Goal: Task Accomplishment & Management: Manage account settings

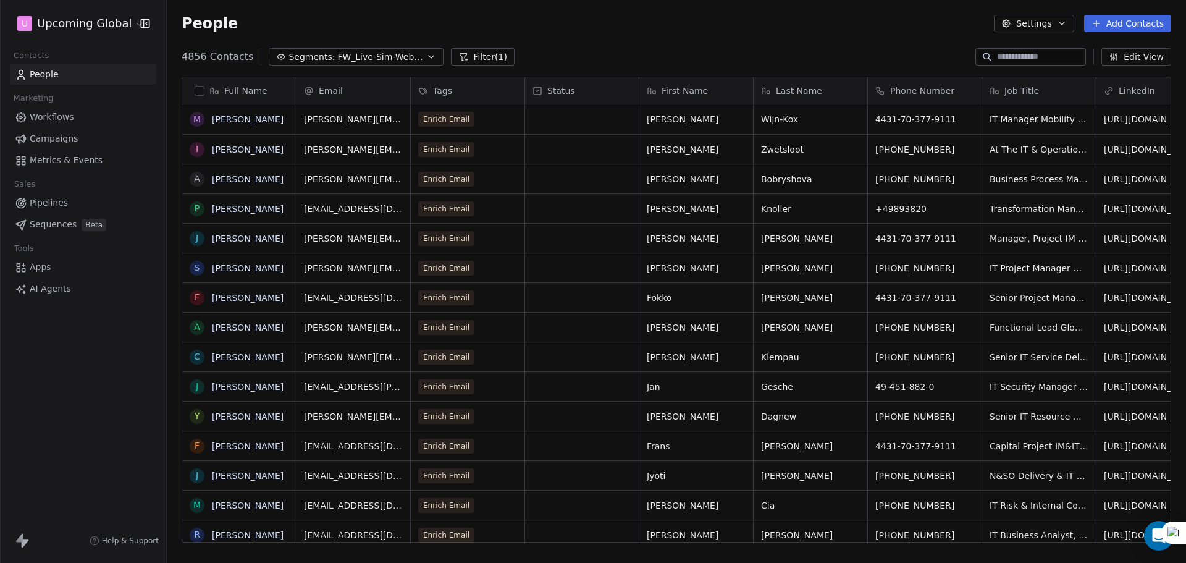
scroll to position [486, 1010]
click at [310, 56] on span "Segments:" at bounding box center [312, 57] width 46 height 13
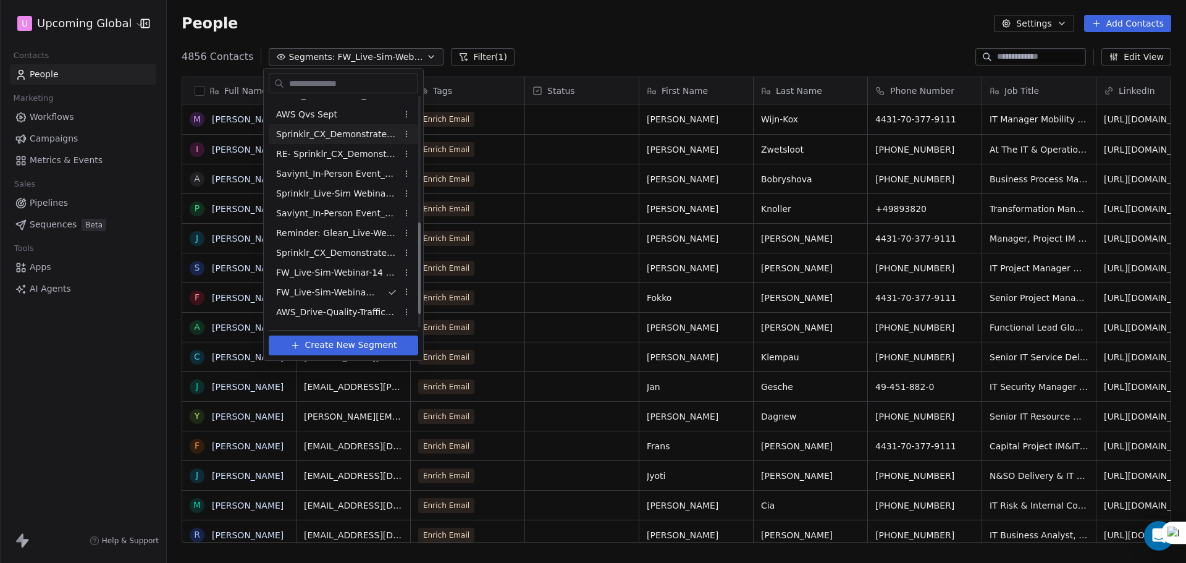
scroll to position [347, 0]
click at [344, 319] on span "FW_Live-Sim-Webinar-15Oct'25-NA" at bounding box center [336, 315] width 121 height 13
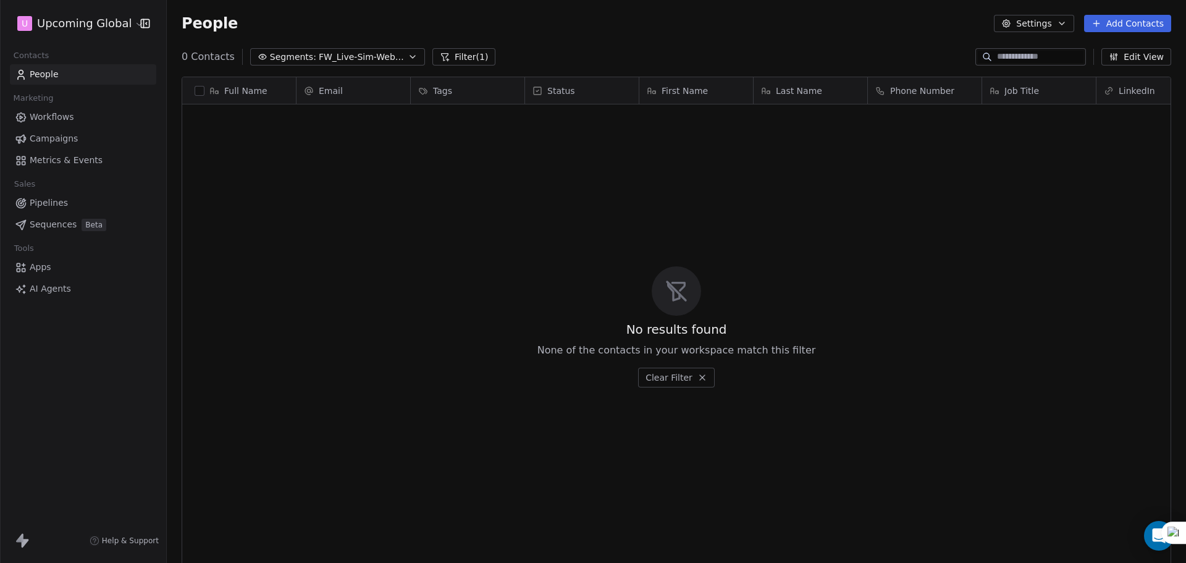
scroll to position [486, 1010]
click at [456, 58] on button "Filter (1)" at bounding box center [465, 56] width 64 height 17
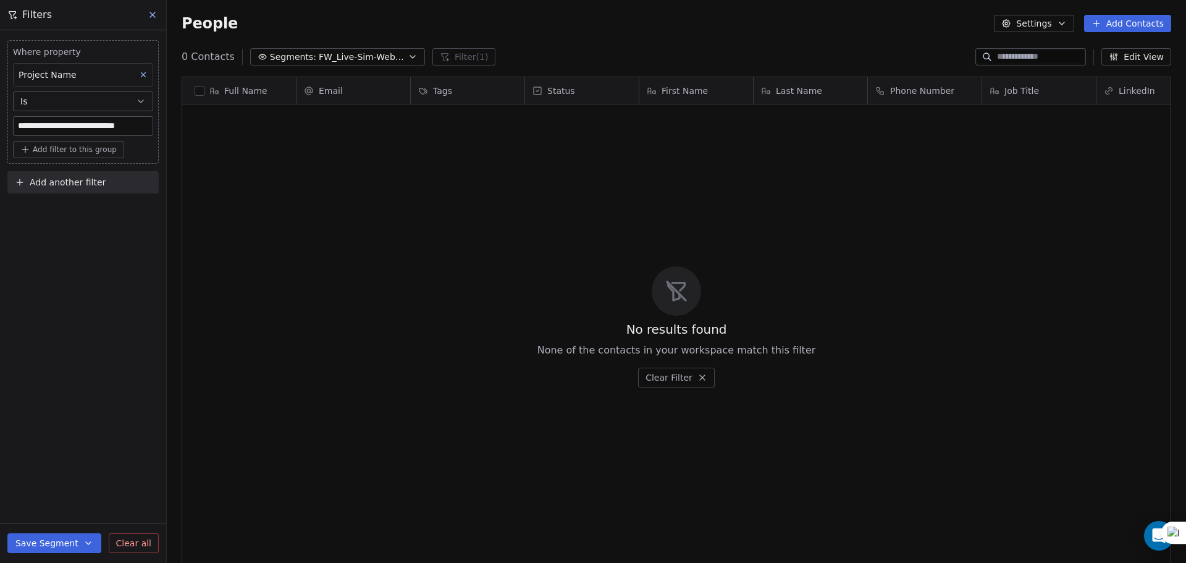
scroll to position [0, 6]
drag, startPoint x: 111, startPoint y: 124, endPoint x: 182, endPoint y: 124, distance: 70.4
click at [182, 124] on div "**********" at bounding box center [677, 281] width 1020 height 563
click at [148, 234] on div "**********" at bounding box center [83, 296] width 166 height 533
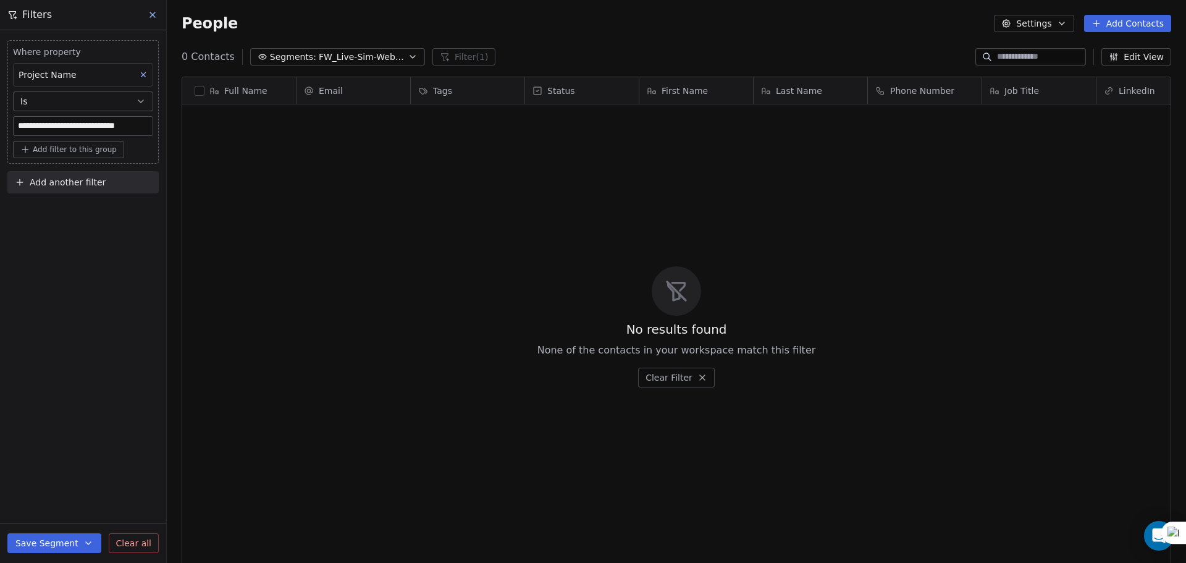
click at [384, 64] on button "Segments: FW_Live-Sim-Webinar-15Oct'25-NA" at bounding box center [337, 56] width 175 height 17
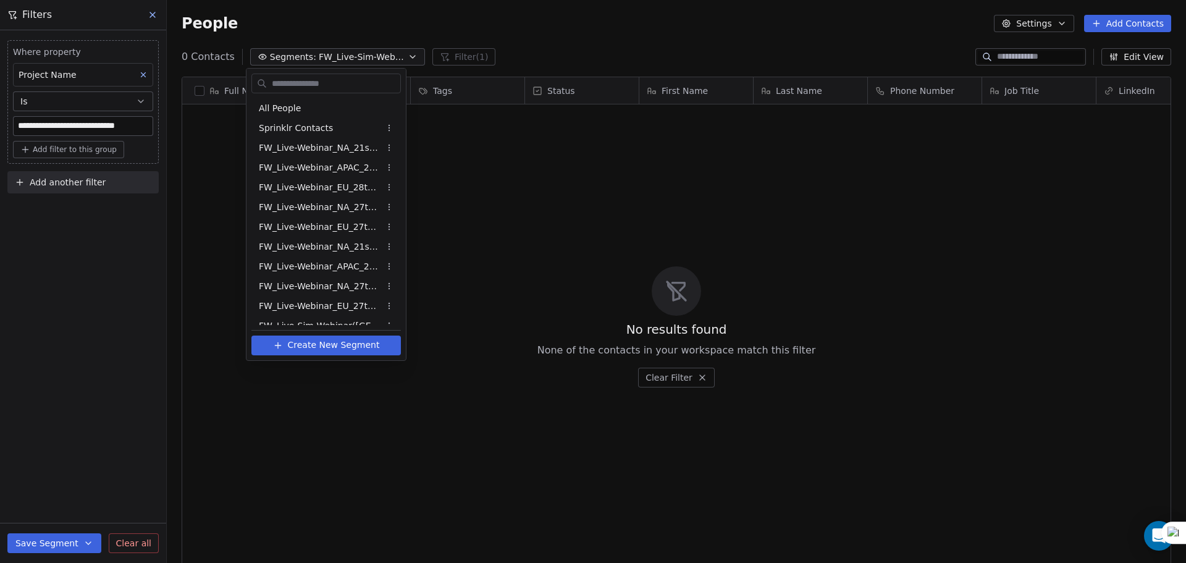
scroll to position [347, 0]
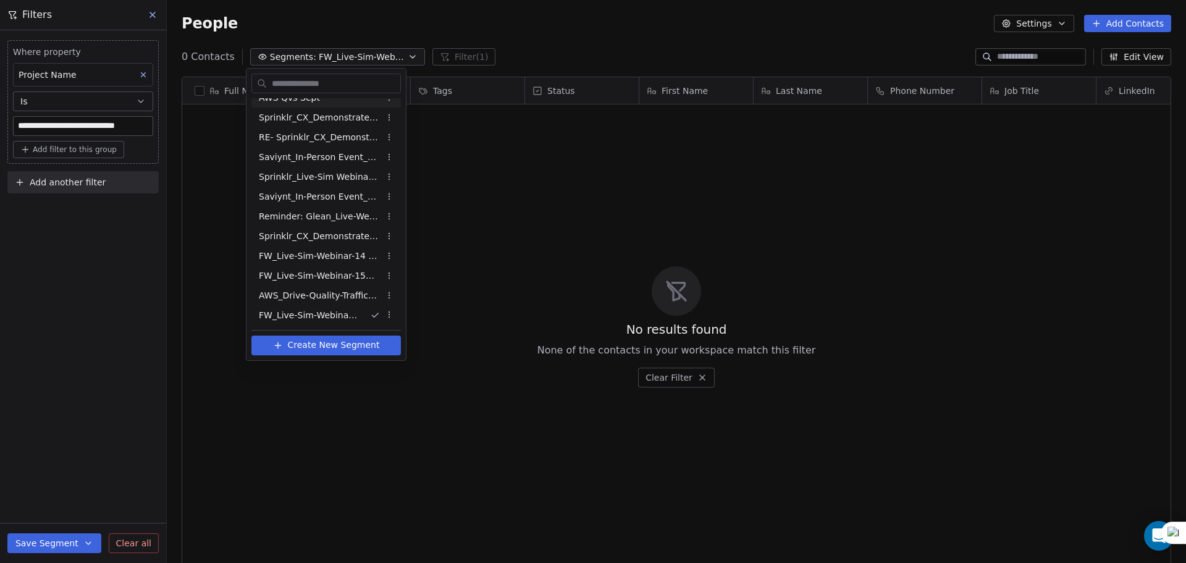
drag, startPoint x: 480, startPoint y: 216, endPoint x: 417, endPoint y: 199, distance: 65.2
click at [481, 216] on html "**********" at bounding box center [593, 281] width 1186 height 563
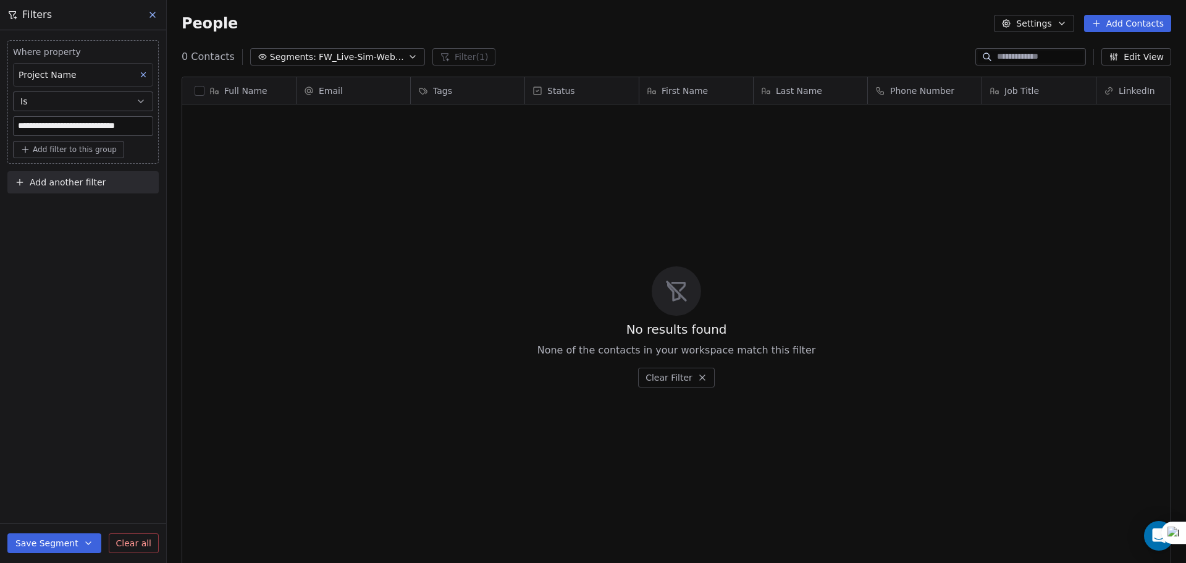
click at [408, 59] on icon "button" at bounding box center [413, 57] width 10 height 10
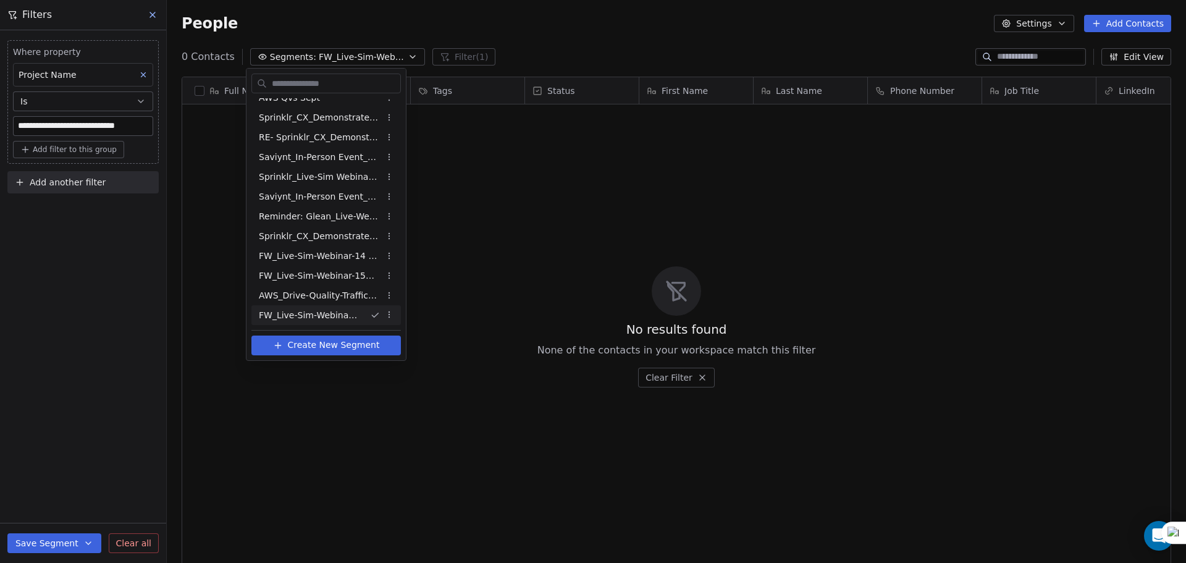
click at [424, 29] on html "**********" at bounding box center [593, 281] width 1186 height 563
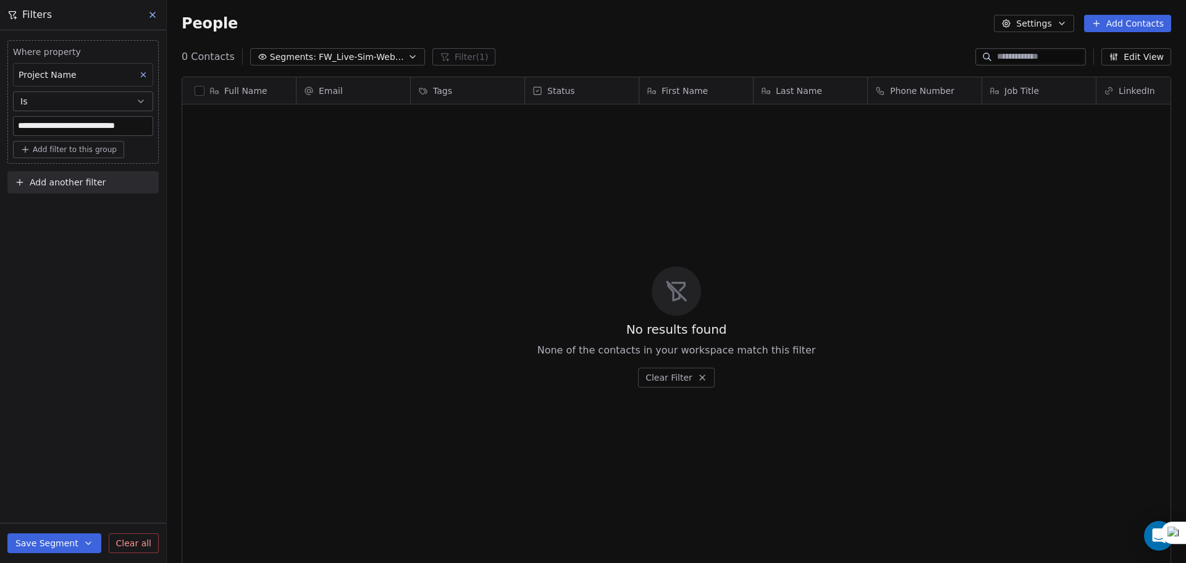
click at [95, 126] on input "**********" at bounding box center [83, 126] width 139 height 19
paste input
type input "**********"
click at [119, 236] on div "**********" at bounding box center [83, 296] width 166 height 533
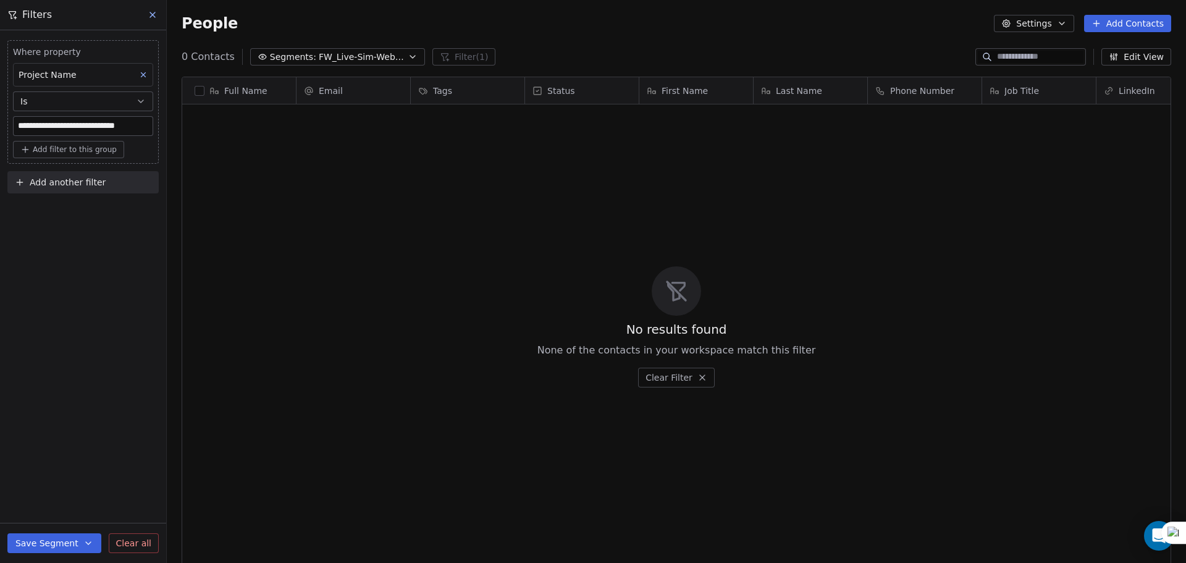
scroll to position [486, 1010]
click at [329, 59] on span "FW_Live-Sim-Webinar-15Oct'25-NA" at bounding box center [362, 57] width 87 height 13
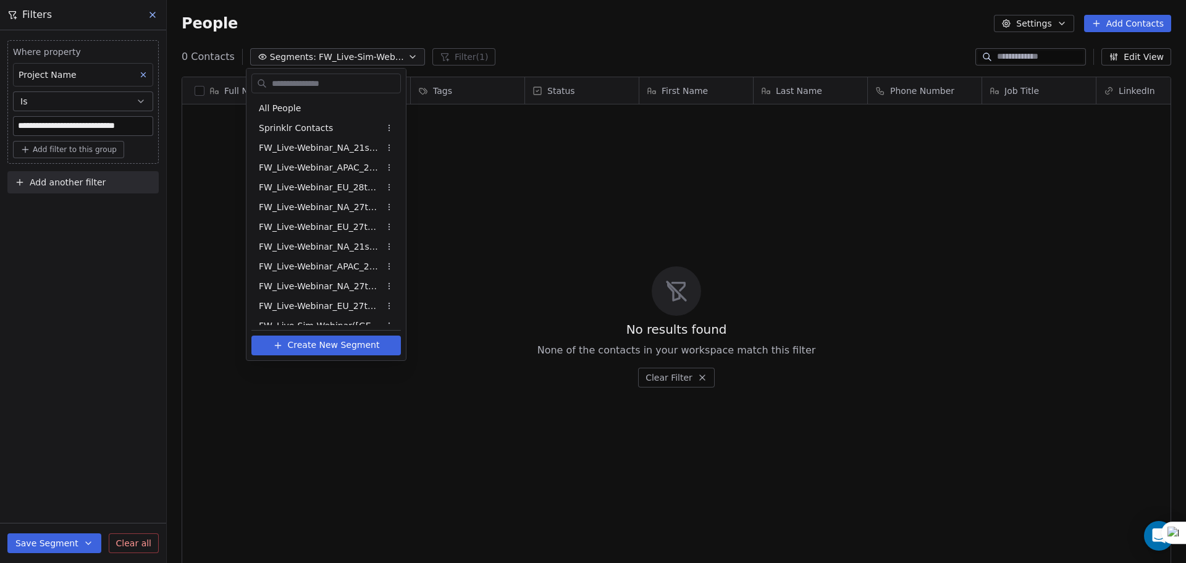
scroll to position [347, 0]
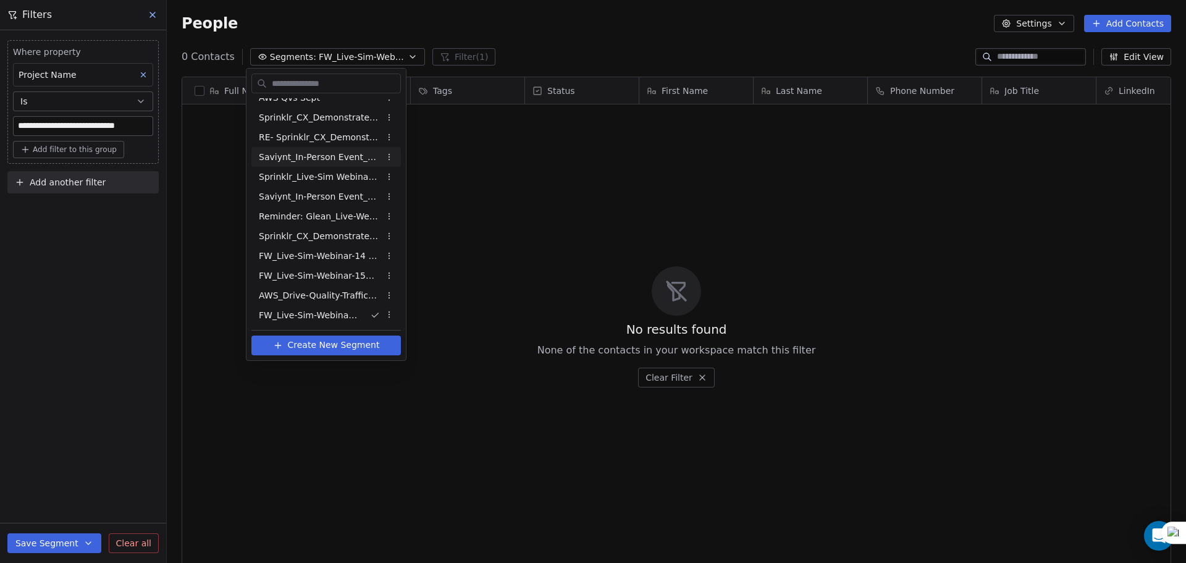
click at [450, 172] on html "**********" at bounding box center [593, 281] width 1186 height 563
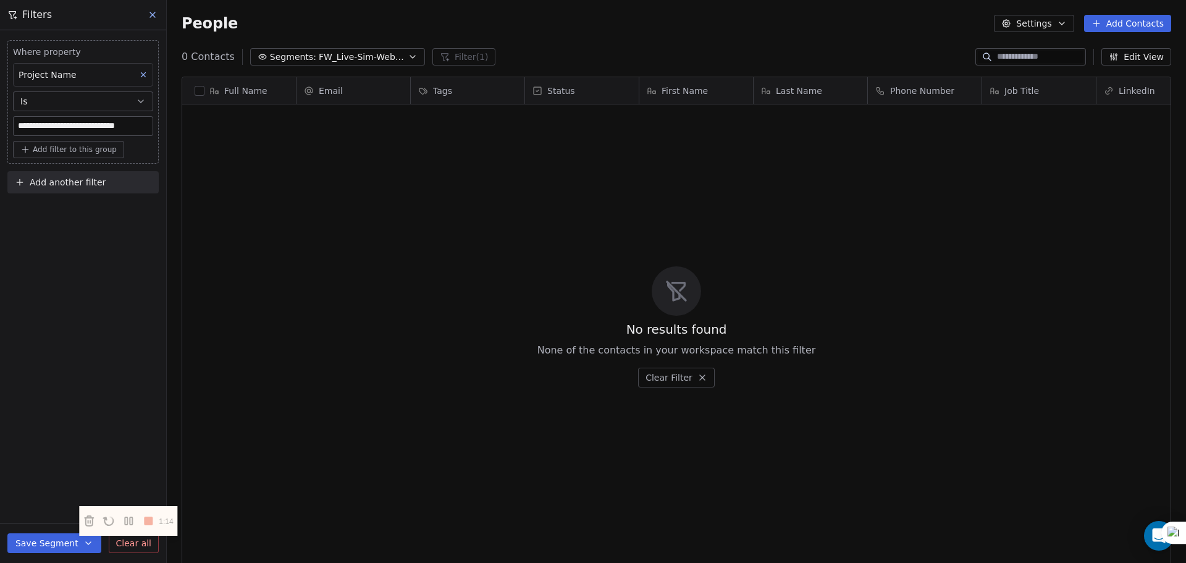
click at [1137, 22] on button "Add Contacts" at bounding box center [1127, 23] width 87 height 17
click at [1128, 69] on span "Import from CSV" at bounding box center [1128, 70] width 72 height 13
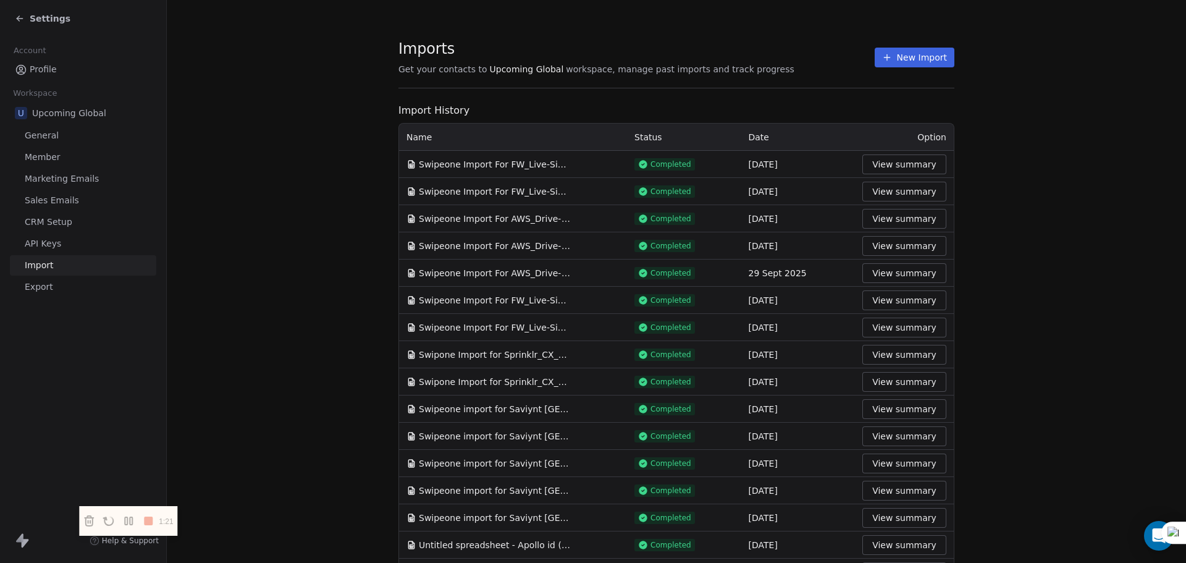
click at [914, 59] on button "New Import" at bounding box center [915, 58] width 80 height 20
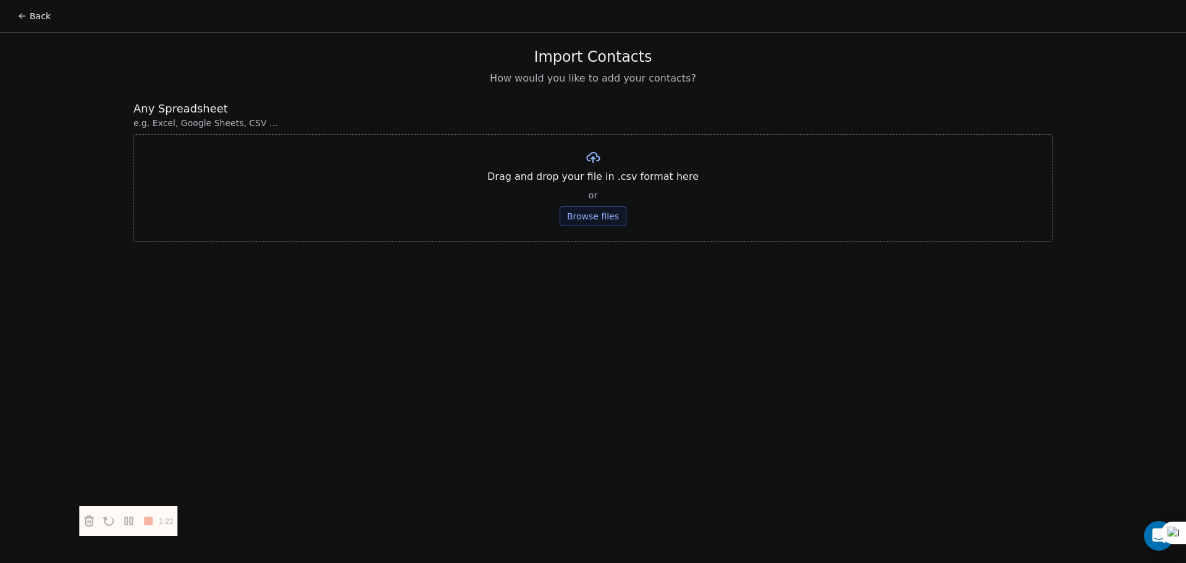
click at [604, 216] on button "Browse files" at bounding box center [593, 216] width 67 height 20
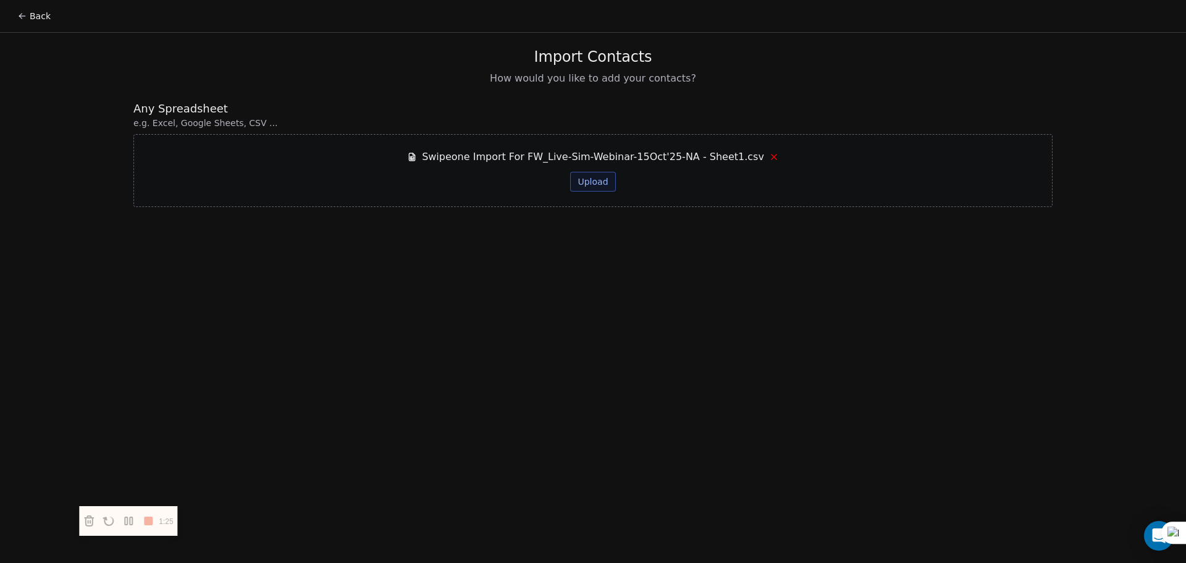
click at [605, 174] on button "Upload" at bounding box center [592, 182] width 45 height 20
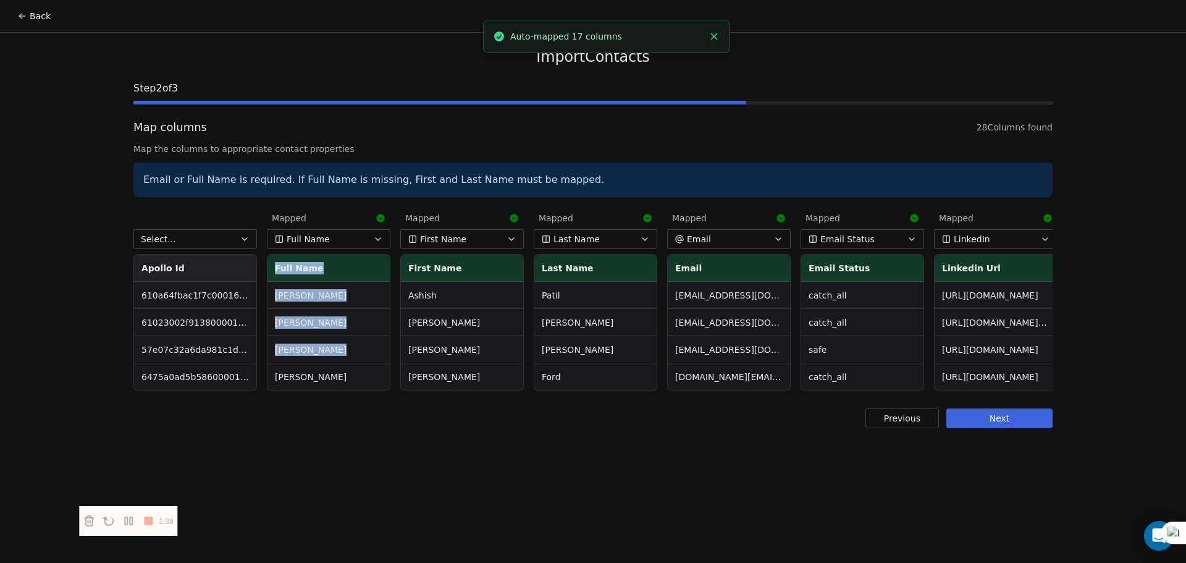
drag, startPoint x: 270, startPoint y: 391, endPoint x: 308, endPoint y: 395, distance: 38.6
click at [308, 394] on div "Select... Apollo Id 610a64fbac1f7c00016a2621 61023002f913800001a834a9 57e07c32a…" at bounding box center [592, 299] width 919 height 189
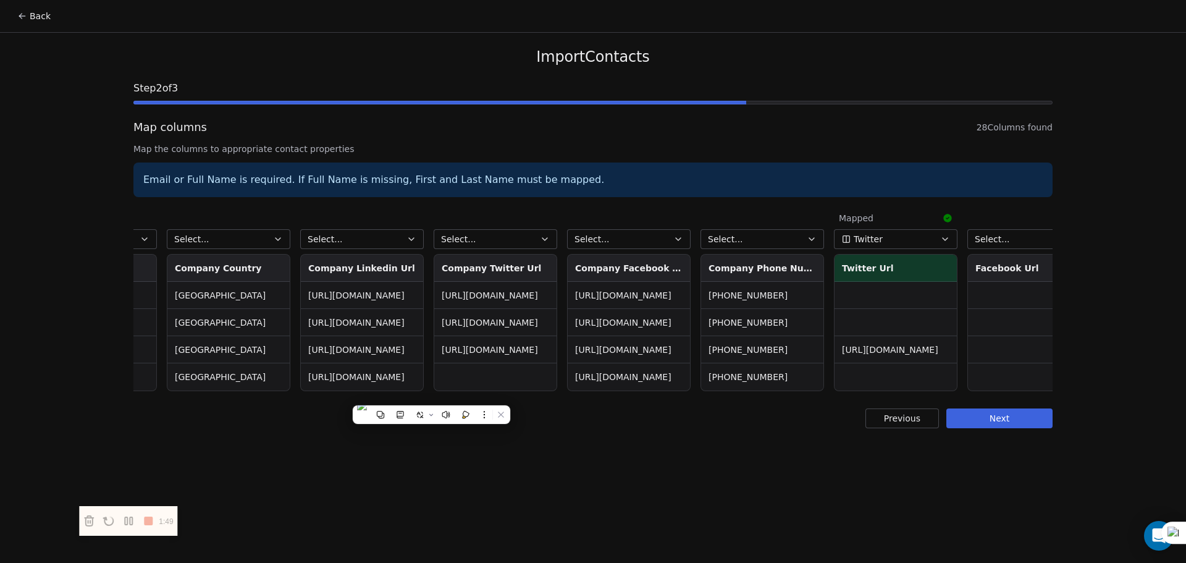
scroll to position [0, 2651]
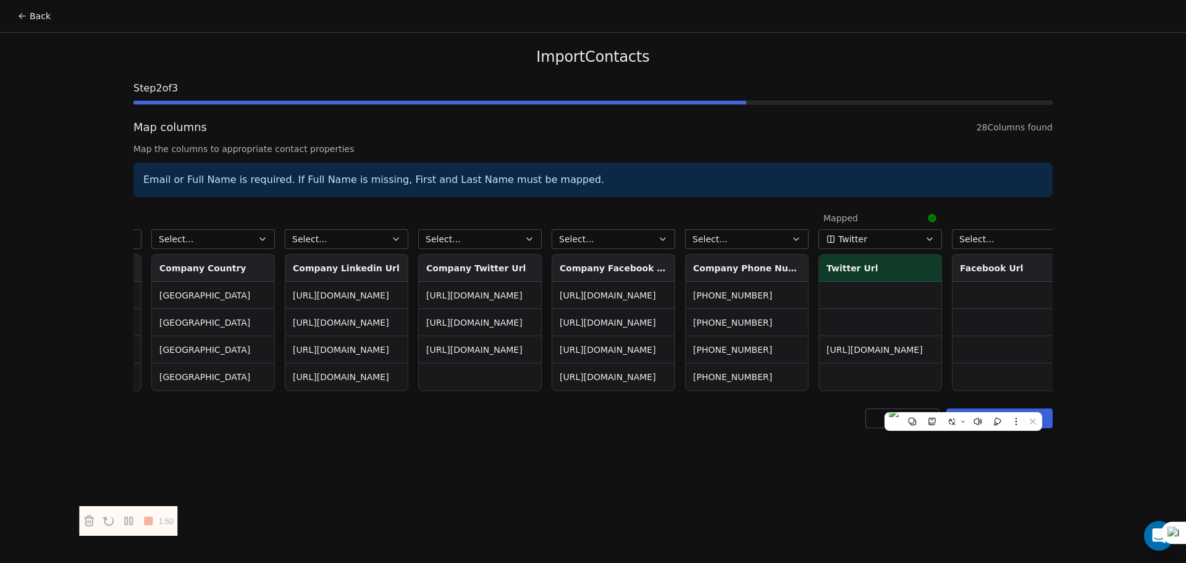
click at [793, 227] on div "Select... Company Phone Numbers +1 561-988-1704 +1 330-929-4213 +1 855-755-8423…" at bounding box center [747, 299] width 124 height 184
click at [792, 233] on button "Select..." at bounding box center [747, 239] width 124 height 20
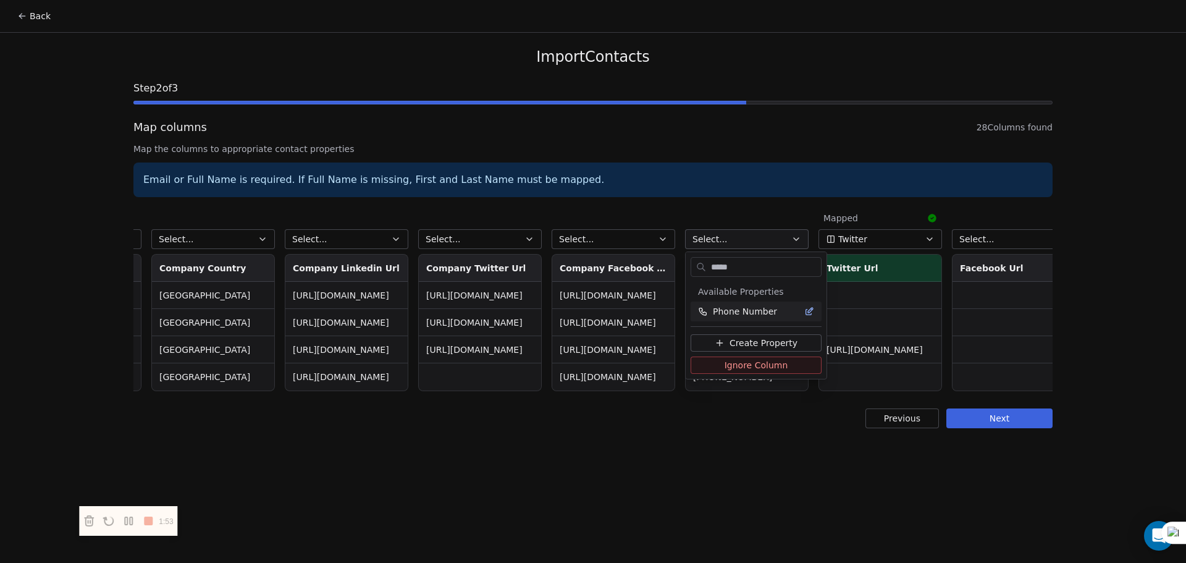
type input "*****"
click at [758, 306] on span "Phone Number" at bounding box center [745, 311] width 64 height 12
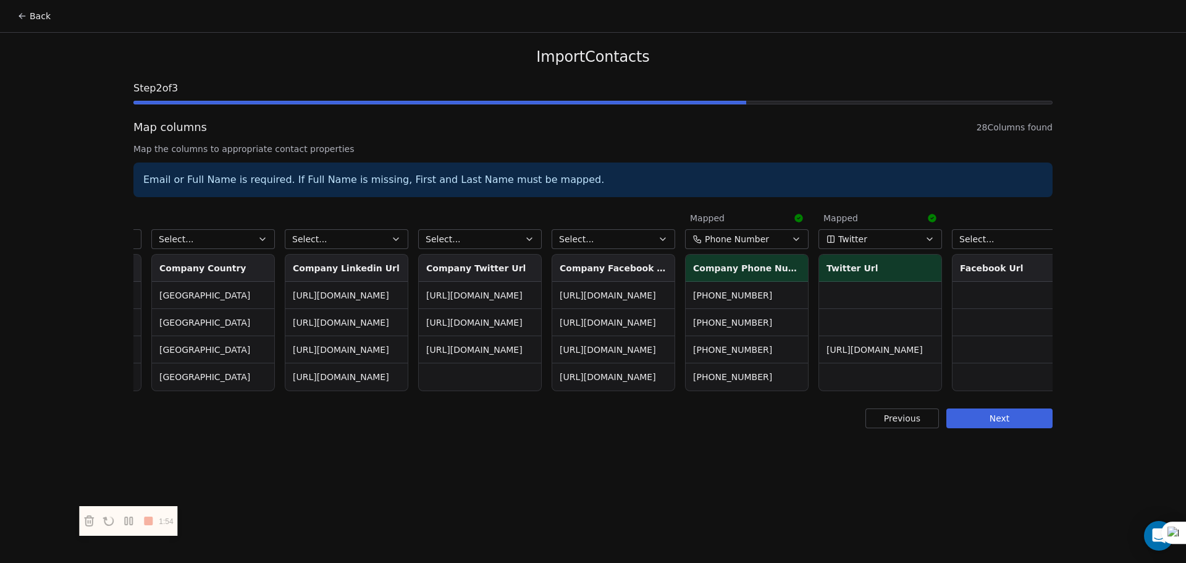
scroll to position [0, 2808]
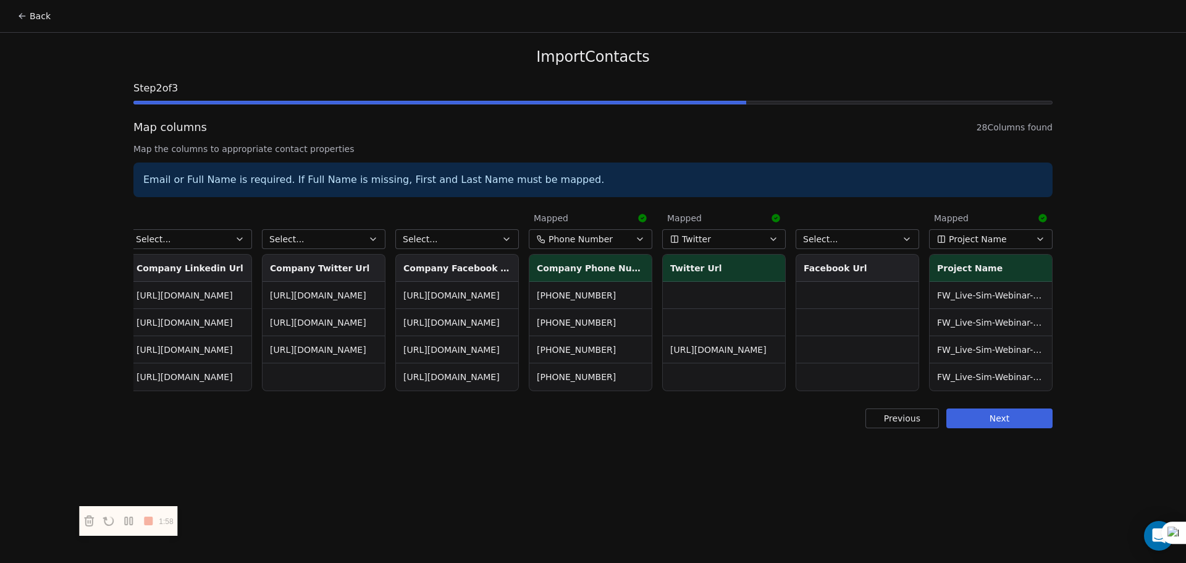
click at [1007, 428] on button "Next" at bounding box center [1000, 418] width 106 height 20
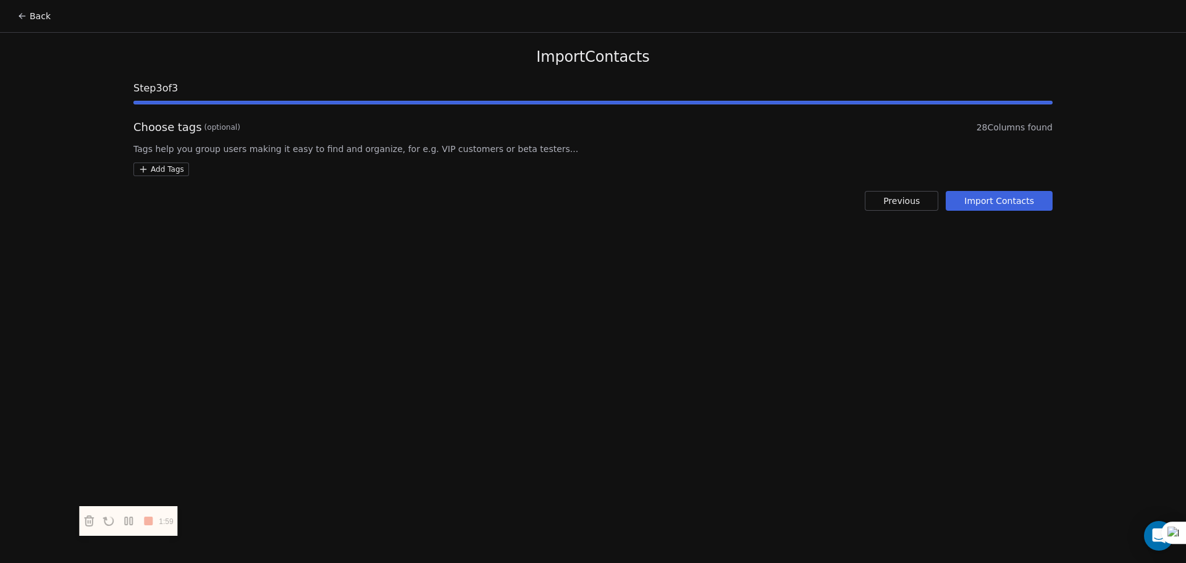
click at [1029, 188] on div "Import Contacts Step 3 of 3 Choose tags (optional) 28 Columns found Tags help y…" at bounding box center [593, 129] width 949 height 193
click at [1023, 193] on button "Import Contacts" at bounding box center [999, 201] width 107 height 20
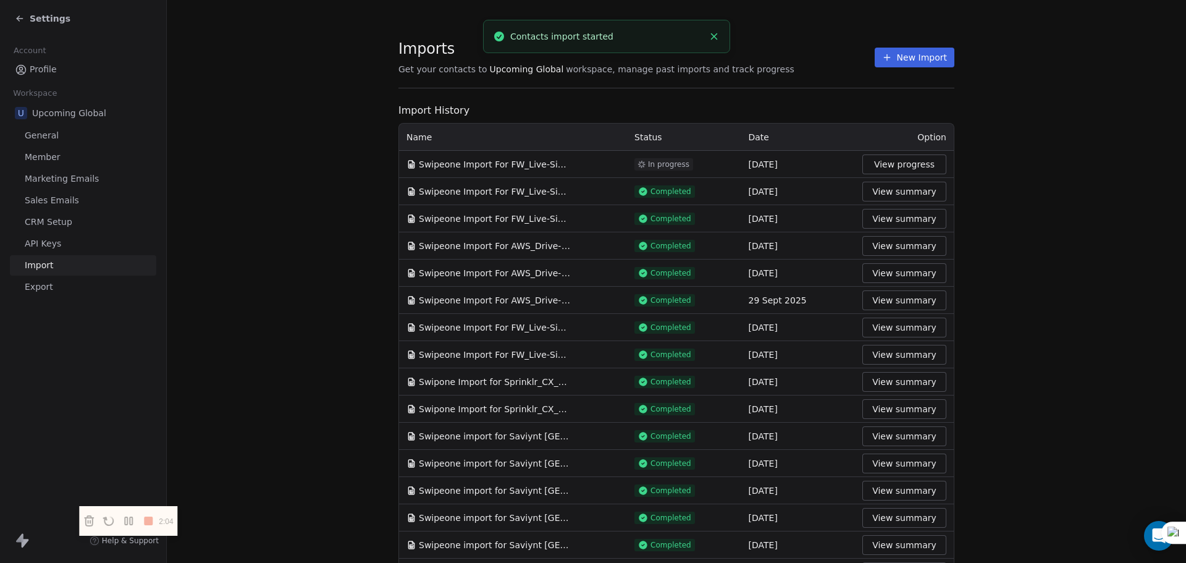
click at [54, 20] on span "Settings" at bounding box center [50, 18] width 41 height 12
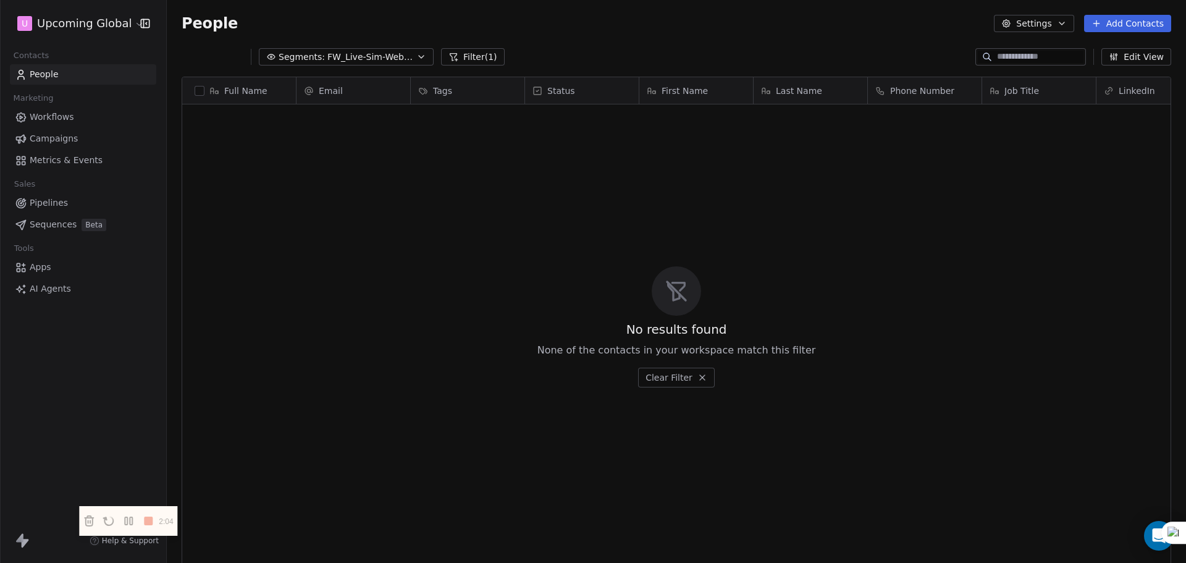
scroll to position [486, 1010]
click at [305, 52] on span "Segments:" at bounding box center [293, 57] width 46 height 13
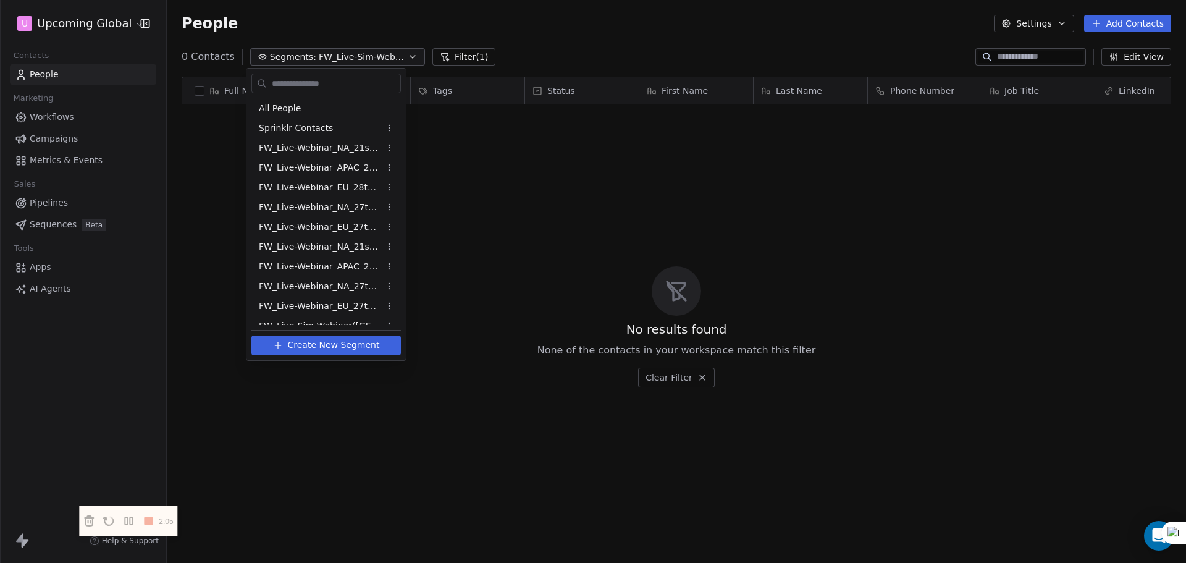
scroll to position [347, 0]
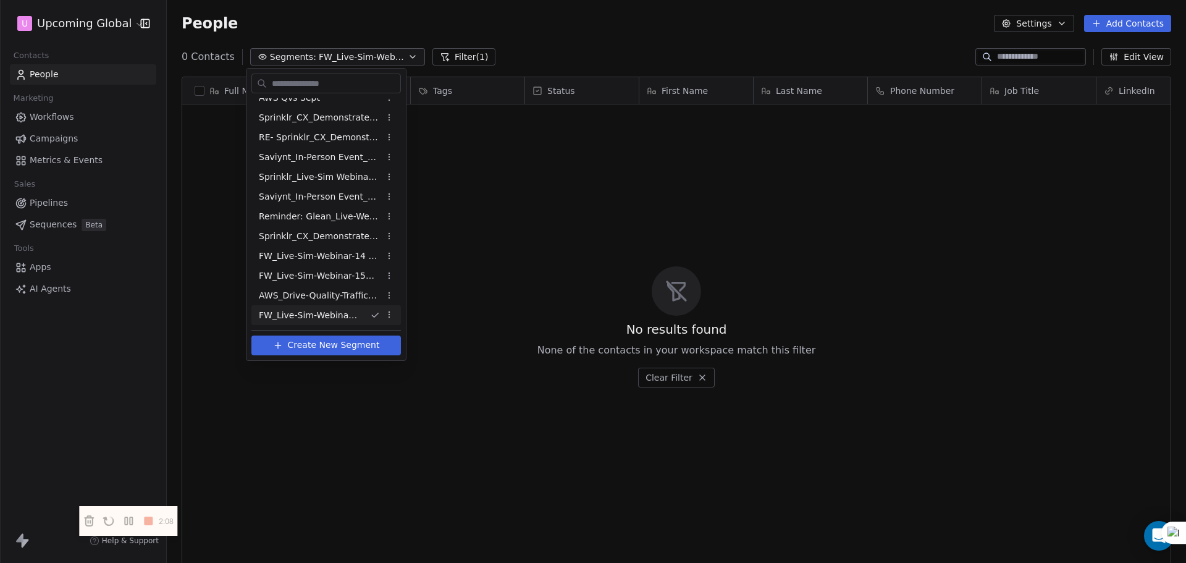
click at [321, 309] on span "FW_Live-Sim-Webinar-15Oct'25-NA" at bounding box center [309, 315] width 101 height 13
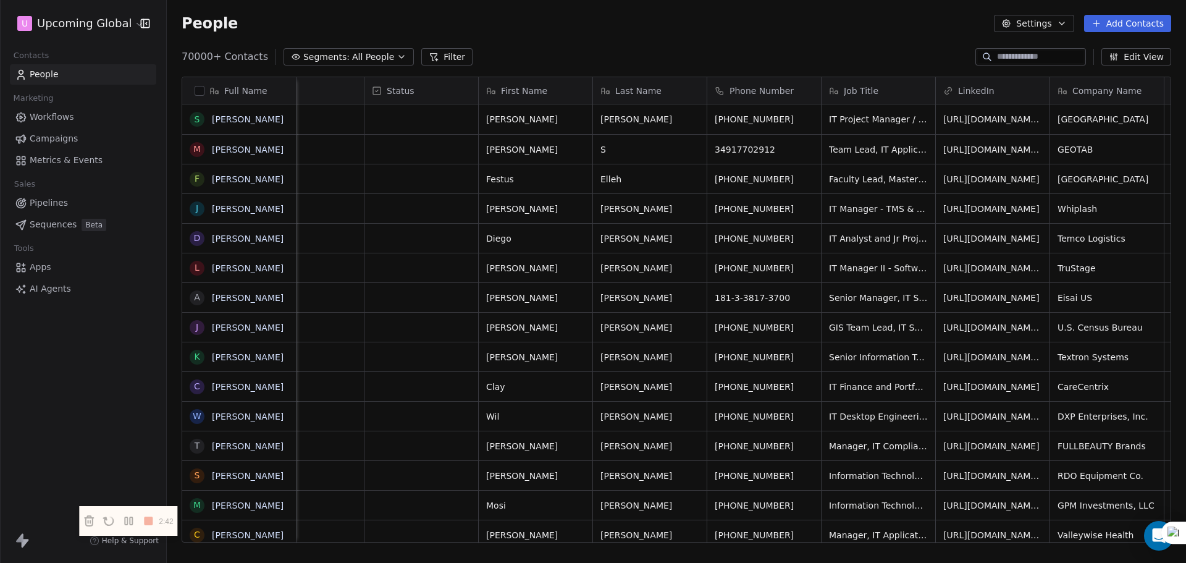
scroll to position [0, 154]
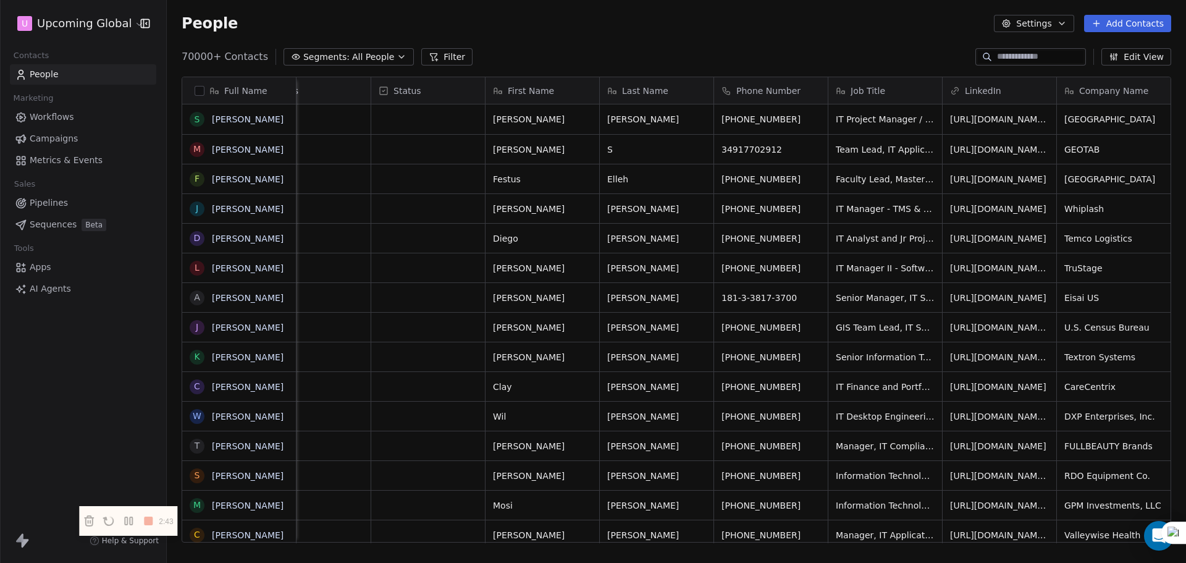
click at [371, 38] on div "People Settings Add Contacts" at bounding box center [677, 23] width 1020 height 47
click at [369, 48] on div "70000+ Contacts Segments: All People Filter Edit View" at bounding box center [677, 57] width 1020 height 20
click at [369, 49] on button "Segments: All People" at bounding box center [349, 56] width 130 height 17
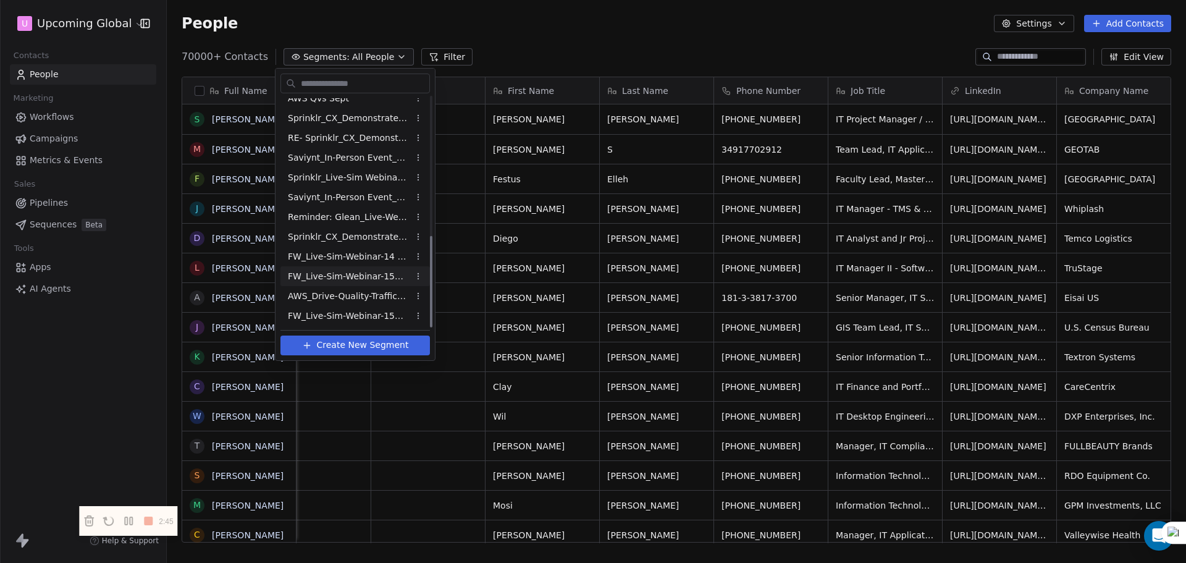
scroll to position [347, 0]
click at [374, 306] on div "FW_Live-Sim-Webinar-15Oct'25-NA" at bounding box center [356, 315] width 150 height 20
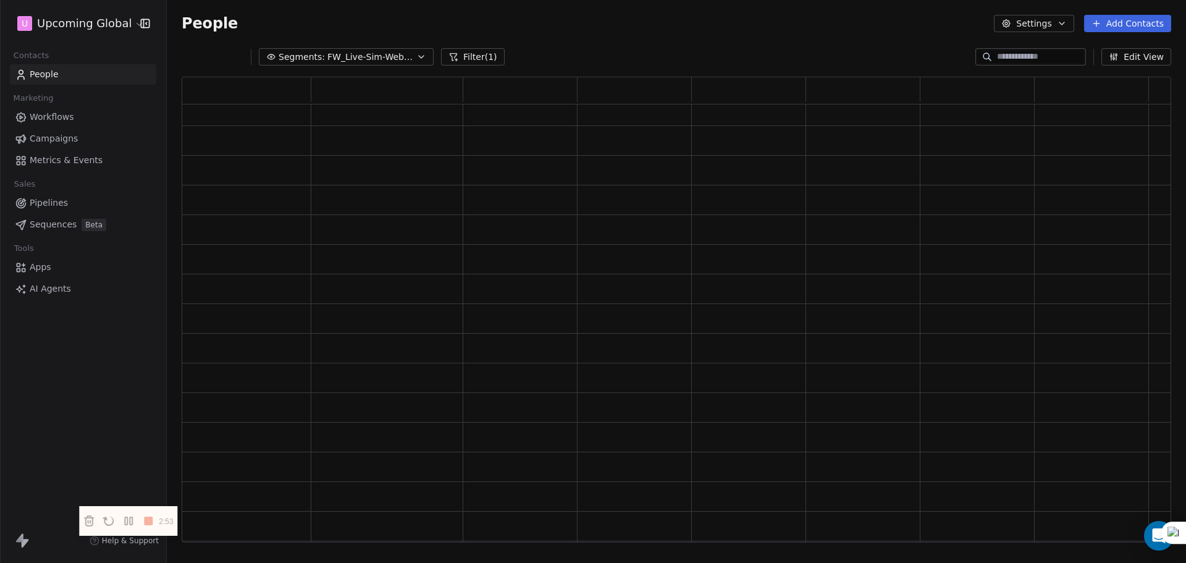
scroll to position [0, 0]
click at [802, 20] on div "People Settings Add Contacts" at bounding box center [677, 23] width 990 height 17
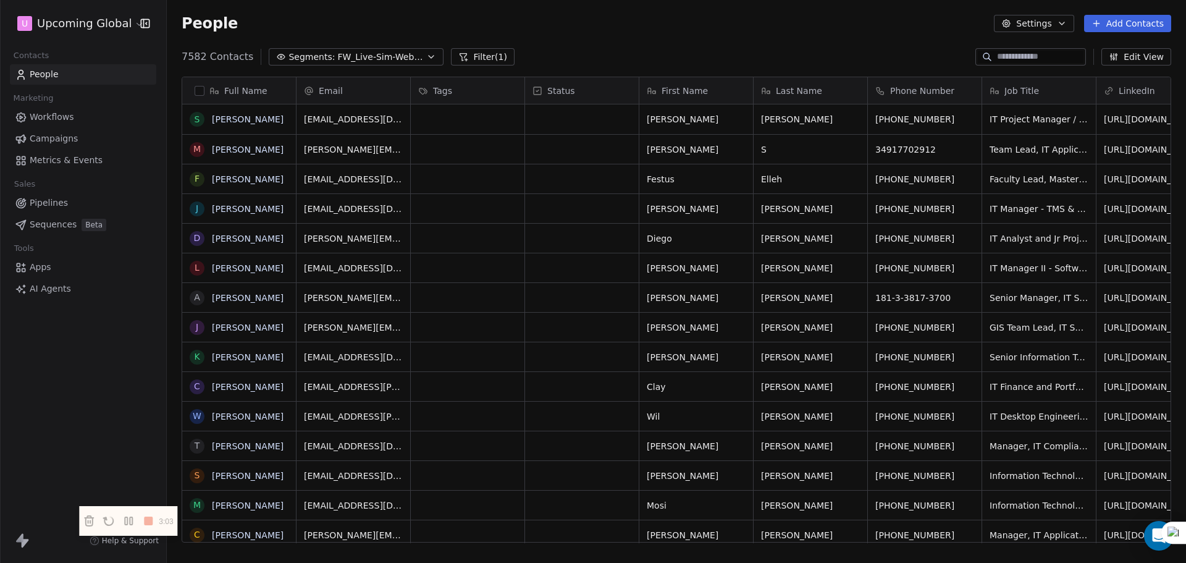
click at [420, 63] on button "Segments: FW_Live-Sim-Webinar-15Oct'25-NA" at bounding box center [356, 56] width 175 height 17
drag, startPoint x: 545, startPoint y: 539, endPoint x: 536, endPoint y: 540, distance: 9.3
click at [536, 540] on html "U Upcoming Global Contacts People Marketing Workflows Campaigns Metrics & Event…" at bounding box center [593, 281] width 1186 height 563
click at [478, 67] on div "Full Name S Scott Sheppard M Matthew S F Festus Elleh J James Vincent D Diego C…" at bounding box center [677, 315] width 1020 height 496
click at [481, 54] on button "Filter (1)" at bounding box center [483, 56] width 64 height 17
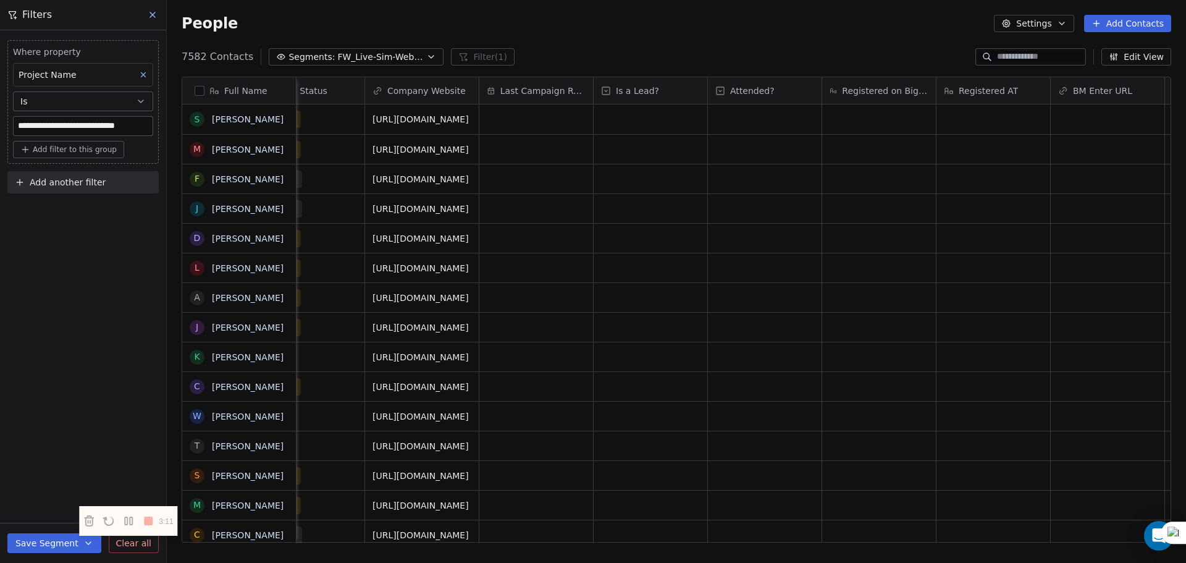
scroll to position [0, 2137]
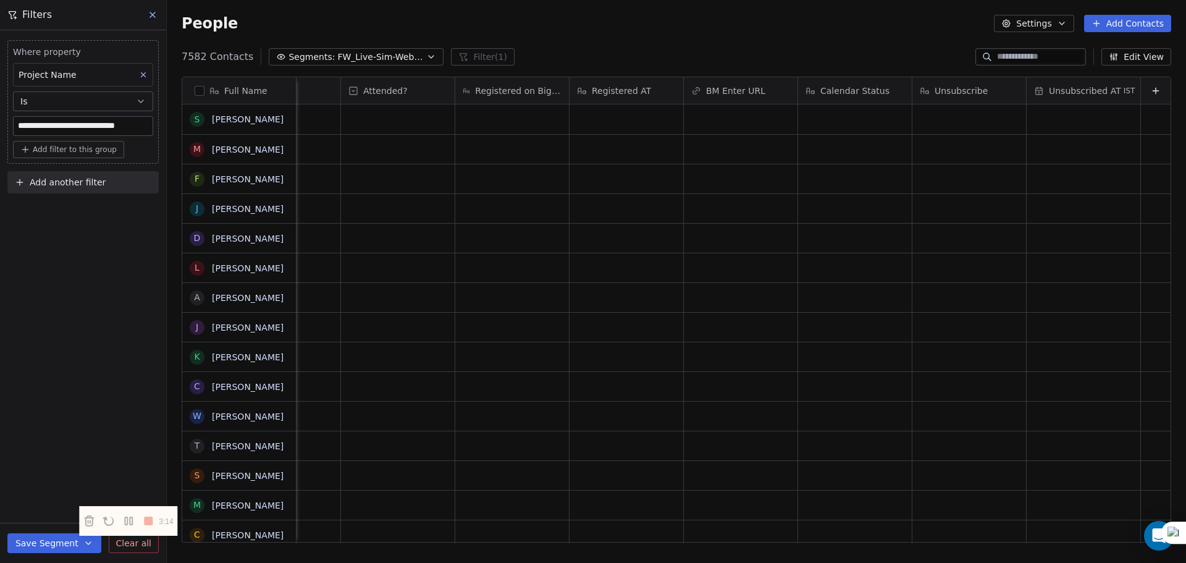
click at [857, 20] on div "People Settings Add Contacts" at bounding box center [677, 23] width 990 height 17
click at [397, 24] on div "People Settings Add Contacts" at bounding box center [677, 23] width 990 height 17
click at [168, 526] on p "3:30" at bounding box center [167, 521] width 16 height 9
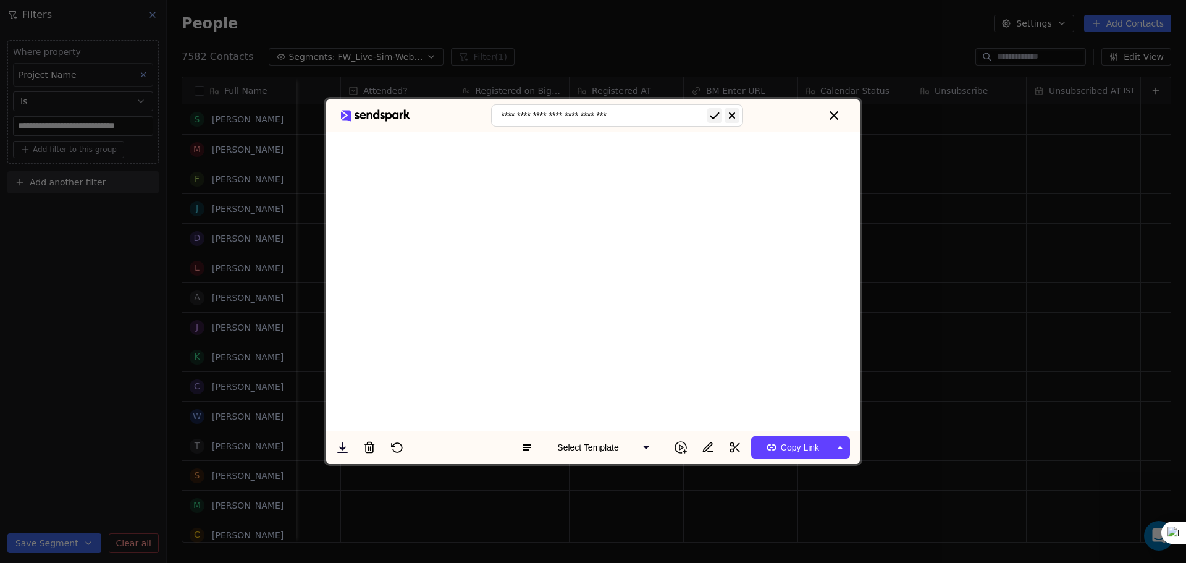
type input "**********"
click at [725, 117] on icon at bounding box center [732, 115] width 15 height 15
click at [714, 120] on div "Swipeone Import For FW_Live-Si" at bounding box center [593, 115] width 534 height 32
drag, startPoint x: 686, startPoint y: 114, endPoint x: 753, endPoint y: 109, distance: 66.3
click at [708, 112] on div "Swipeone Import For FW_Live-Si" at bounding box center [593, 115] width 534 height 32
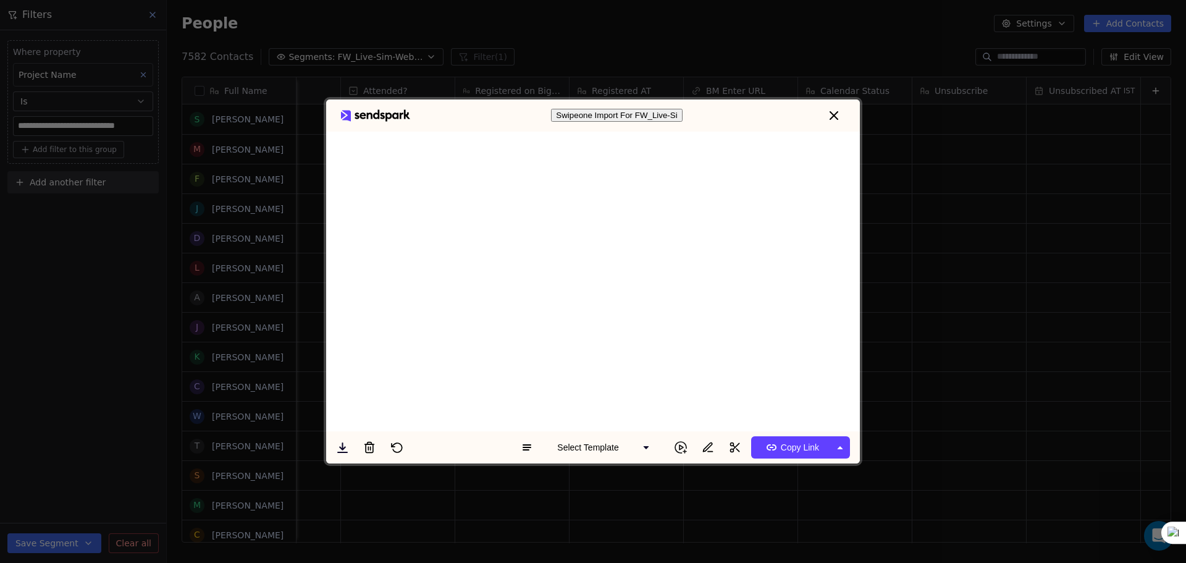
click at [661, 117] on button "Swipeone Import For FW_Live-Si" at bounding box center [616, 115] width 131 height 13
click at [660, 117] on input "**********" at bounding box center [617, 115] width 252 height 22
click at [623, 117] on input "**********" at bounding box center [617, 115] width 252 height 22
type input "**********"
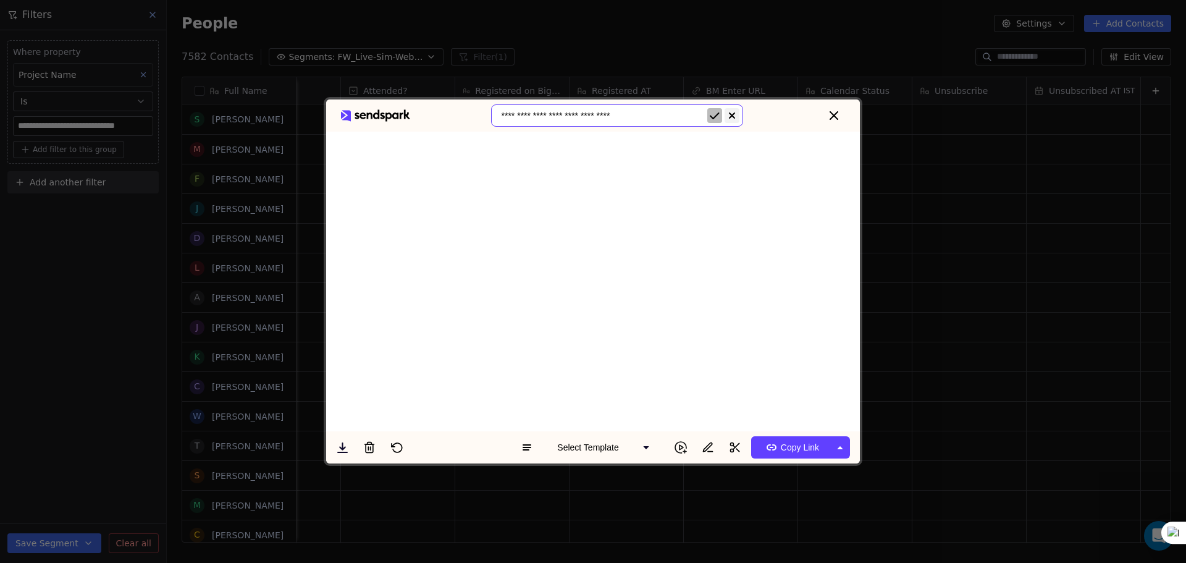
click at [712, 119] on icon "submit" at bounding box center [714, 115] width 15 height 15
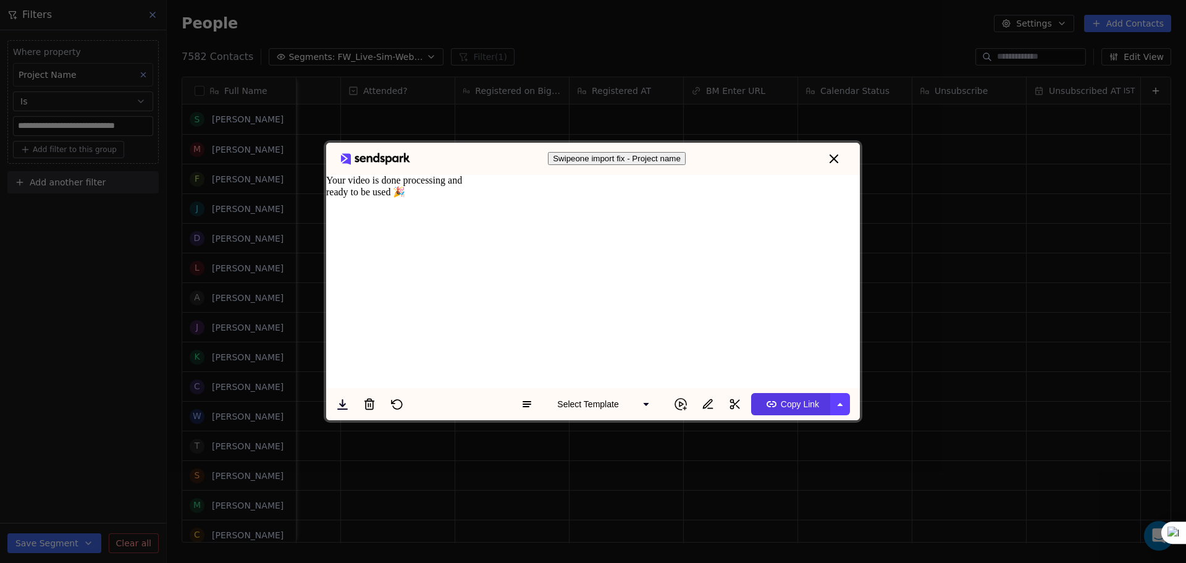
click at [790, 414] on span "Copy Link" at bounding box center [790, 404] width 57 height 20
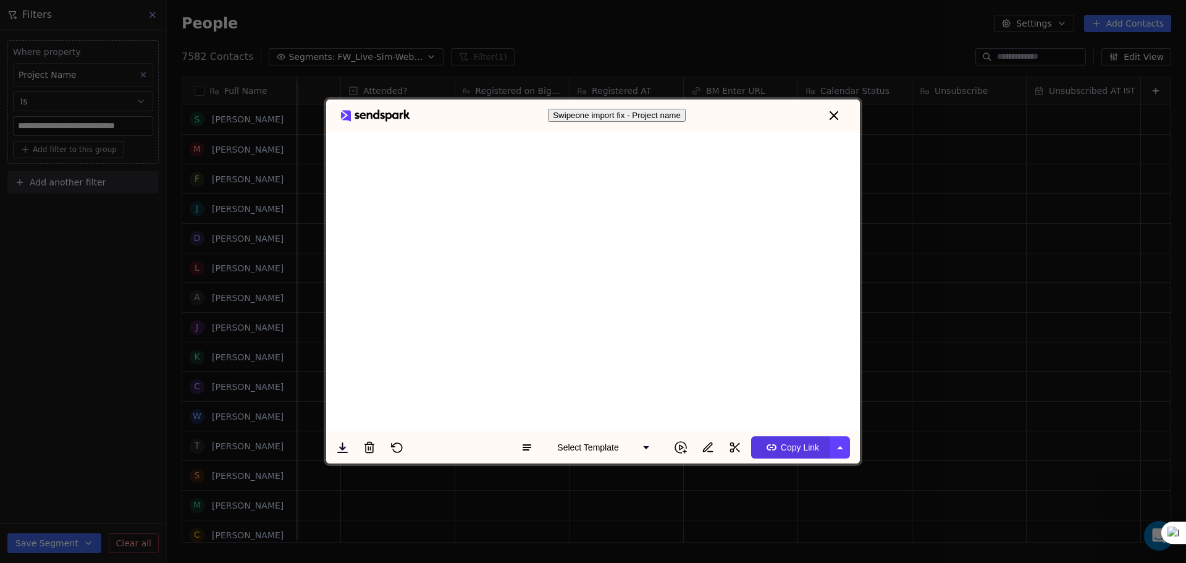
click at [791, 439] on span "Copy Link" at bounding box center [790, 447] width 57 height 20
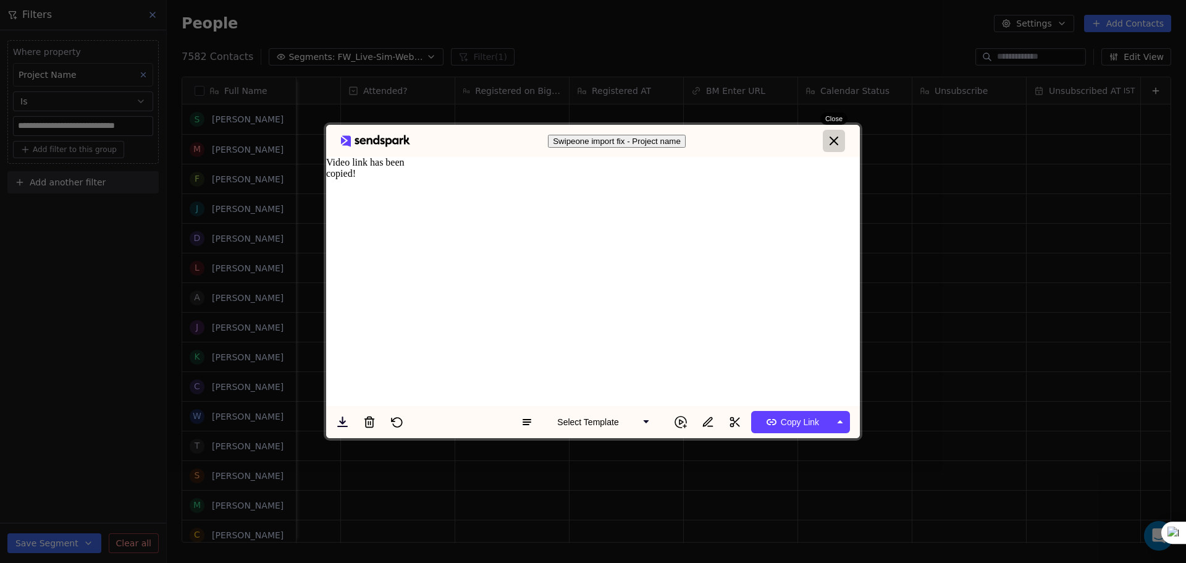
click at [830, 130] on button "close" at bounding box center [834, 141] width 22 height 22
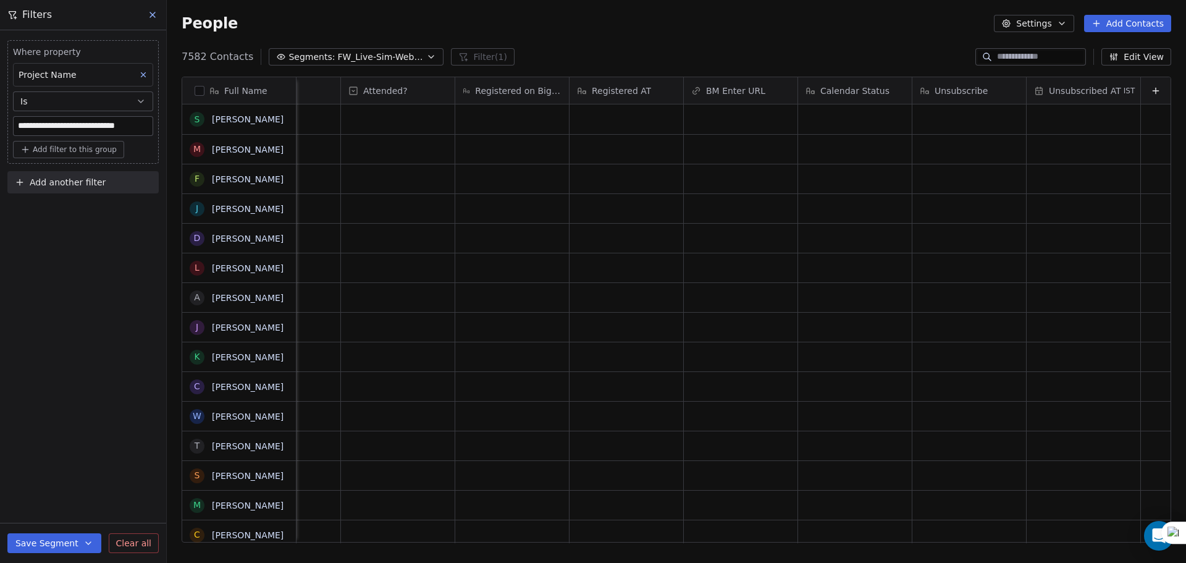
click at [342, 60] on span "FW_Live-Sim-Webinar-15Oct'25-NA" at bounding box center [380, 57] width 87 height 13
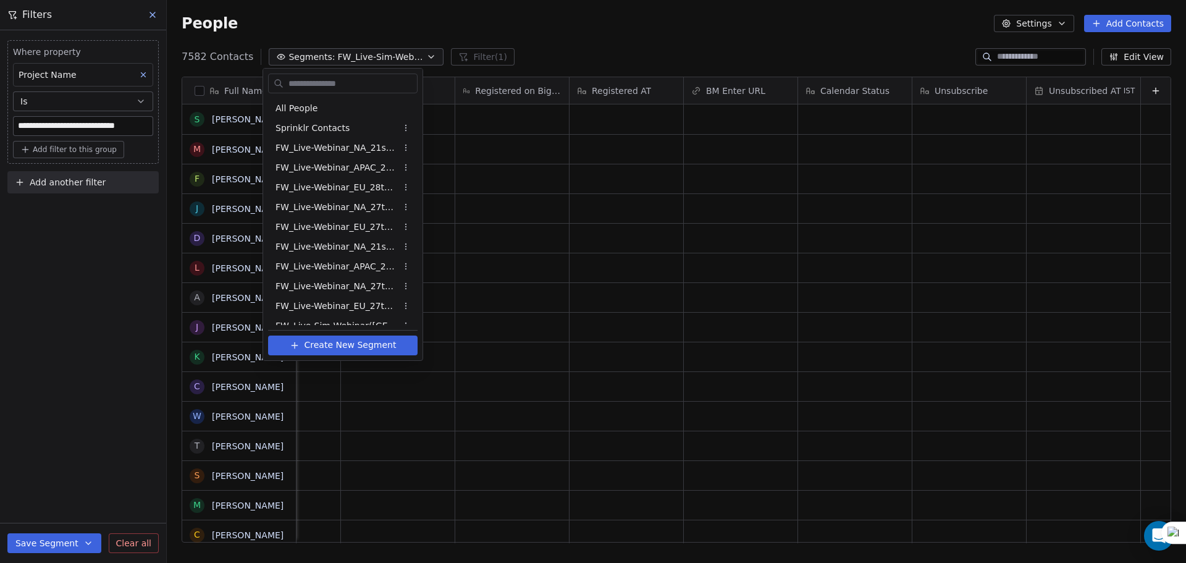
scroll to position [347, 0]
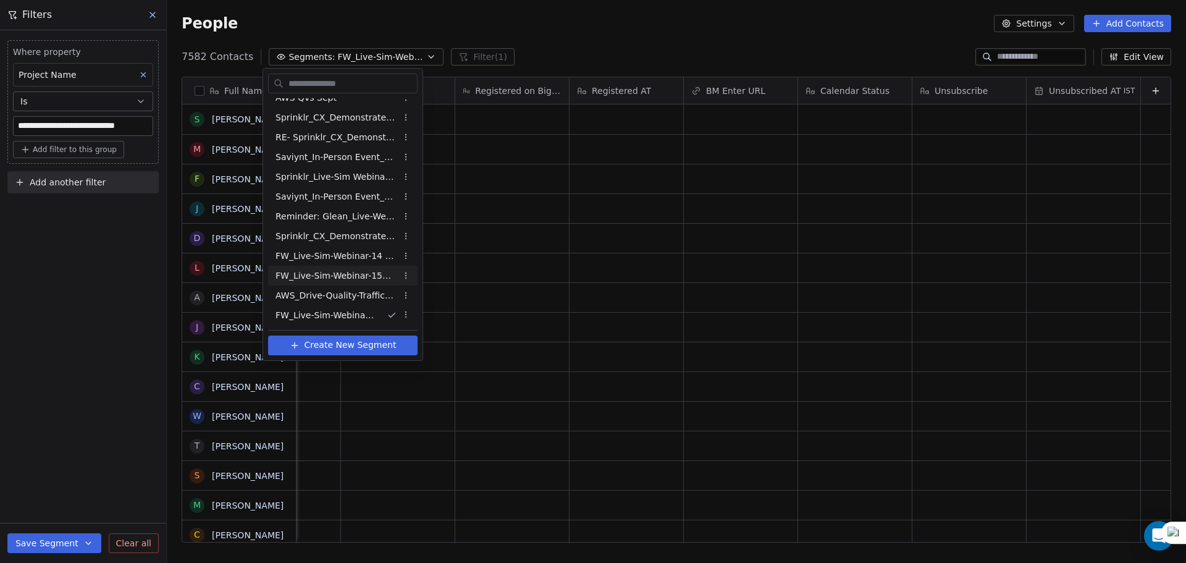
click at [822, 31] on html "**********" at bounding box center [593, 281] width 1186 height 563
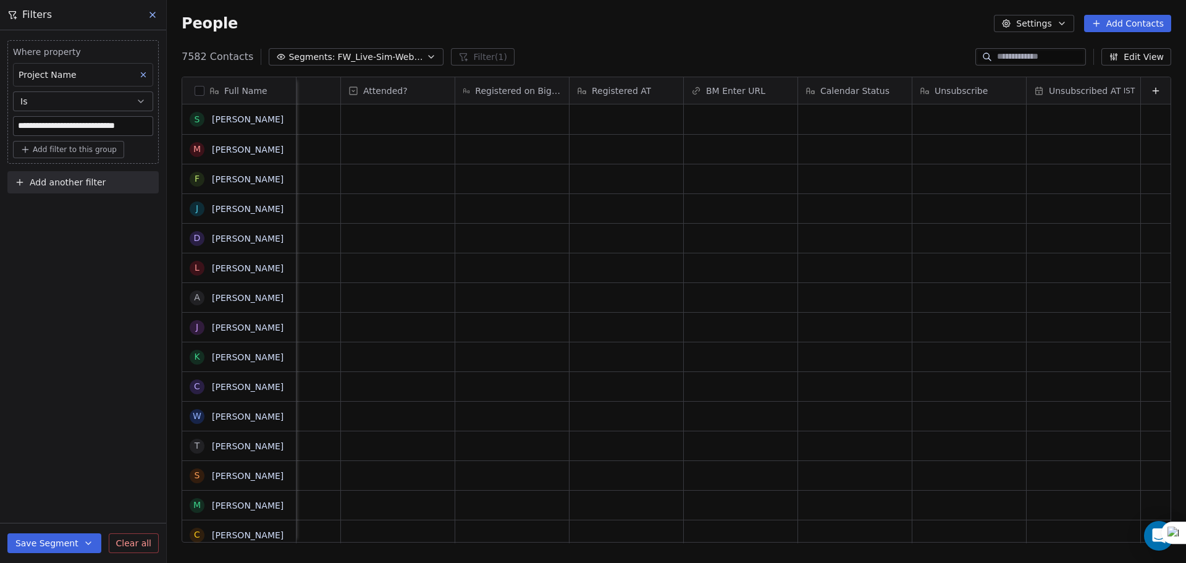
click at [1141, 22] on button "Add Contacts" at bounding box center [1127, 23] width 87 height 17
click at [1100, 77] on div "Import from CSV" at bounding box center [1127, 70] width 114 height 20
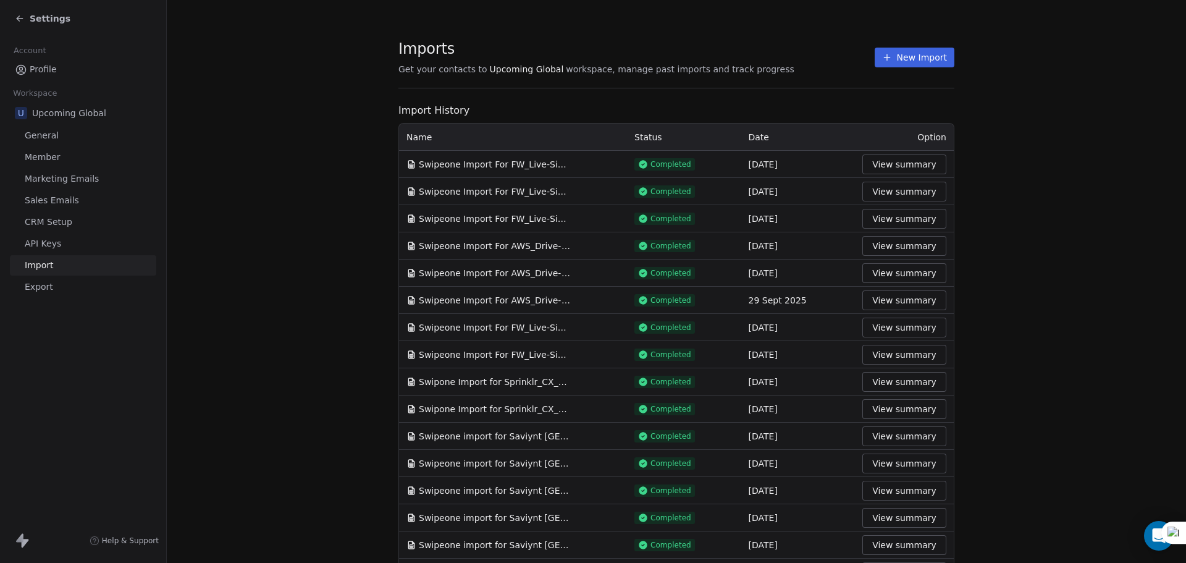
click at [916, 169] on button "View summary" at bounding box center [905, 164] width 84 height 20
click at [897, 56] on button "New Import" at bounding box center [915, 58] width 80 height 20
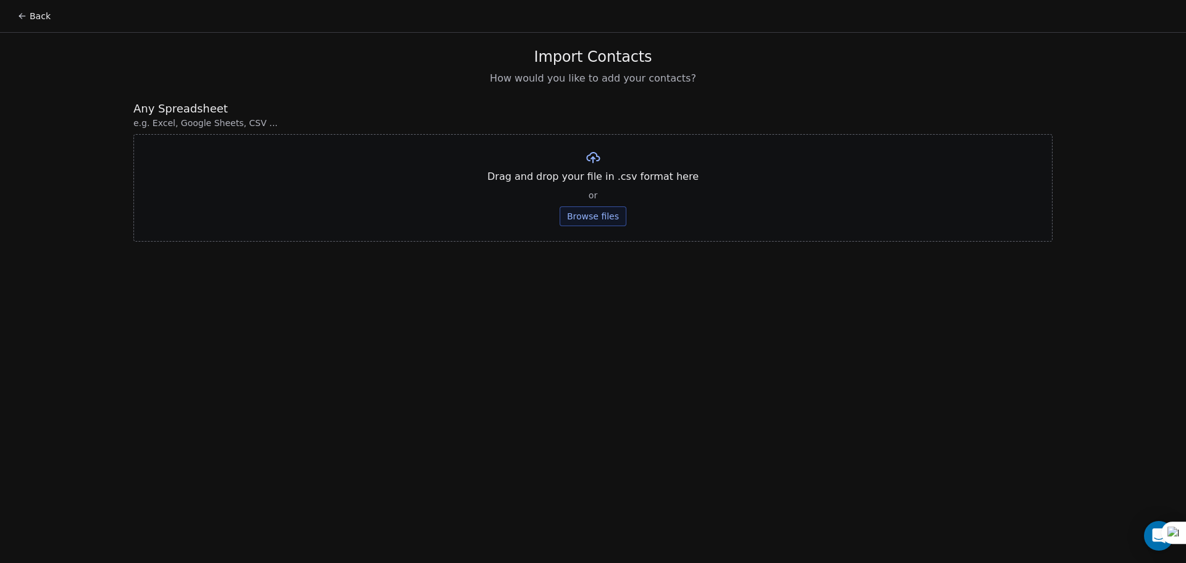
click at [584, 217] on button "Browse files" at bounding box center [593, 216] width 67 height 20
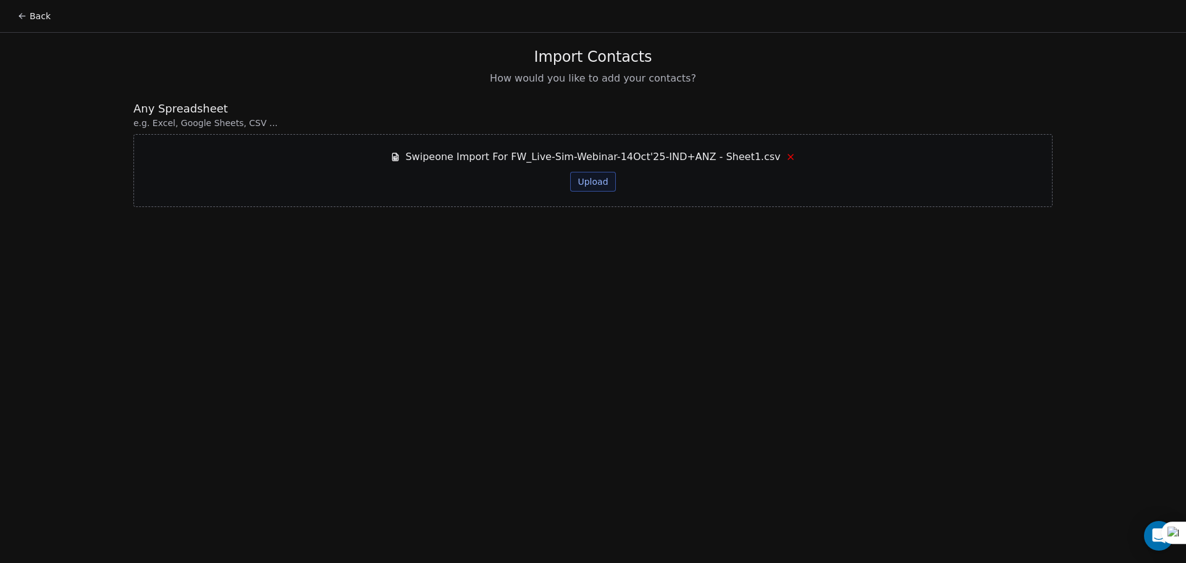
click at [600, 178] on button "Upload" at bounding box center [592, 182] width 45 height 20
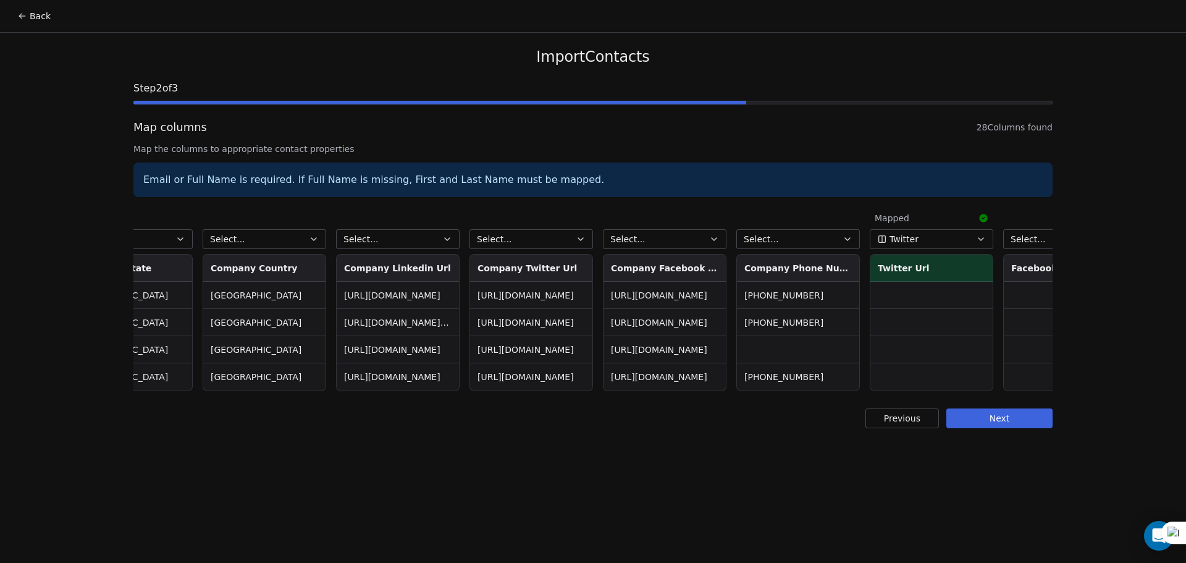
scroll to position [0, 2610]
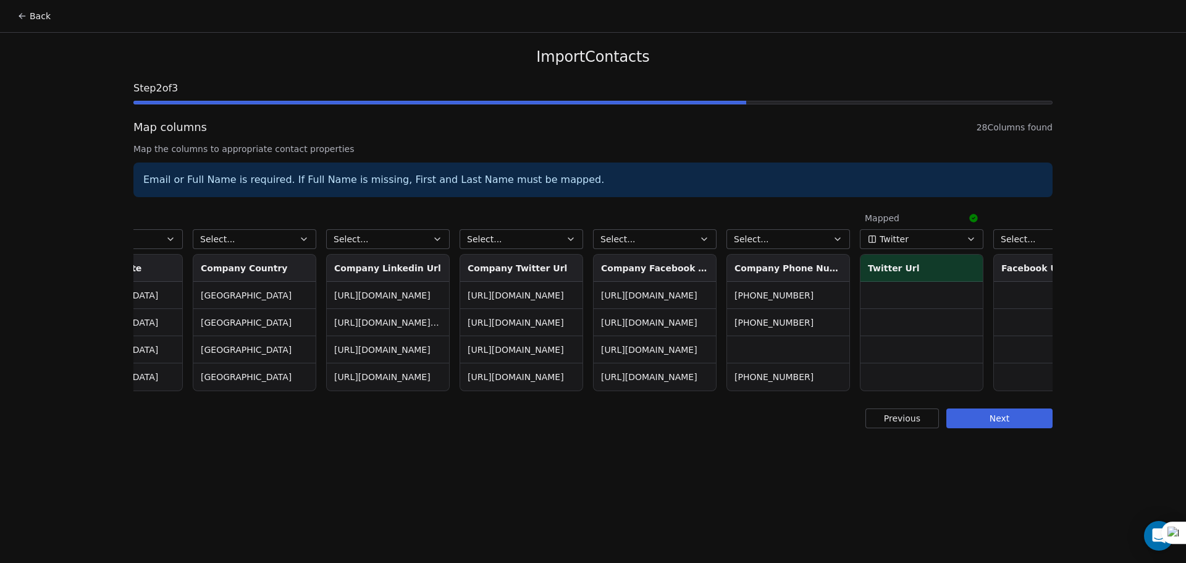
click at [834, 233] on button "Select..." at bounding box center [789, 239] width 124 height 20
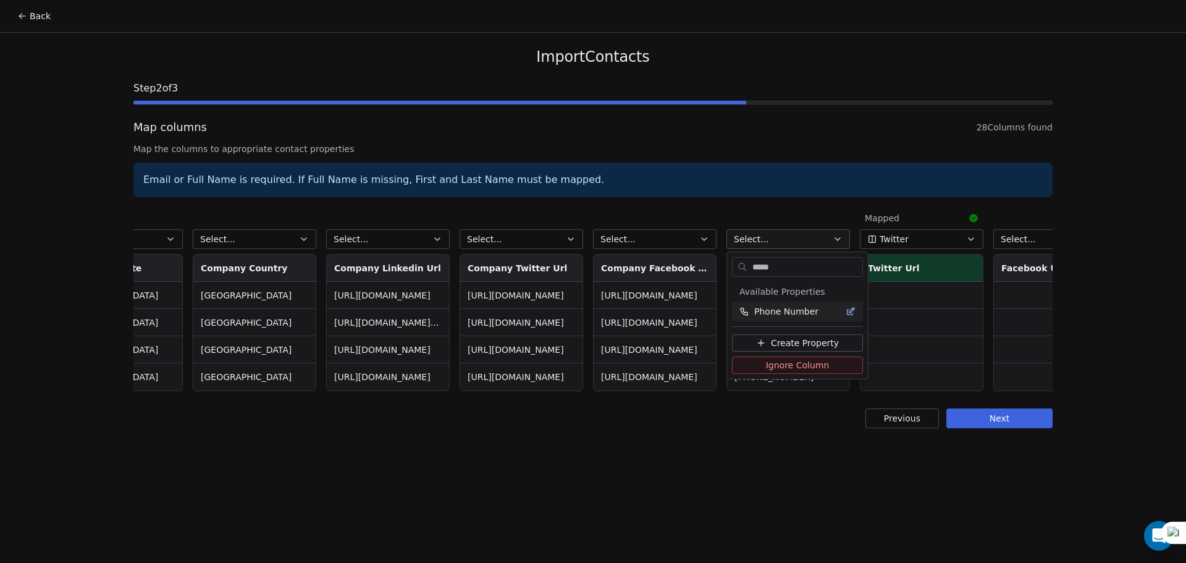
type input "*****"
click at [804, 319] on div "Phone Number" at bounding box center [797, 312] width 131 height 20
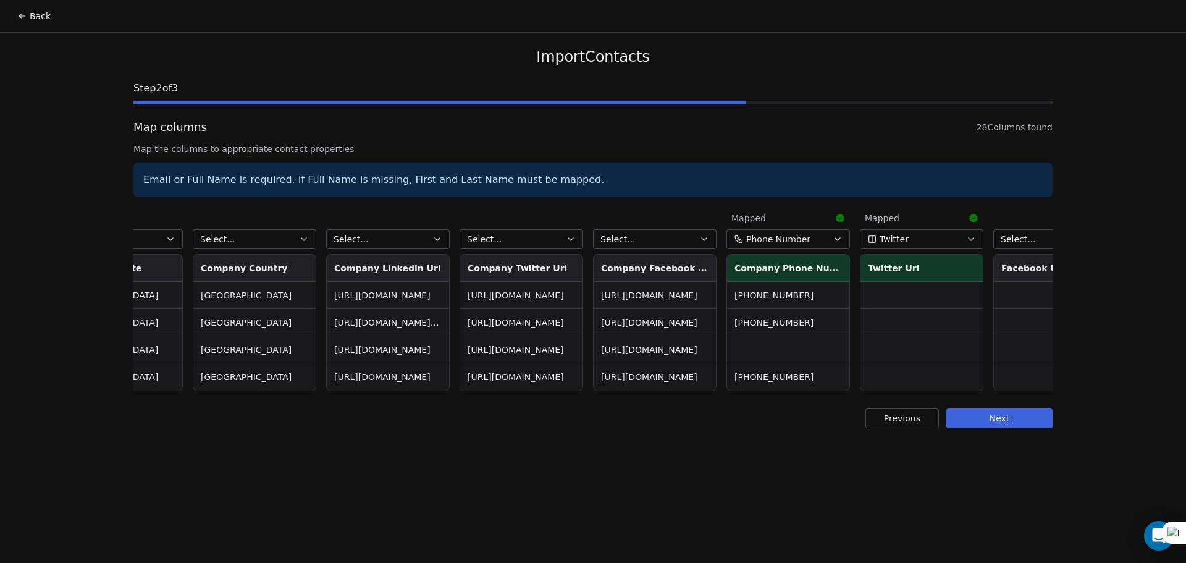
scroll to position [0, 2808]
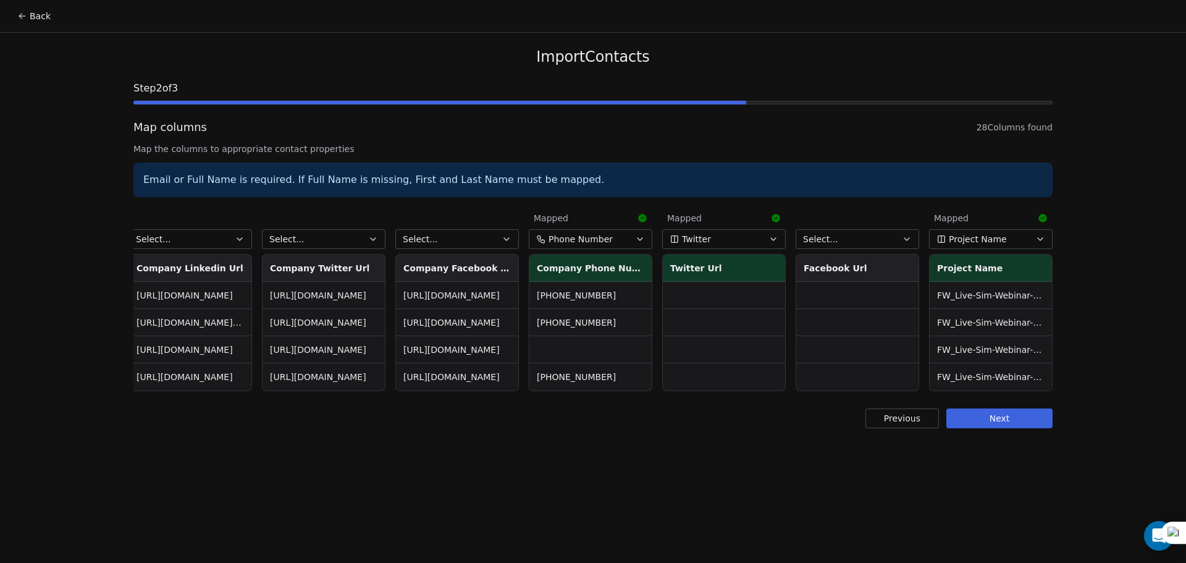
click at [1032, 428] on button "Next" at bounding box center [1000, 418] width 106 height 20
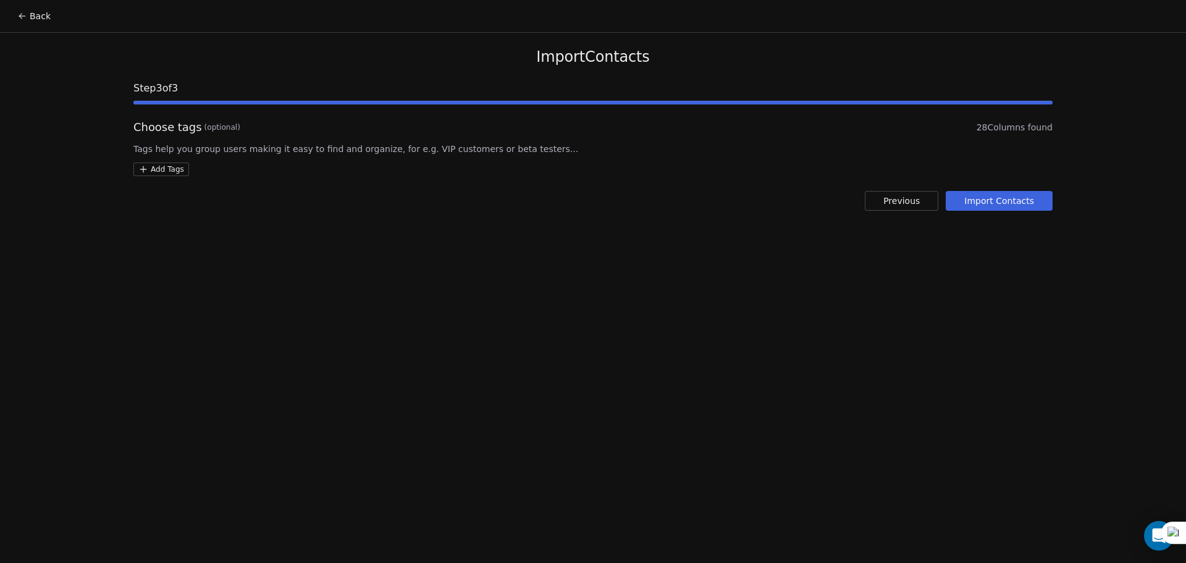
click at [1024, 210] on button "Import Contacts" at bounding box center [999, 201] width 107 height 20
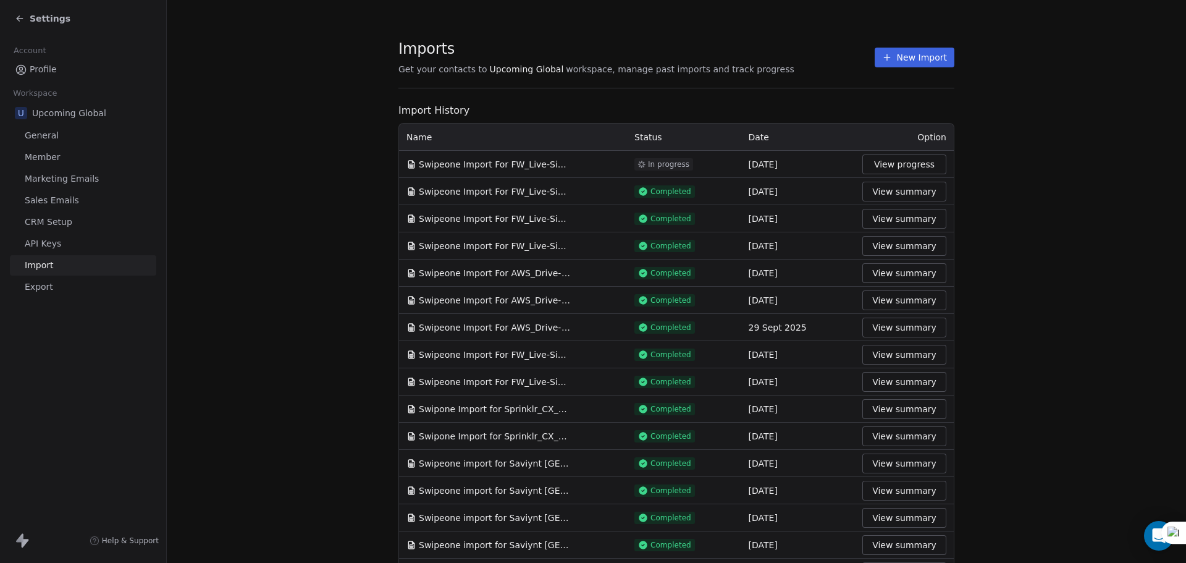
click at [25, 22] on div "Settings" at bounding box center [43, 18] width 56 height 12
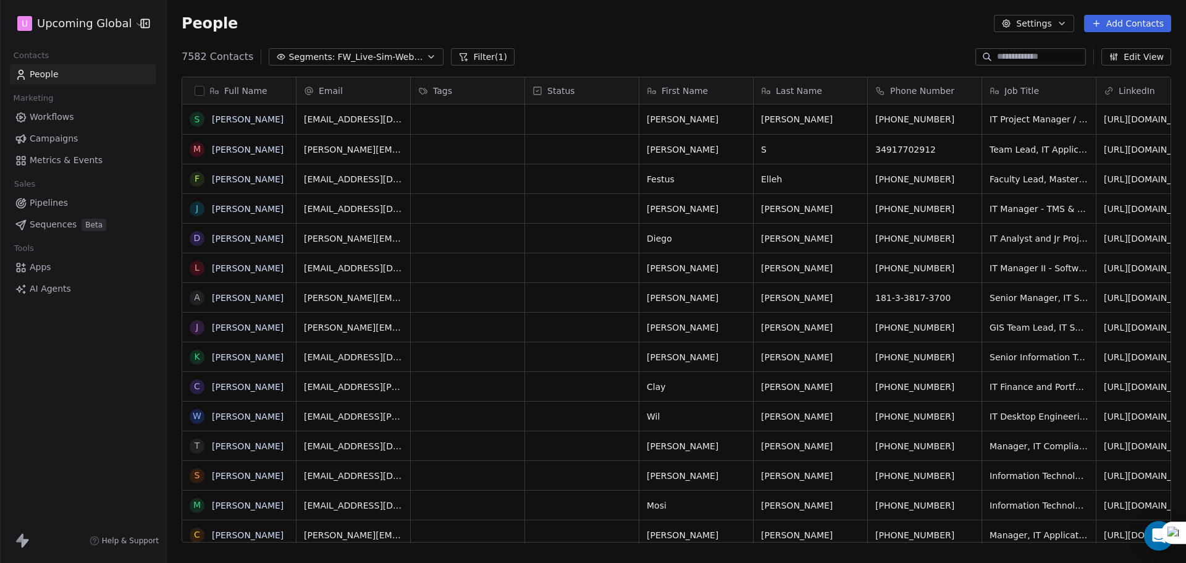
scroll to position [486, 1010]
click at [384, 66] on div "7582 Contacts Segments: FW_Live-Sim-Webinar-15Oct'25-NA Filter (1) Edit View" at bounding box center [677, 57] width 1020 height 20
click at [385, 65] on div "7582 Contacts Segments: FW_Live-Sim-Webinar-15Oct'25-NA Filter (1) Edit View" at bounding box center [677, 57] width 1020 height 20
click at [396, 53] on span "FW_Live-Sim-Webinar-15Oct'25-NA" at bounding box center [380, 57] width 87 height 13
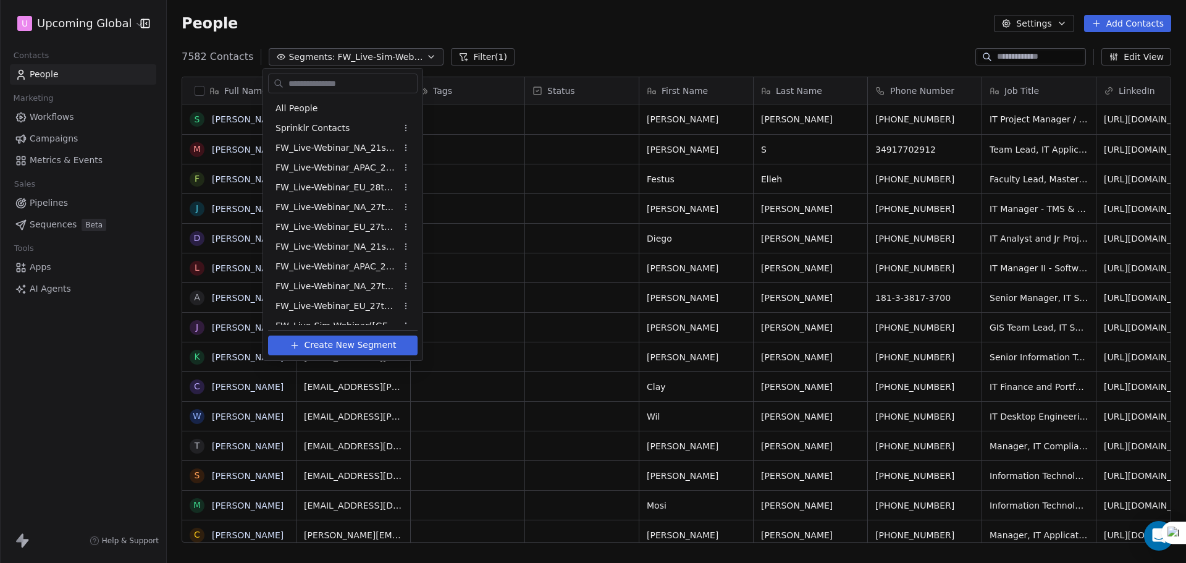
scroll to position [347, 0]
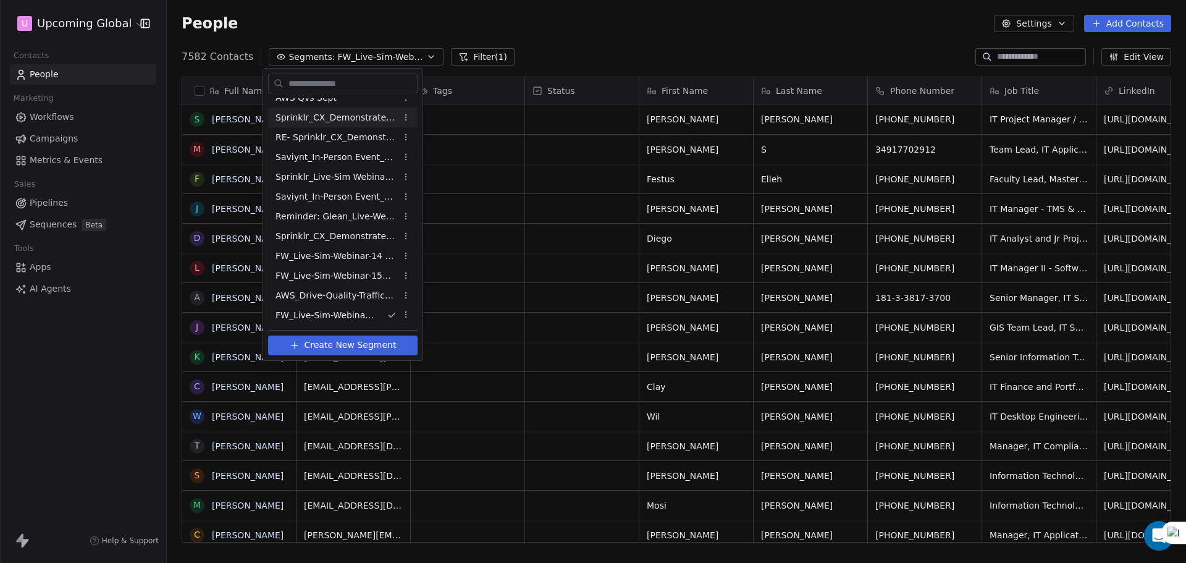
click at [557, 54] on html "U Upcoming Global Contacts People Marketing Workflows Campaigns Metrics & Event…" at bounding box center [593, 281] width 1186 height 563
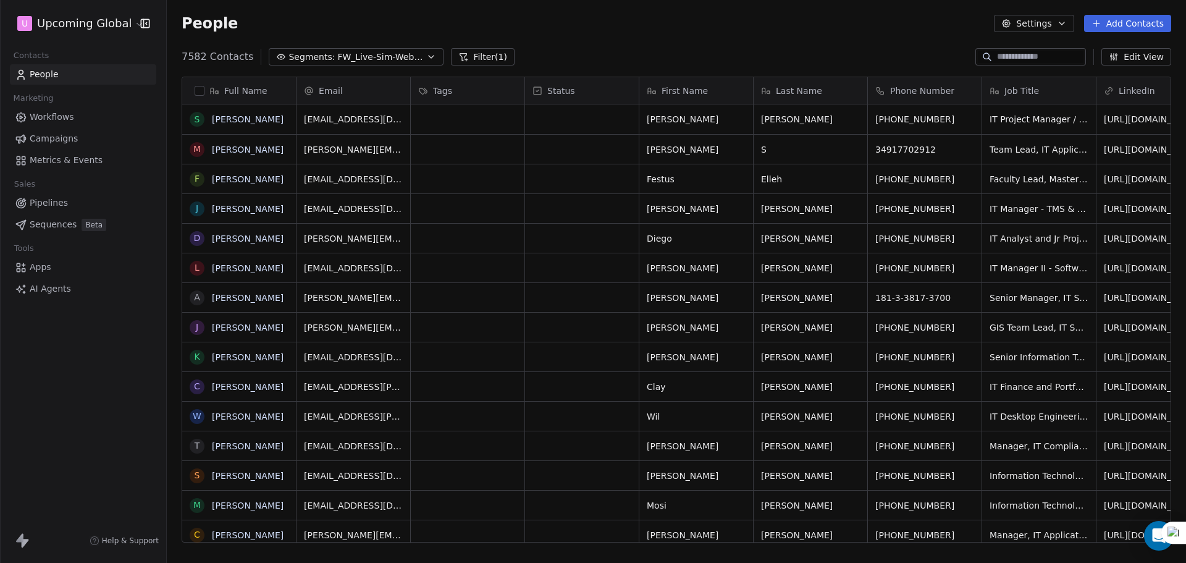
click at [1132, 25] on button "Add Contacts" at bounding box center [1127, 23] width 87 height 17
click at [1117, 68] on span "Import from CSV" at bounding box center [1128, 70] width 72 height 13
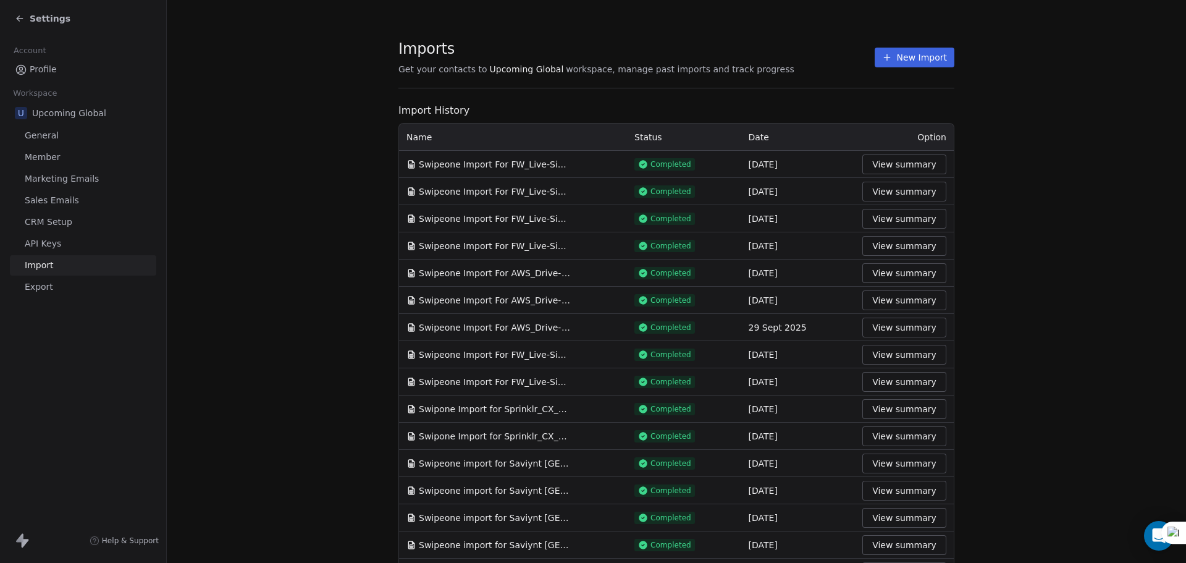
click at [893, 59] on button "New Import" at bounding box center [915, 58] width 80 height 20
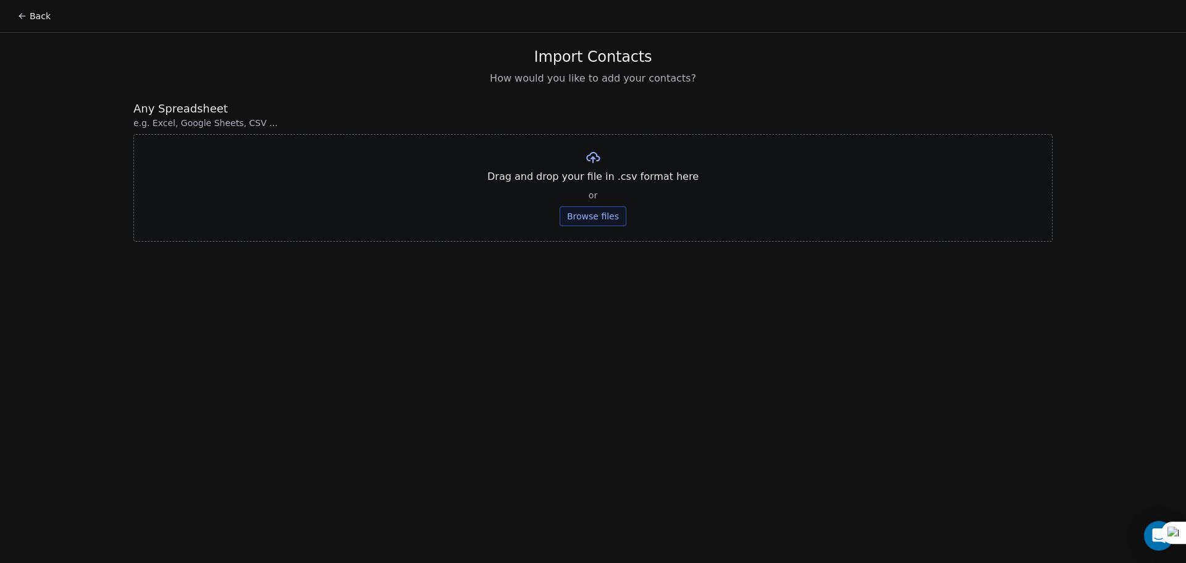
click at [585, 222] on button "Browse files" at bounding box center [593, 216] width 67 height 20
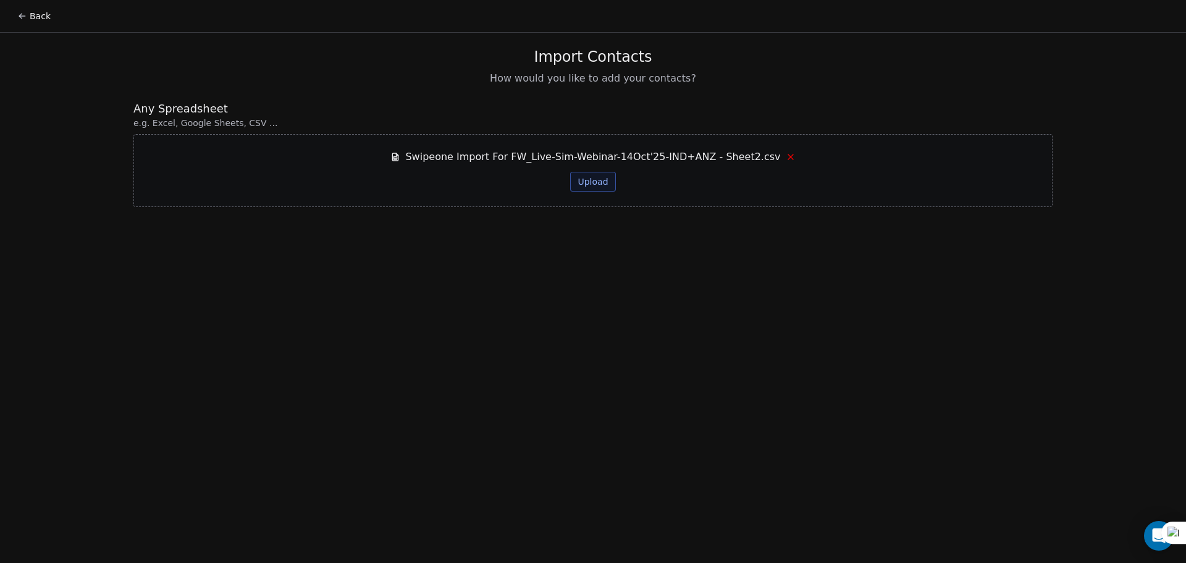
click at [597, 174] on button "Upload" at bounding box center [592, 182] width 45 height 20
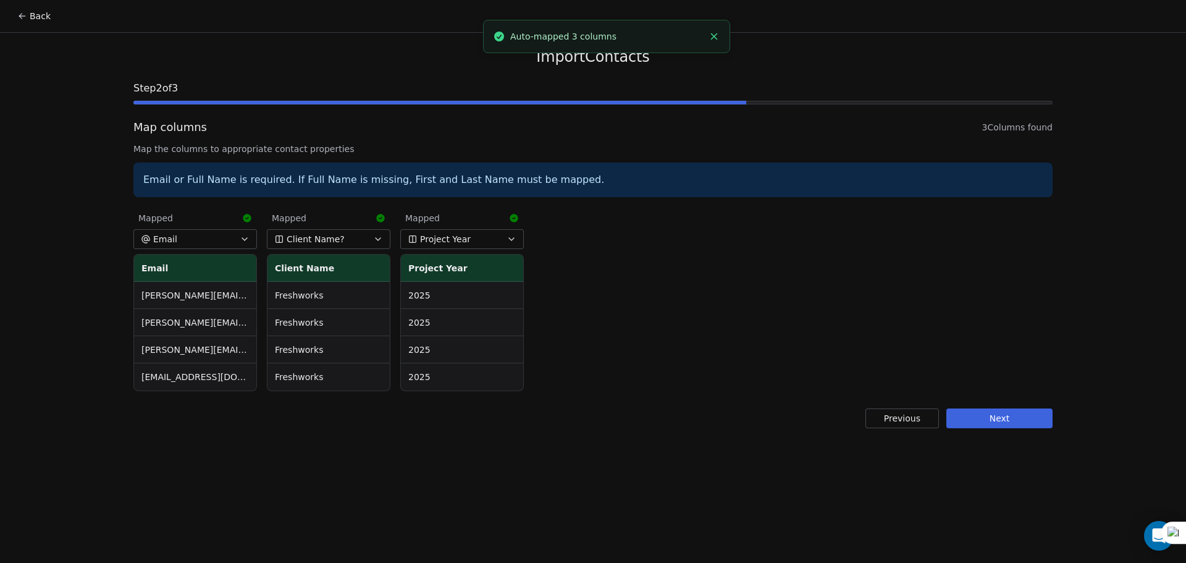
click at [994, 412] on button "Next" at bounding box center [1000, 418] width 106 height 20
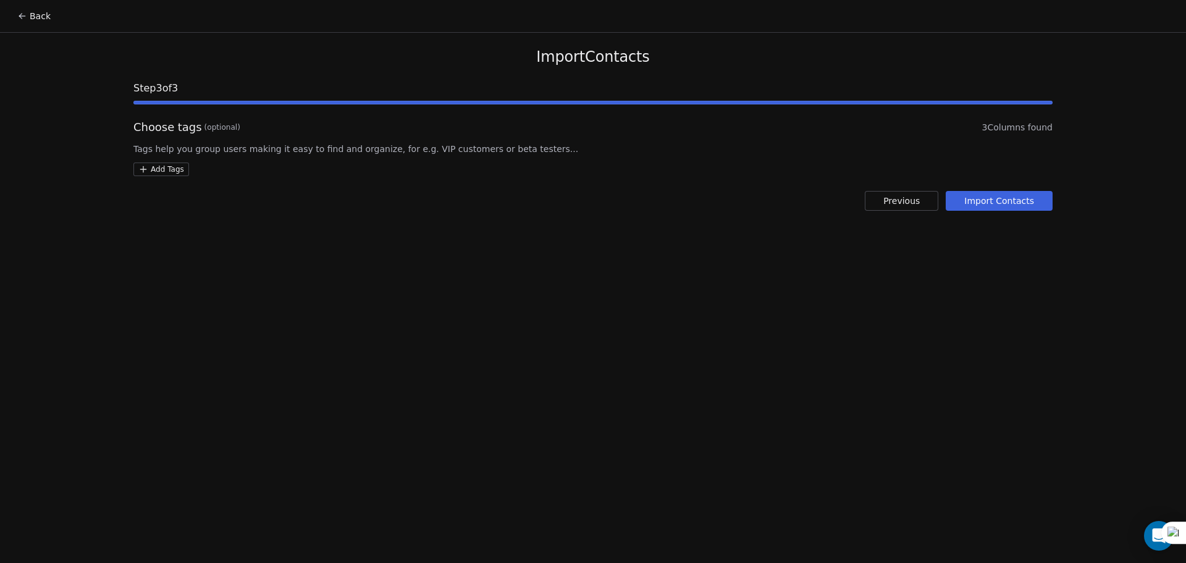
click at [1022, 204] on button "Import Contacts" at bounding box center [999, 201] width 107 height 20
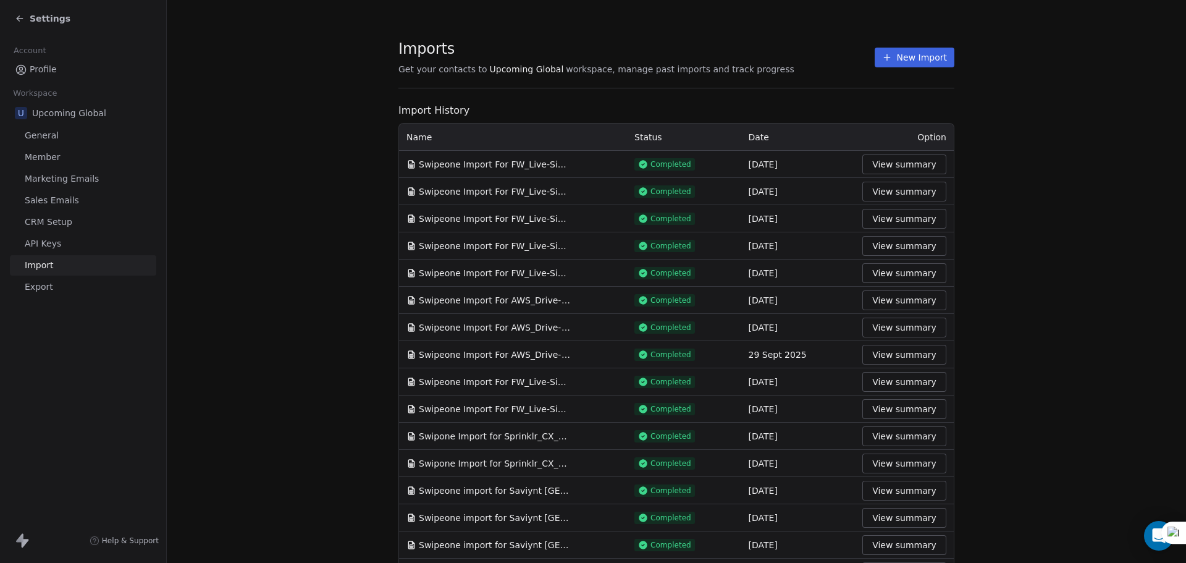
click at [915, 67] on button "New Import" at bounding box center [915, 58] width 80 height 20
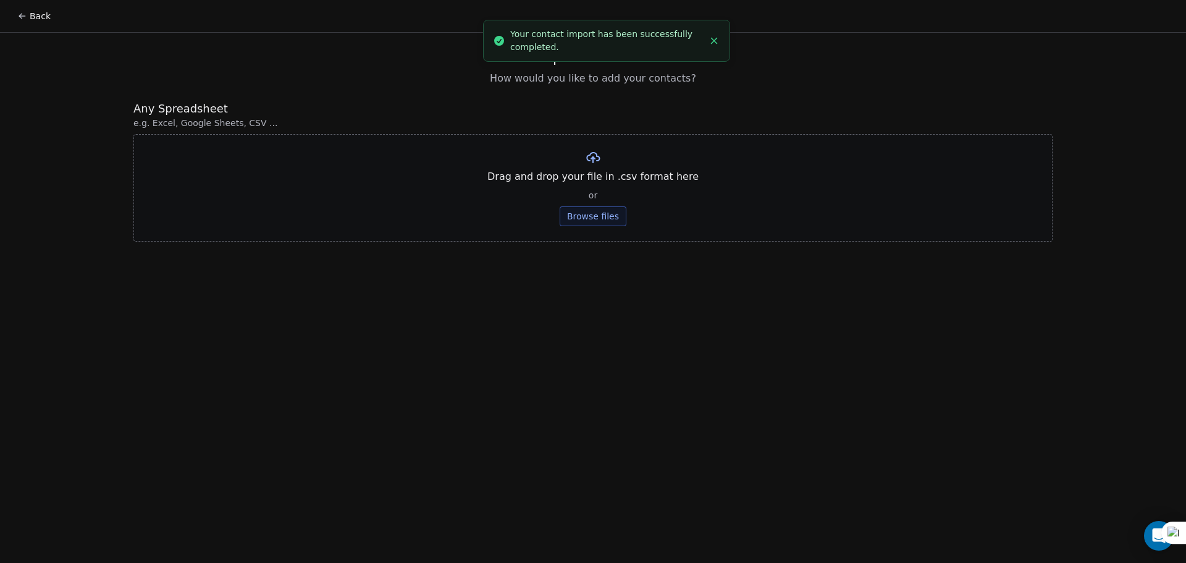
click at [610, 219] on button "Browse files" at bounding box center [593, 216] width 67 height 20
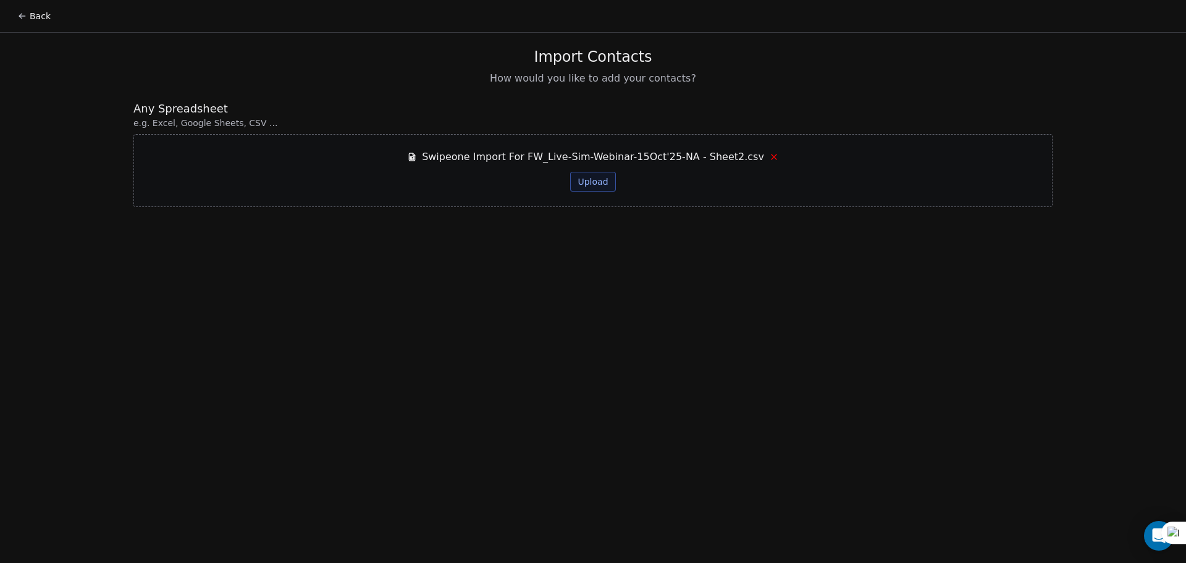
click at [604, 184] on button "Upload" at bounding box center [592, 182] width 45 height 20
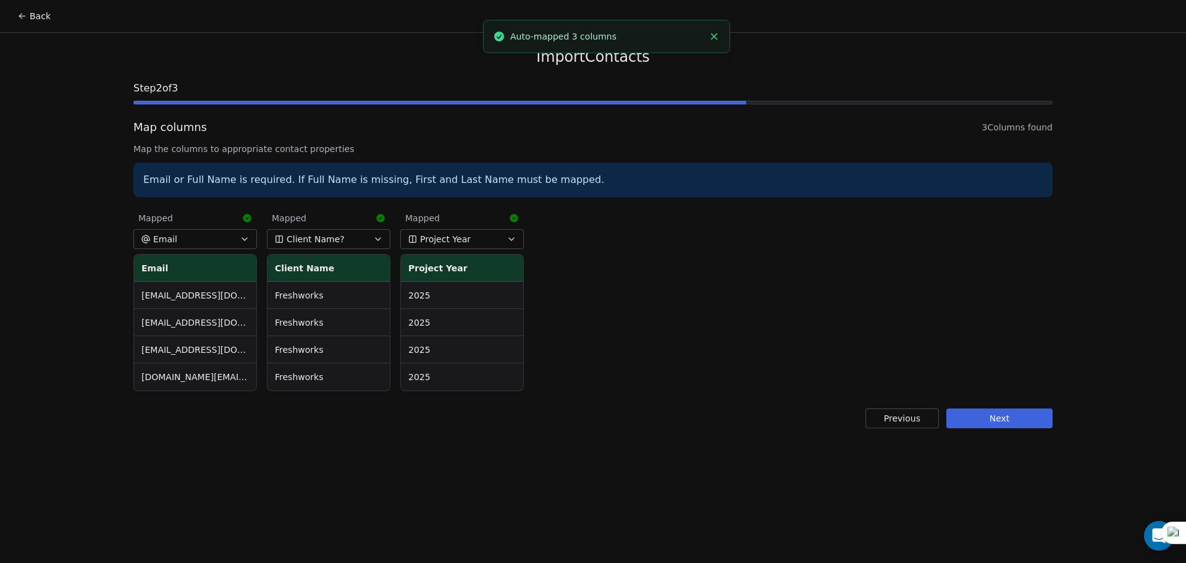
click at [1019, 420] on button "Next" at bounding box center [1000, 418] width 106 height 20
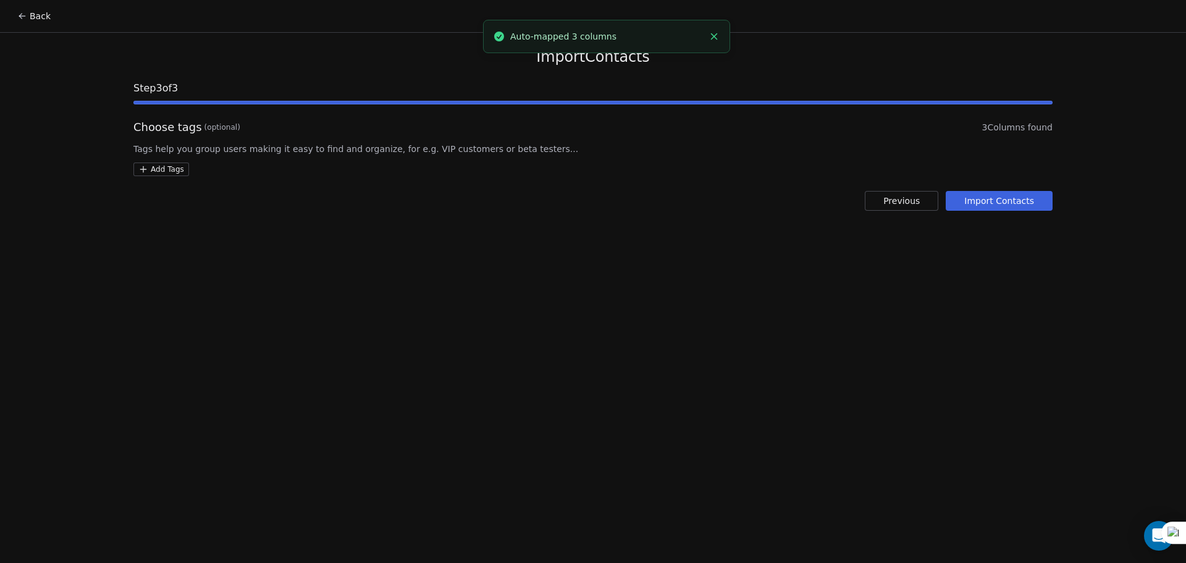
click at [992, 209] on button "Import Contacts" at bounding box center [999, 201] width 107 height 20
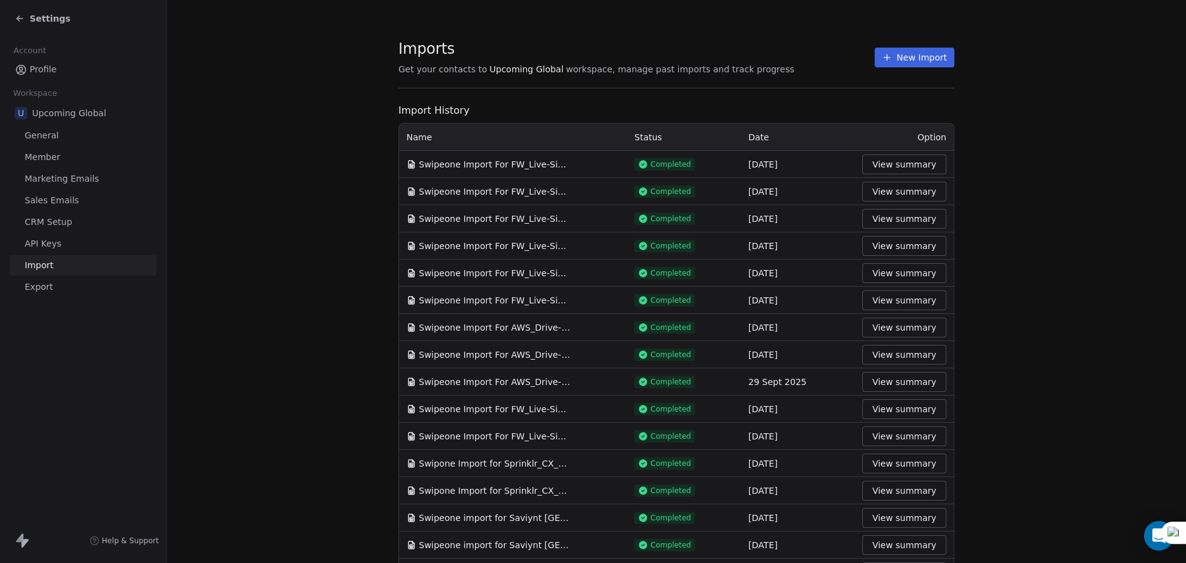
click at [333, 81] on section "Imports Get your contacts to Upcoming Global workspace, manage past imports and…" at bounding box center [677, 449] width 1020 height 898
click at [43, 14] on span "Settings" at bounding box center [50, 18] width 41 height 12
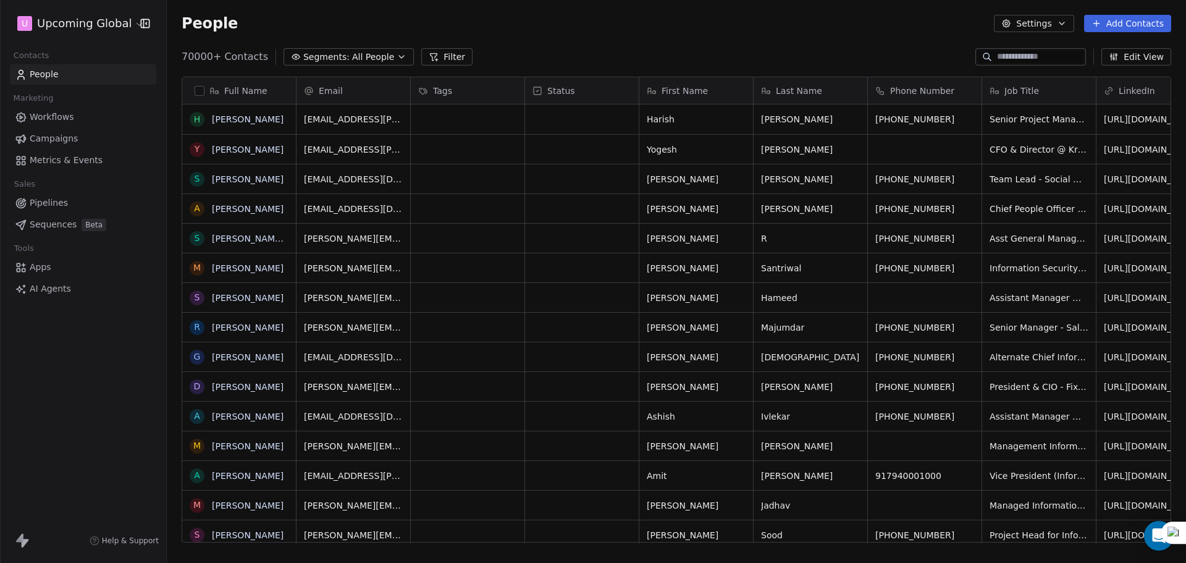
scroll to position [486, 1010]
click at [352, 56] on span "All People" at bounding box center [373, 57] width 42 height 13
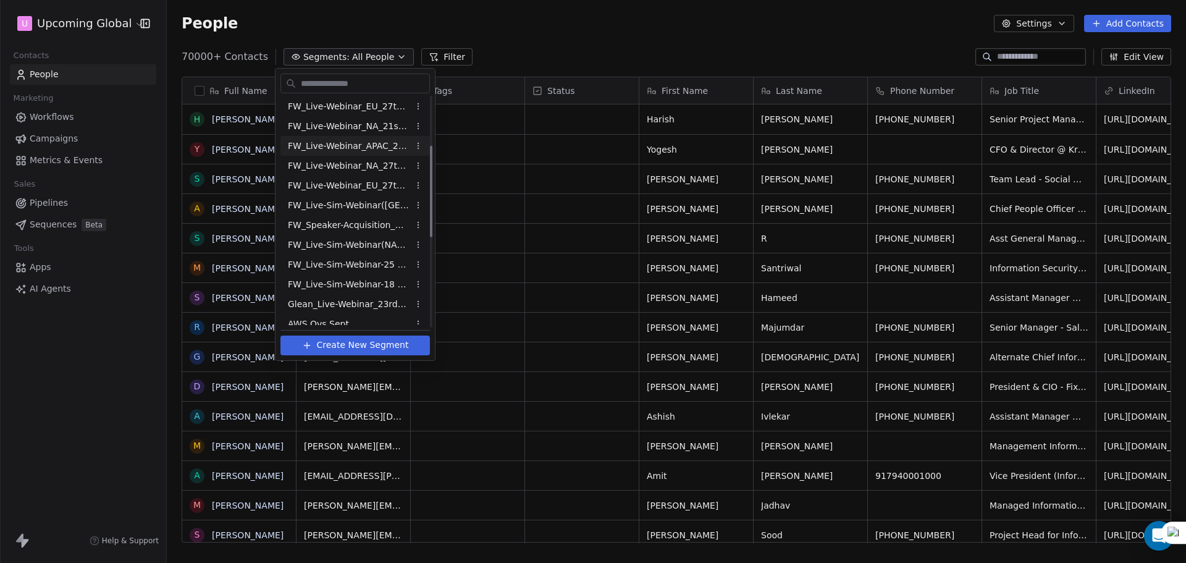
scroll to position [124, 0]
click at [352, 295] on span "Glean_Live-Webinar_23rdSept'25" at bounding box center [348, 301] width 121 height 13
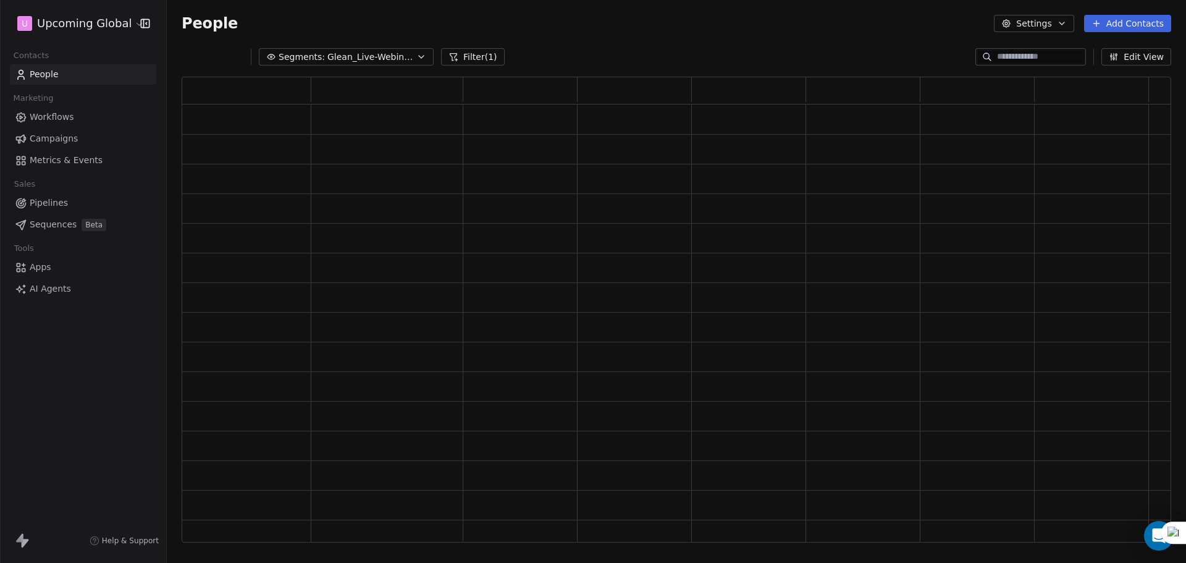
scroll to position [456, 981]
click at [395, 53] on span "Glean_Live-Webinar_23rdSept'25" at bounding box center [370, 57] width 87 height 13
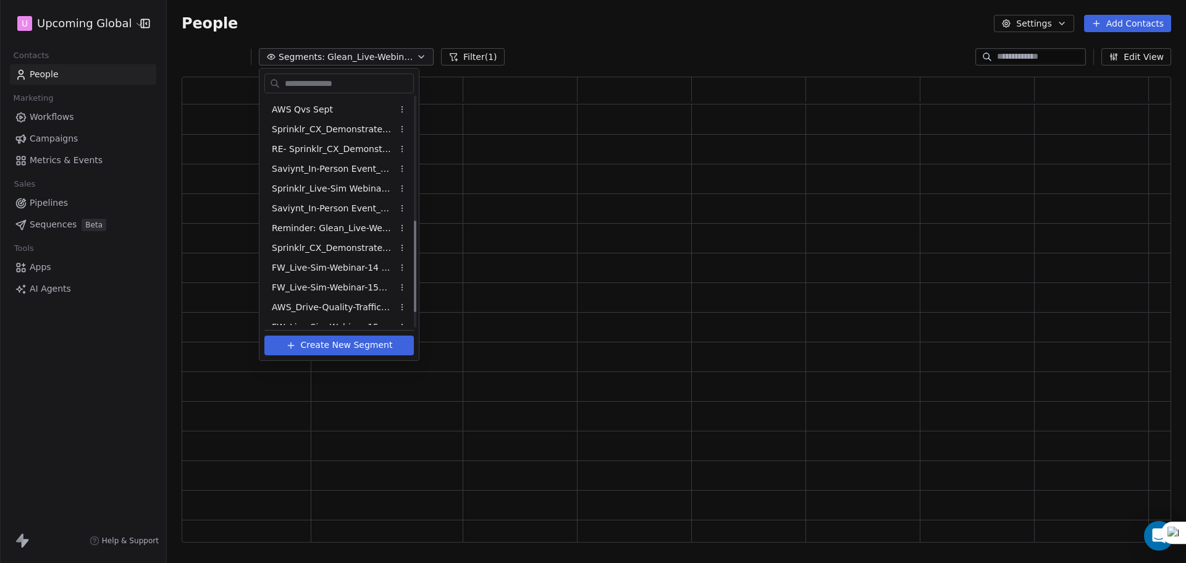
scroll to position [347, 0]
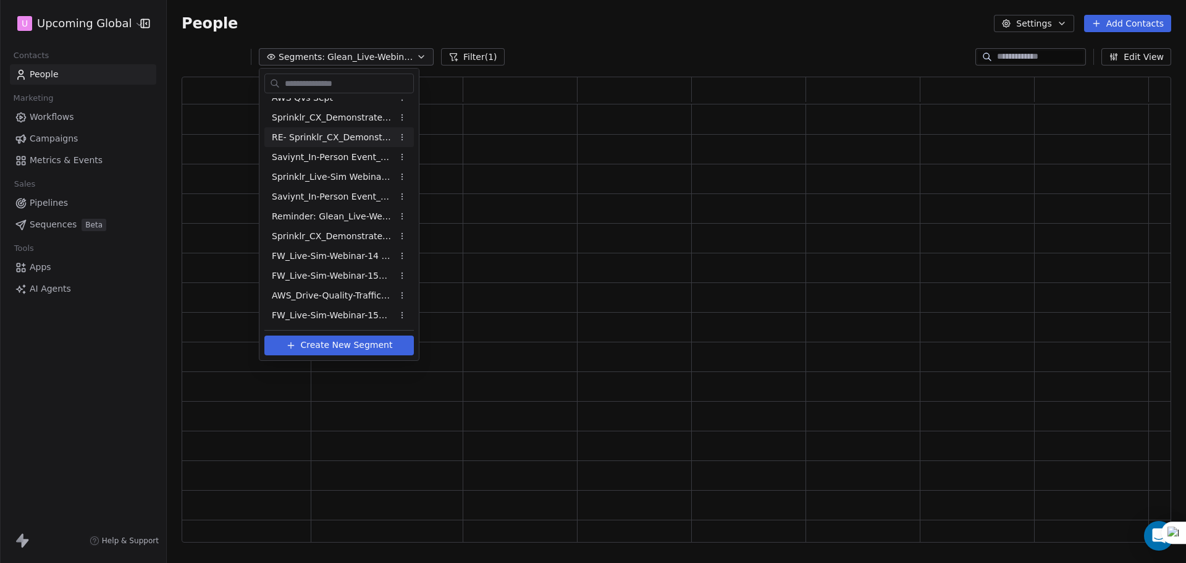
click at [533, 42] on html "U Upcoming Global Contacts People Marketing Workflows Campaigns Metrics & Event…" at bounding box center [593, 281] width 1186 height 563
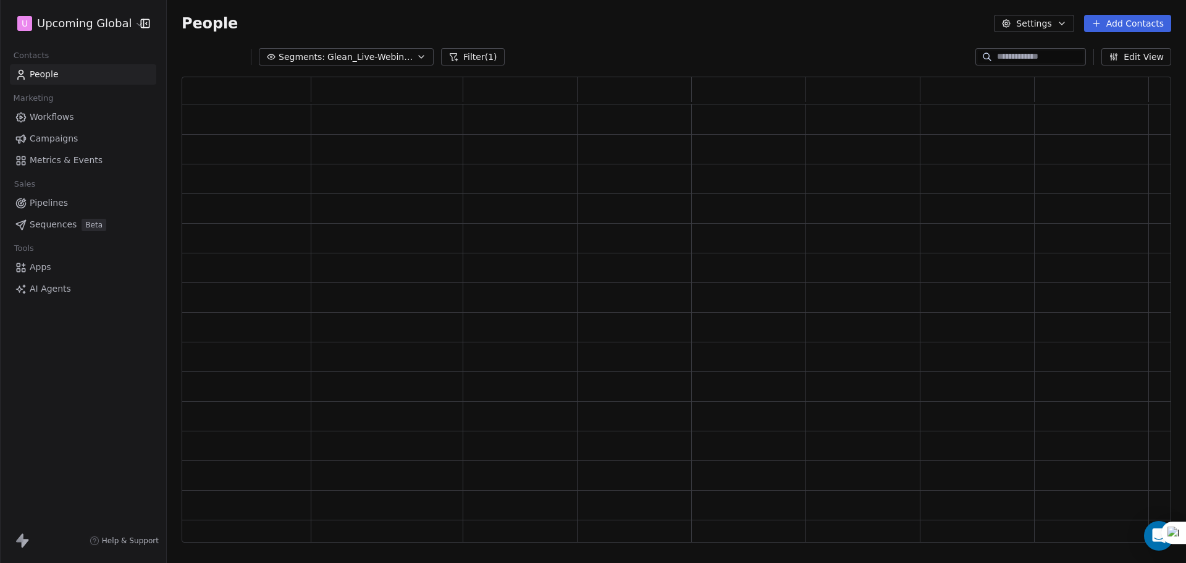
click at [600, 44] on div "People Settings Add Contacts" at bounding box center [677, 23] width 1020 height 47
click at [386, 58] on span "Glean_Live-Webinar_23rdSept'25" at bounding box center [370, 57] width 87 height 13
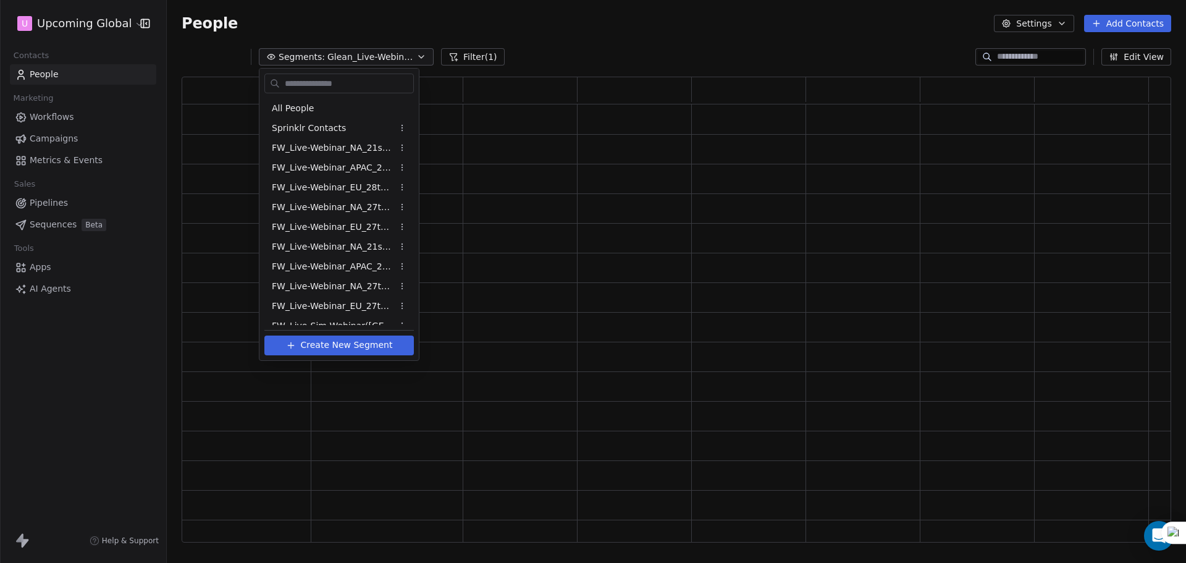
scroll to position [109, 0]
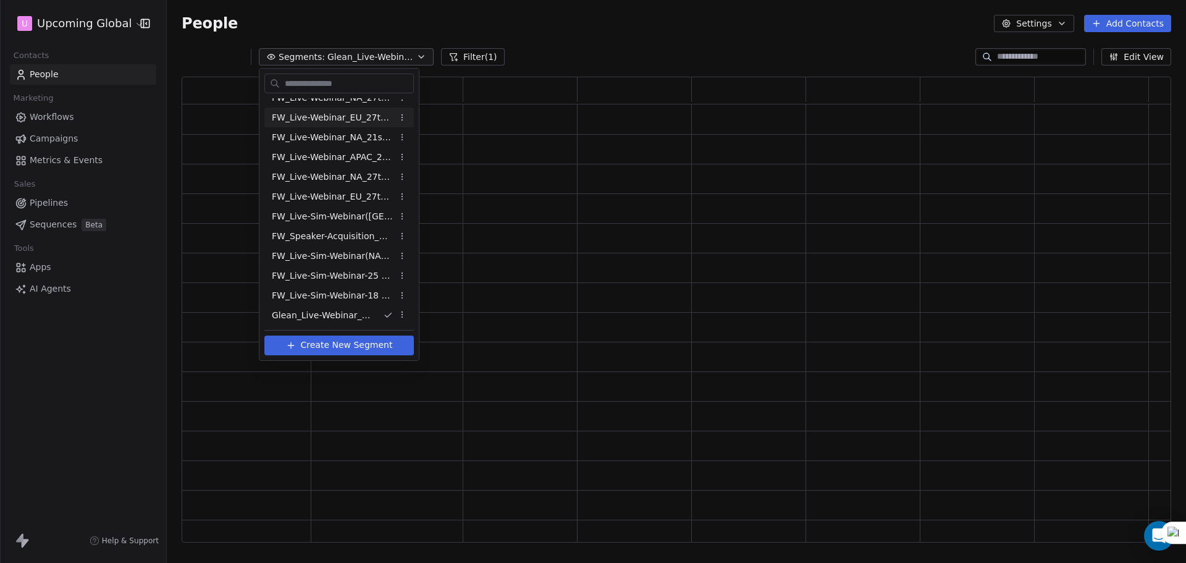
click at [362, 32] on html "U Upcoming Global Contacts People Marketing Workflows Campaigns Metrics & Event…" at bounding box center [593, 281] width 1186 height 563
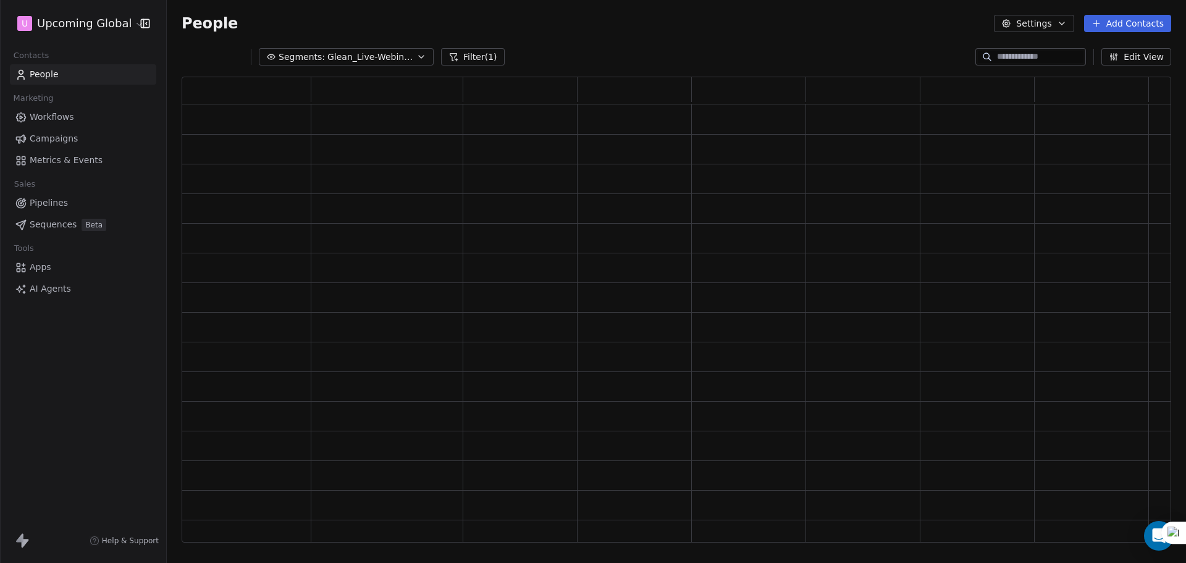
click at [327, 51] on span "Glean_Live-Webinar_23rdSept'25" at bounding box center [370, 57] width 87 height 13
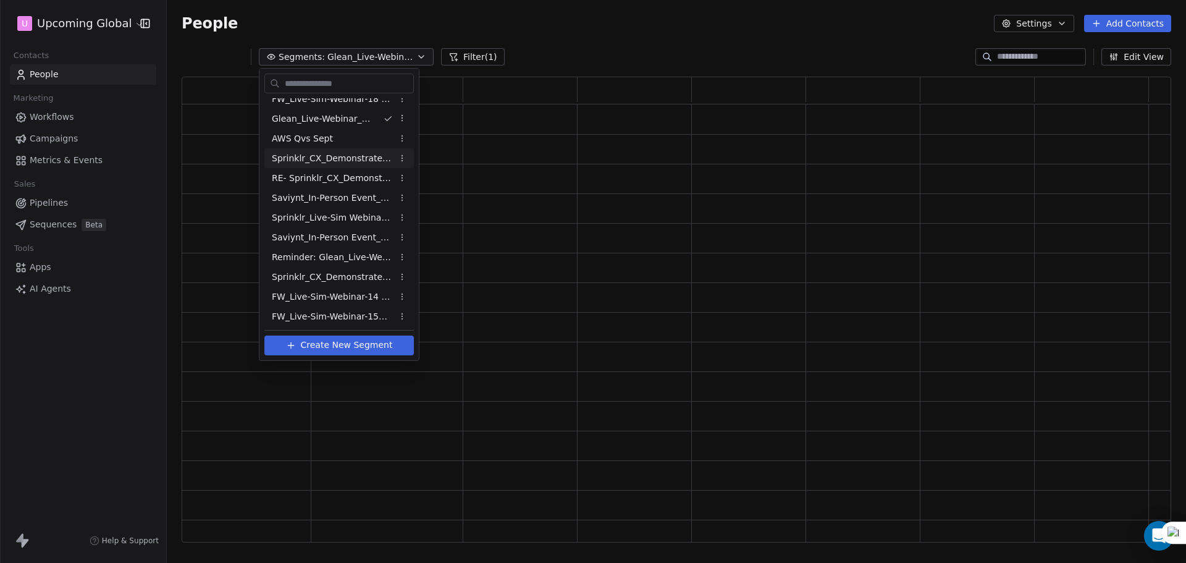
scroll to position [347, 0]
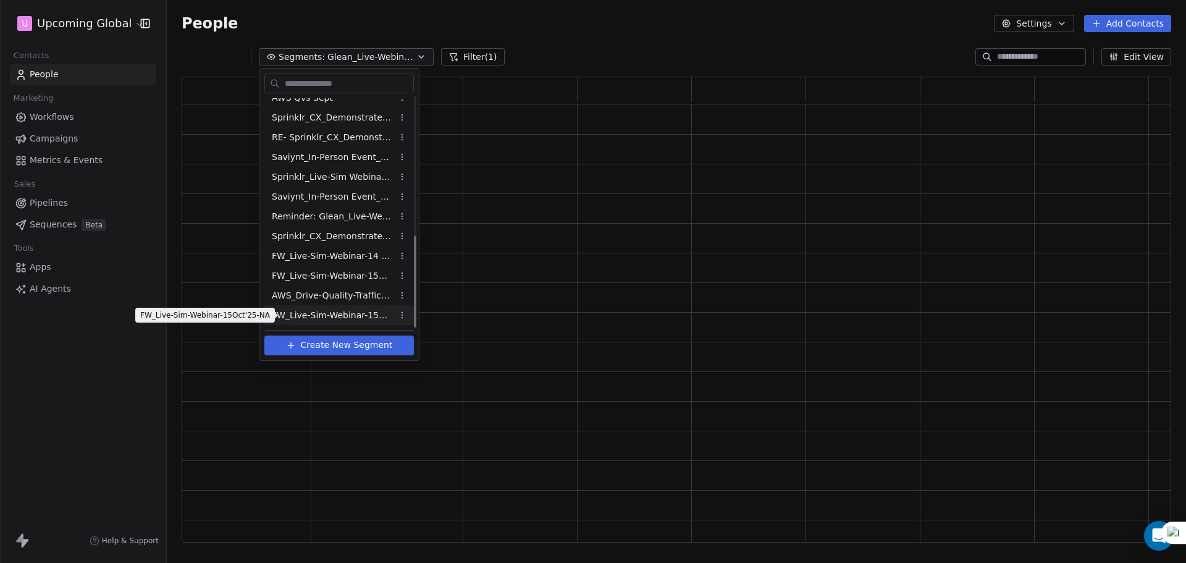
click at [344, 313] on span "FW_Live-Sim-Webinar-15Oct'25-NA" at bounding box center [332, 315] width 121 height 13
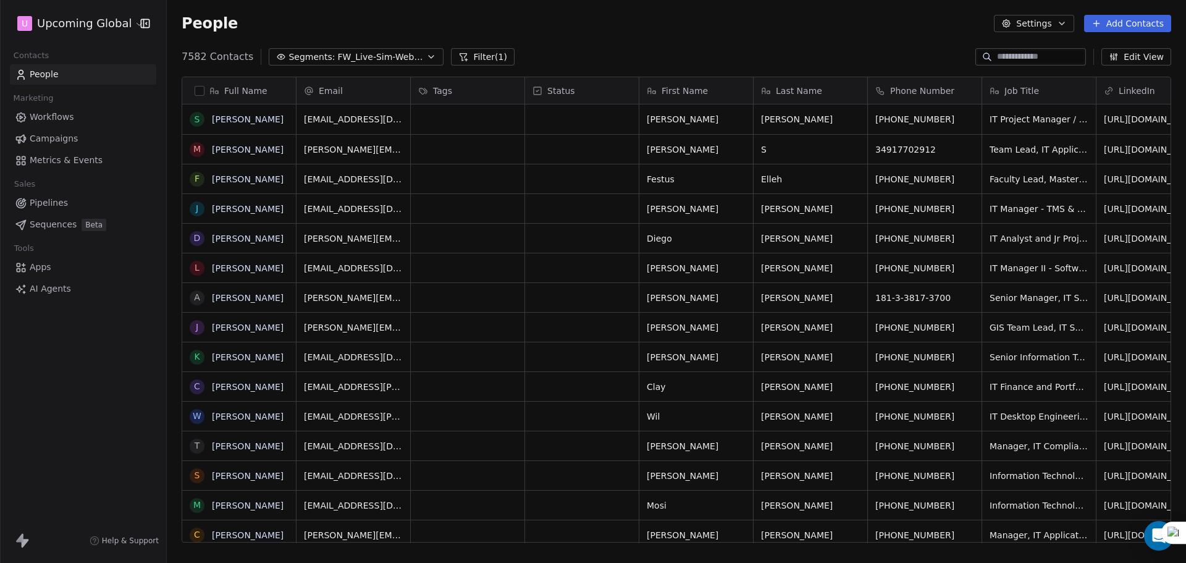
scroll to position [486, 1010]
click at [410, 54] on span "FW_Live-Sim-Webinar-15Oct'25-NA" at bounding box center [380, 57] width 87 height 13
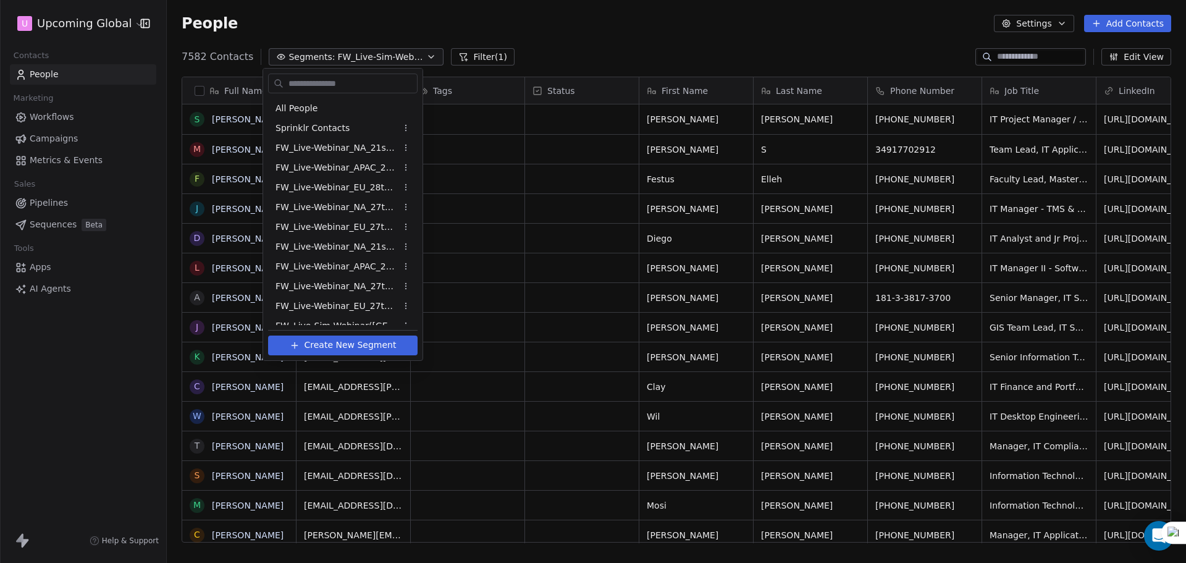
scroll to position [347, 0]
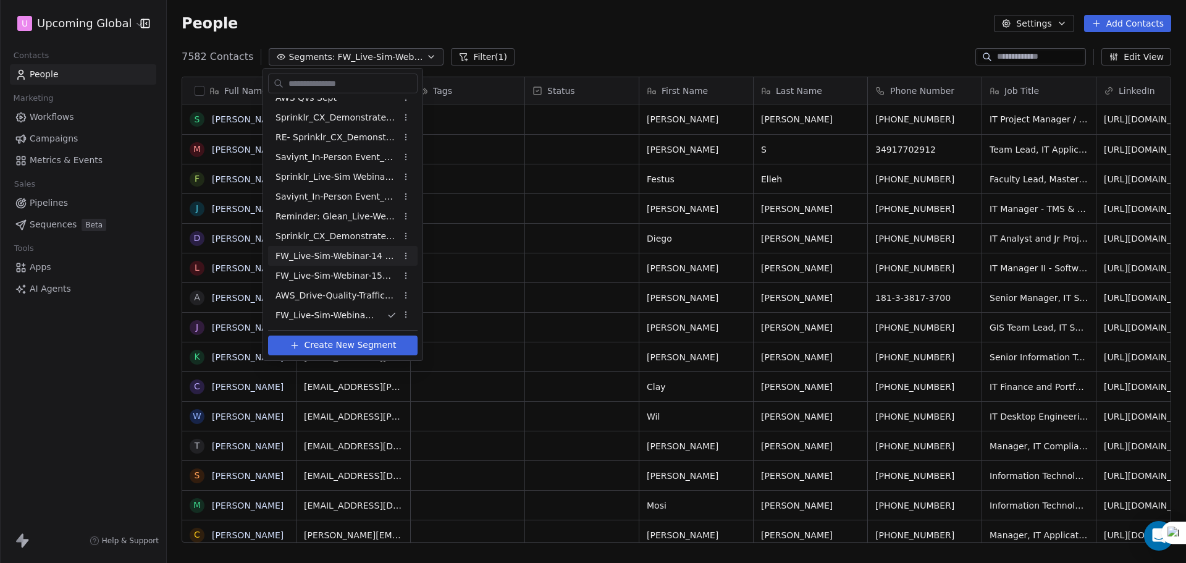
click at [578, 52] on html "U Upcoming Global Contacts People Marketing Workflows Campaigns Metrics & Event…" at bounding box center [593, 281] width 1186 height 563
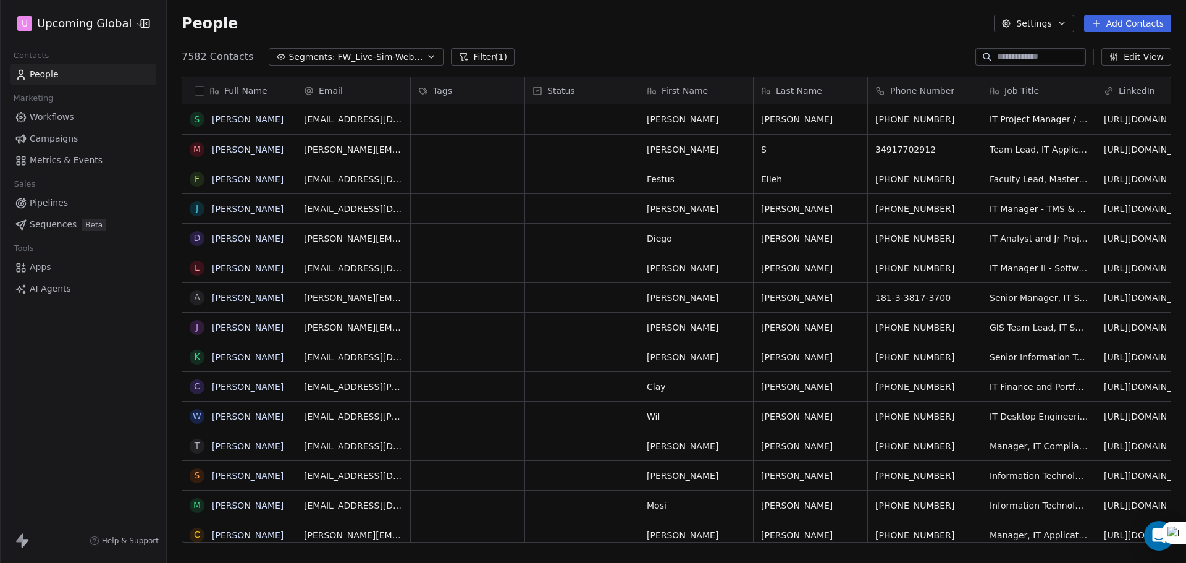
click at [201, 87] on button "button" at bounding box center [200, 91] width 10 height 10
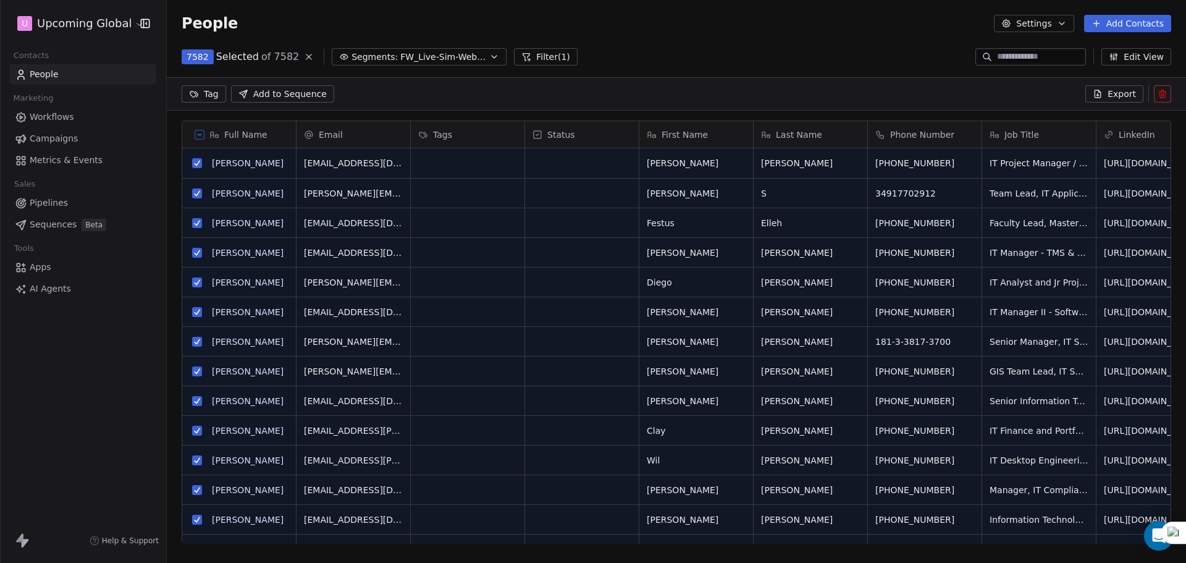
scroll to position [442, 1010]
click at [1103, 90] on icon at bounding box center [1098, 94] width 10 height 10
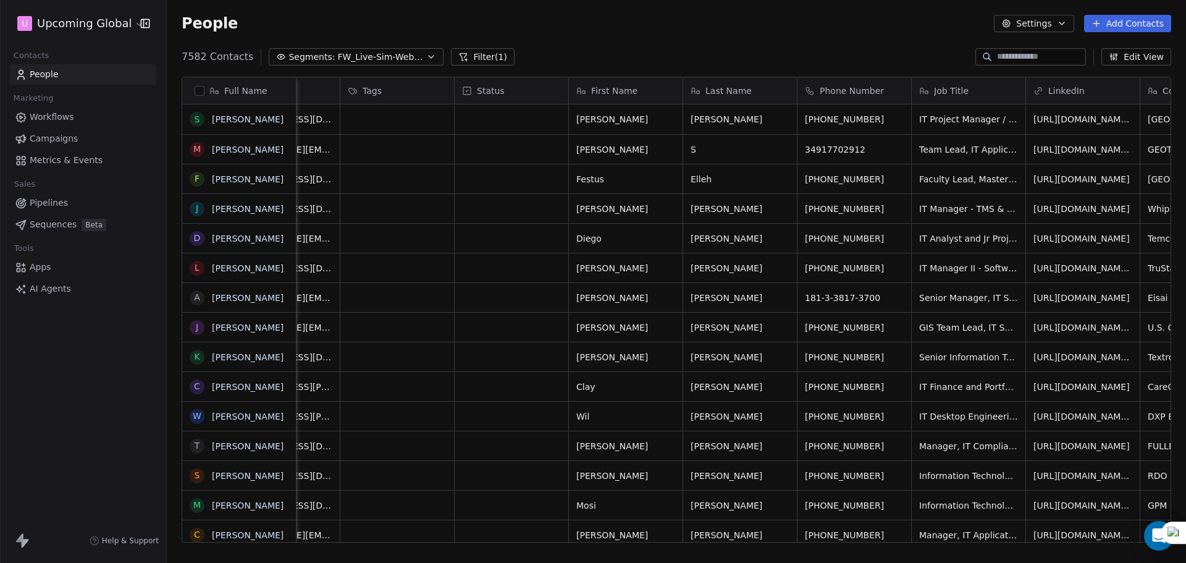
scroll to position [0, 0]
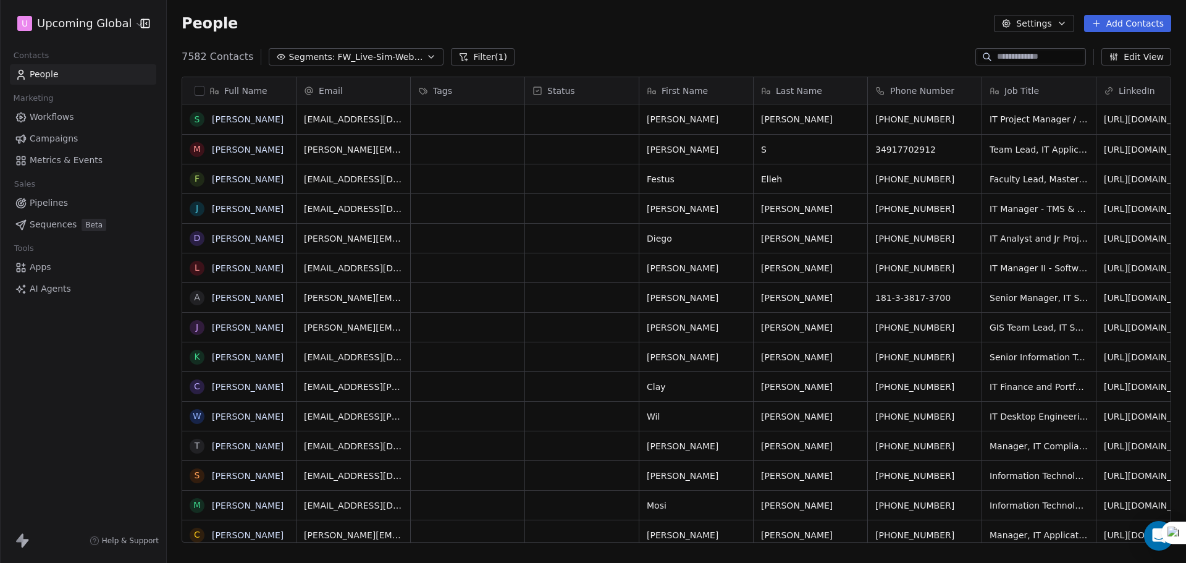
click at [458, 61] on icon at bounding box center [463, 57] width 10 height 10
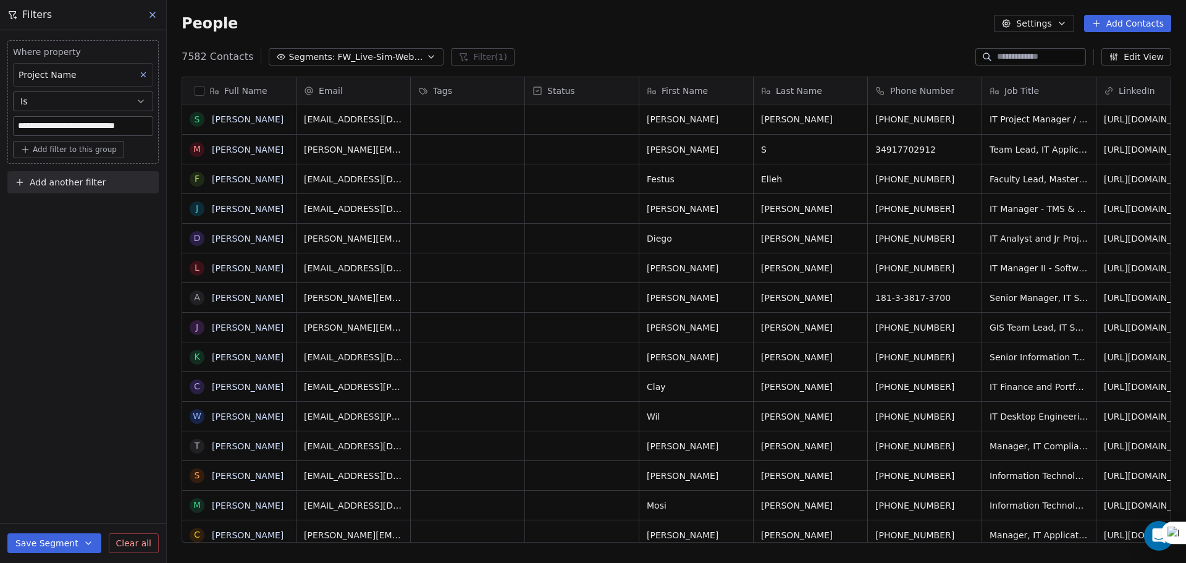
click at [50, 188] on span "Add another filter" at bounding box center [68, 182] width 76 height 13
click at [54, 210] on span "Contact properties" at bounding box center [60, 211] width 80 height 13
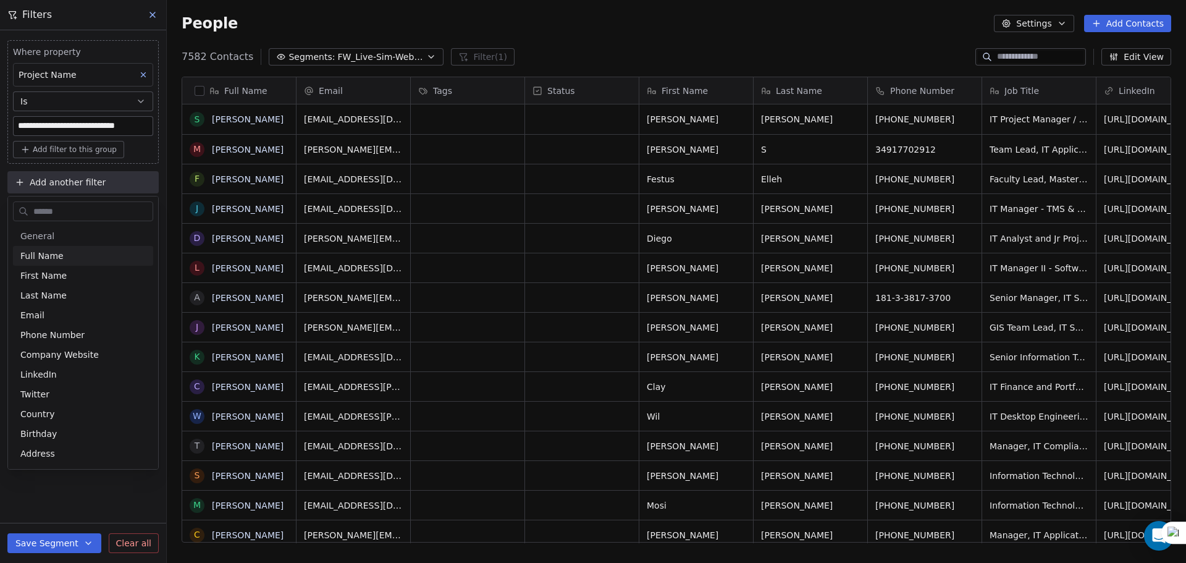
click at [54, 210] on input "text" at bounding box center [92, 212] width 122 height 18
type input "*****"
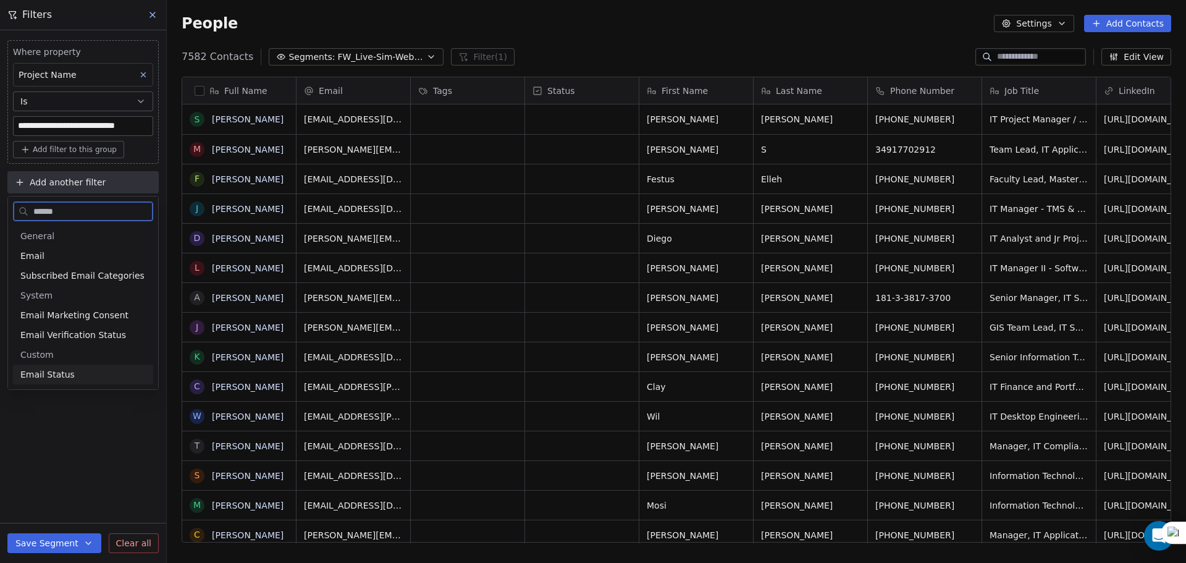
click at [54, 365] on div "Email Status" at bounding box center [83, 375] width 140 height 20
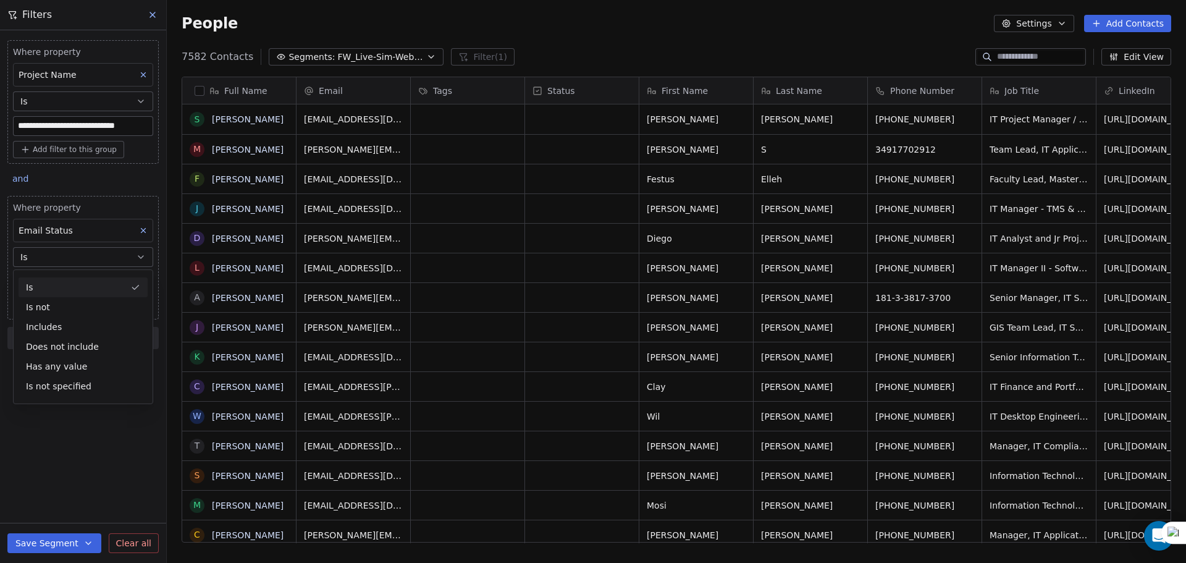
click at [69, 258] on button "Is" at bounding box center [83, 257] width 140 height 20
click at [65, 280] on body "**********" at bounding box center [593, 281] width 1186 height 563
click at [71, 344] on div "safe" at bounding box center [92, 349] width 125 height 14
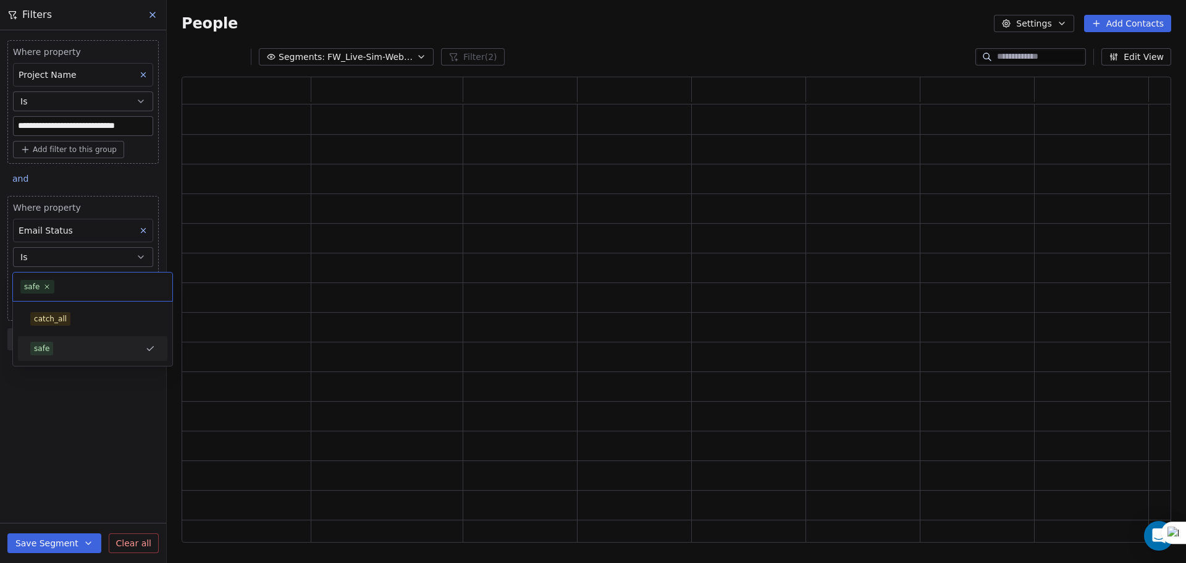
scroll to position [456, 981]
click at [74, 402] on div "**********" at bounding box center [83, 296] width 166 height 533
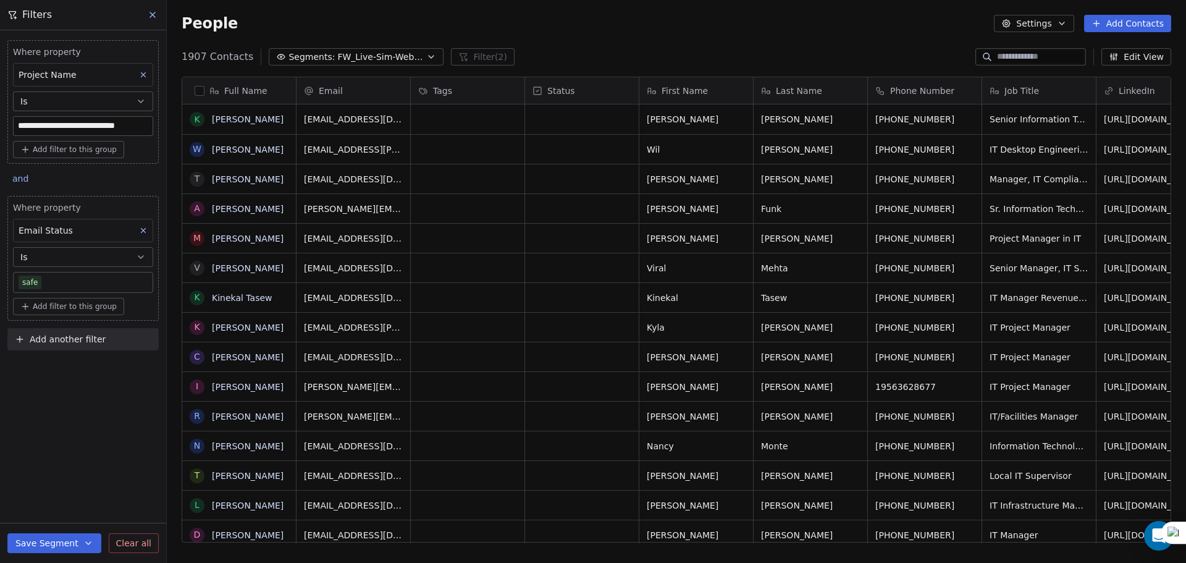
scroll to position [486, 1010]
click at [203, 91] on button "button" at bounding box center [200, 91] width 10 height 10
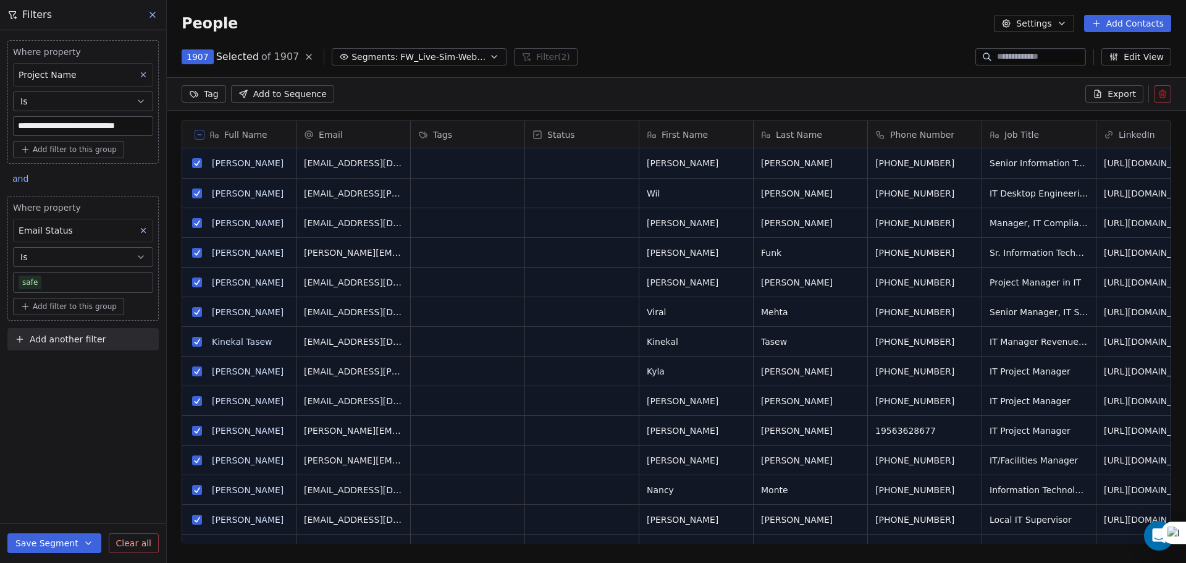
scroll to position [442, 1010]
drag, startPoint x: 1126, startPoint y: 97, endPoint x: 1087, endPoint y: 22, distance: 84.8
click at [1126, 97] on span "Export" at bounding box center [1122, 94] width 28 height 12
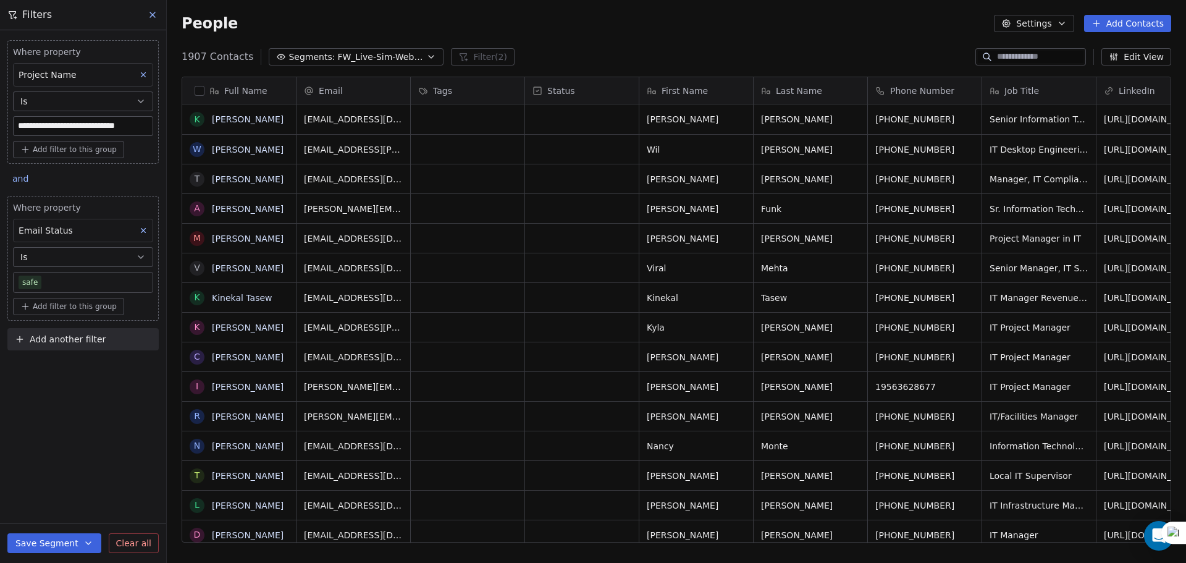
click at [1127, 57] on button "Edit View" at bounding box center [1137, 56] width 70 height 17
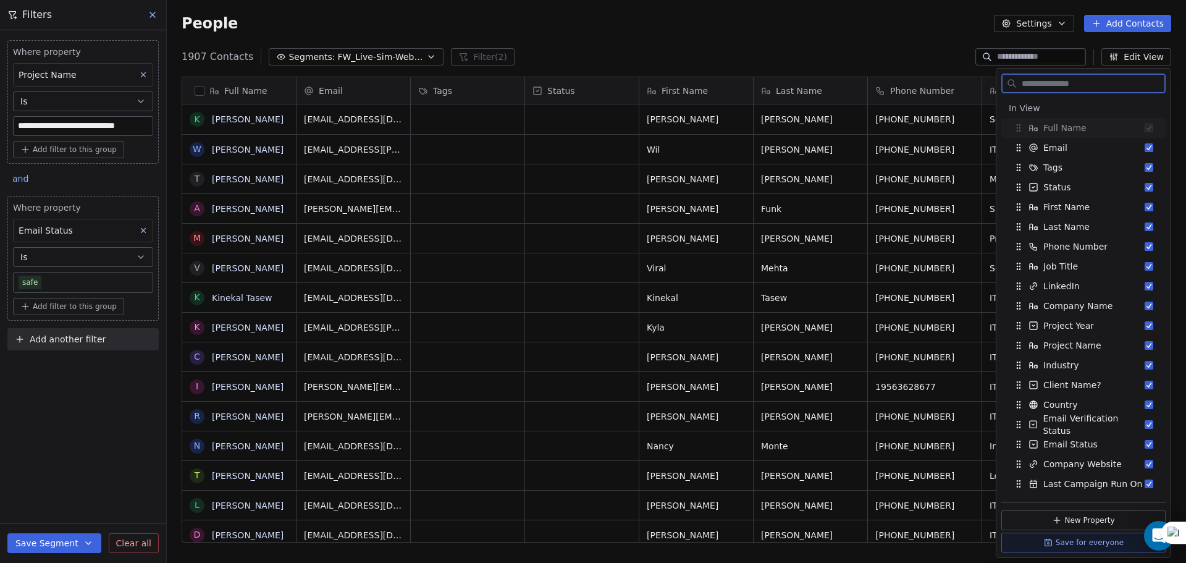
click at [1057, 23] on button "Settings" at bounding box center [1034, 23] width 80 height 17
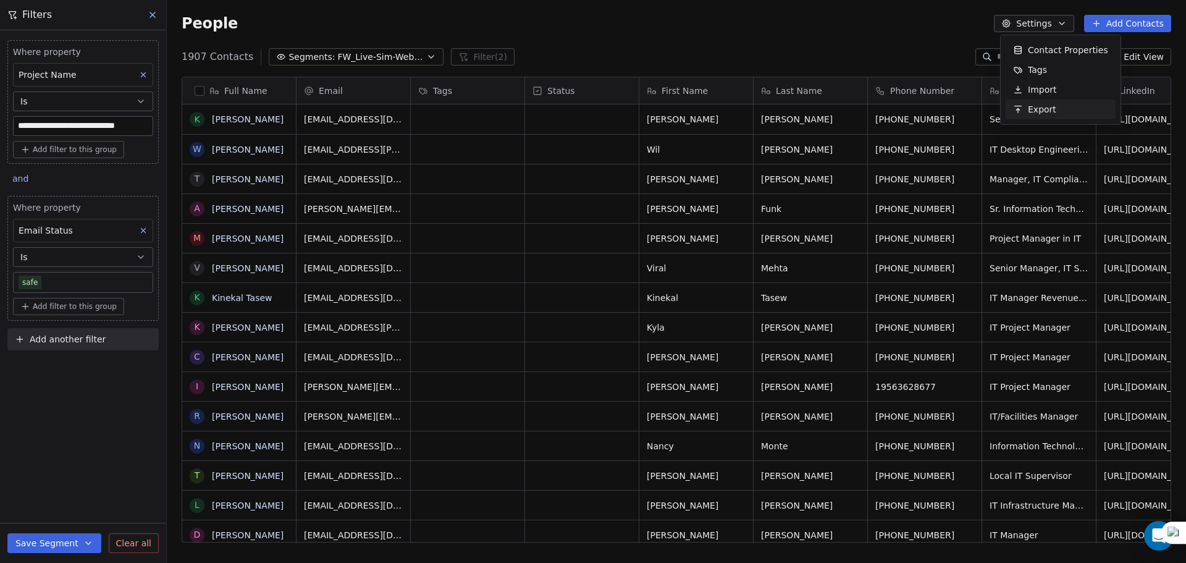
click at [1062, 108] on div "Export" at bounding box center [1061, 109] width 110 height 20
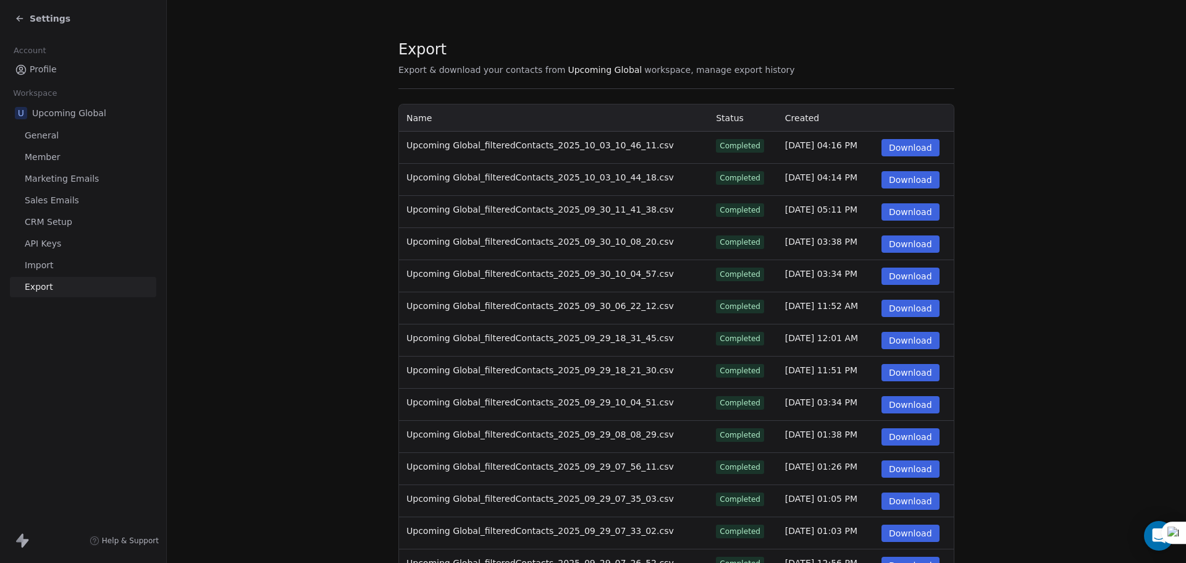
click at [900, 143] on button "Download" at bounding box center [911, 147] width 58 height 17
click at [55, 19] on span "Settings" at bounding box center [50, 18] width 41 height 12
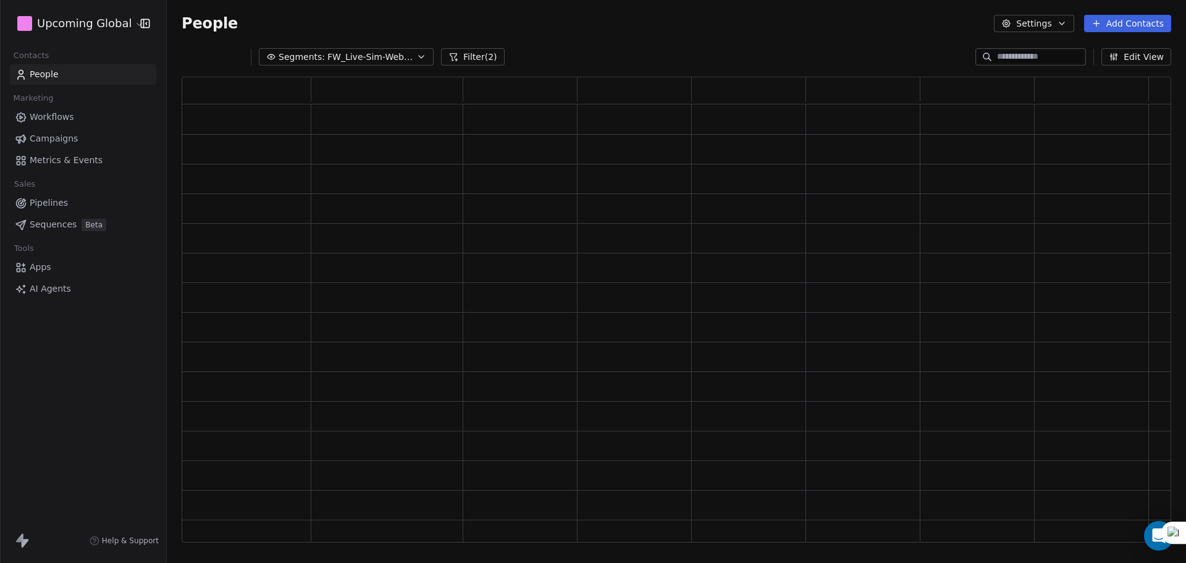
scroll to position [10, 10]
click at [336, 53] on span "FW_Live-Sim-Webinar-15Oct'25-NA" at bounding box center [370, 57] width 87 height 13
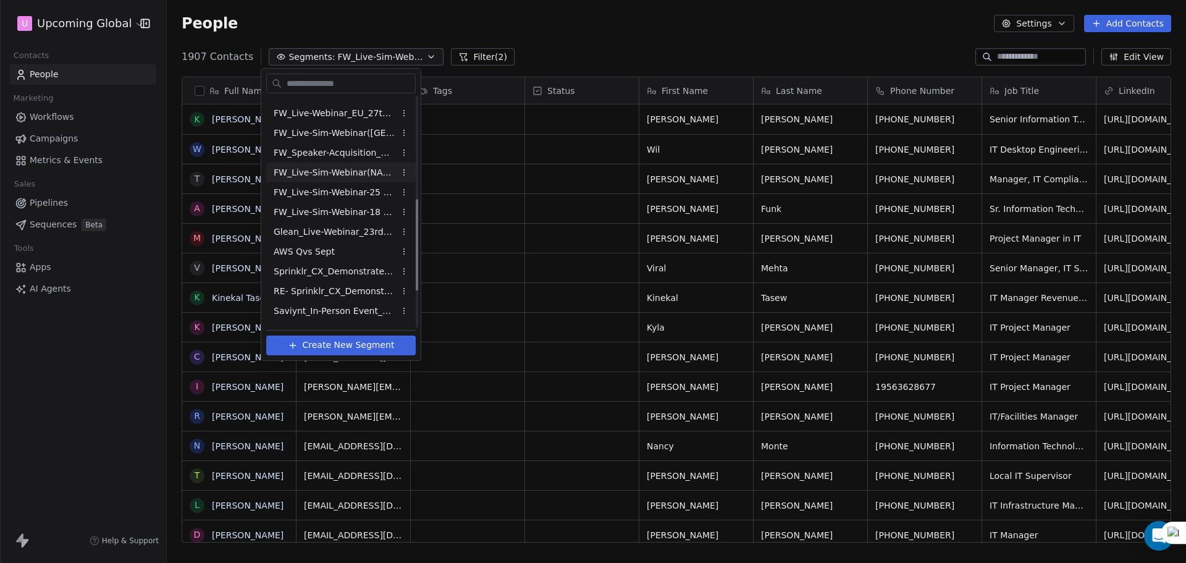
scroll to position [161, 0]
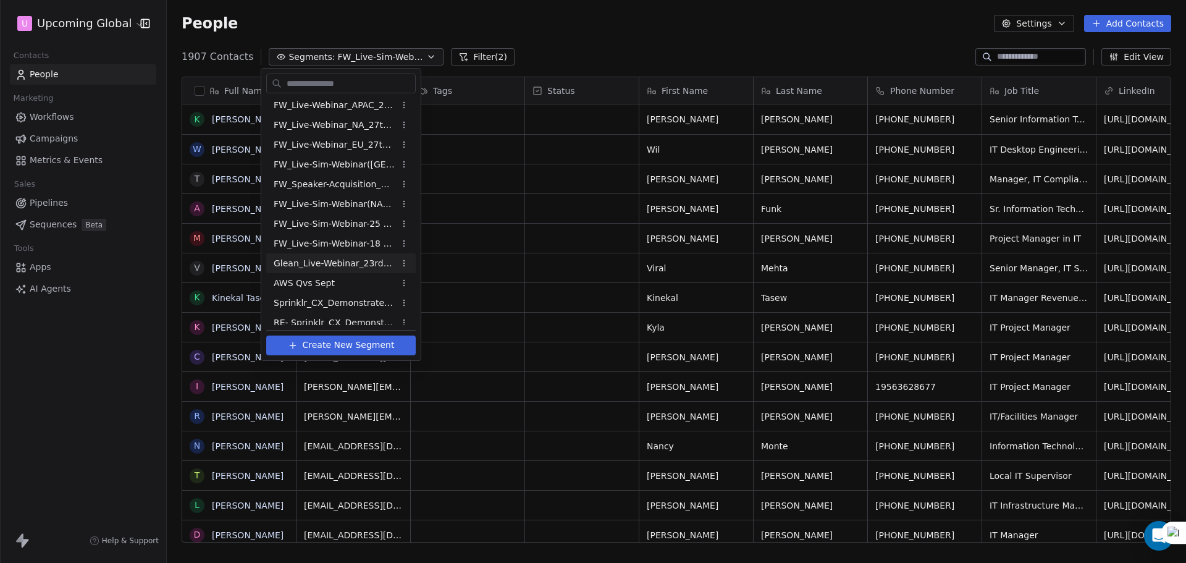
click at [350, 263] on span "Glean_Live-Webinar_23rdSept'25" at bounding box center [334, 263] width 121 height 13
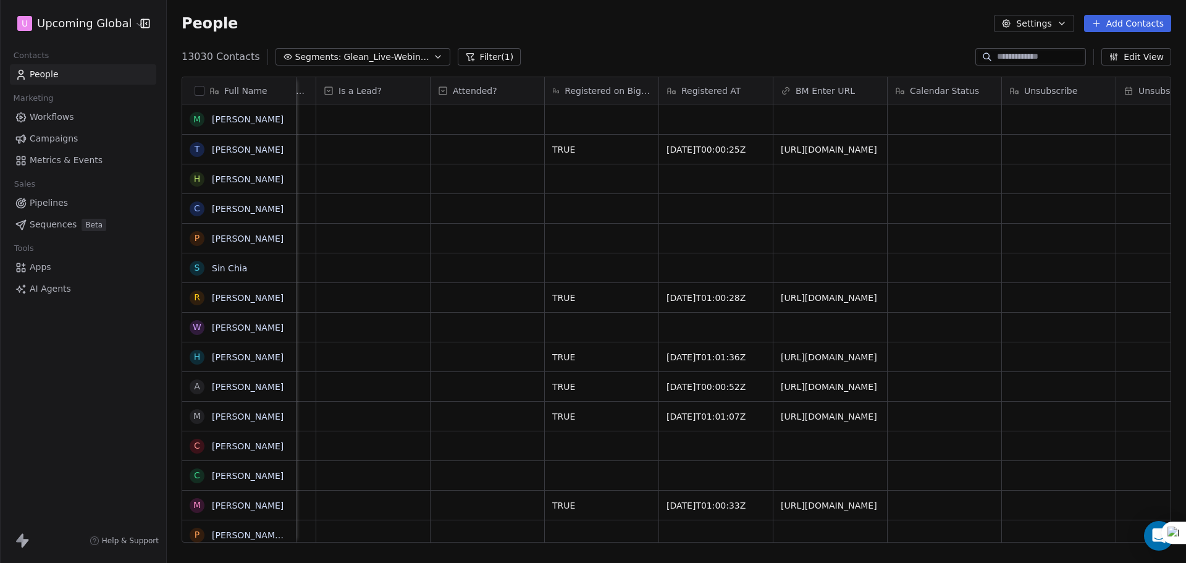
scroll to position [0, 2104]
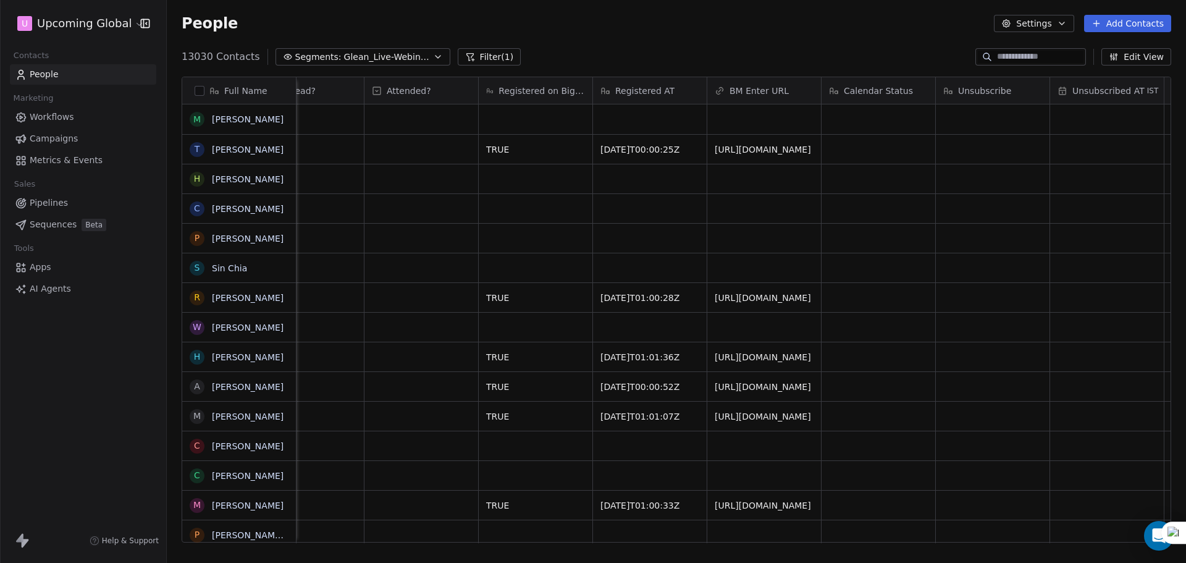
click at [845, 94] on div "Calendar Status" at bounding box center [877, 91] width 96 height 12
click at [822, 57] on html "U Upcoming Global Contacts People Marketing Workflows Campaigns Metrics & Event…" at bounding box center [593, 281] width 1186 height 563
drag, startPoint x: 821, startPoint y: 96, endPoint x: 969, endPoint y: 129, distance: 152.5
click at [197, 91] on button "button" at bounding box center [200, 91] width 10 height 10
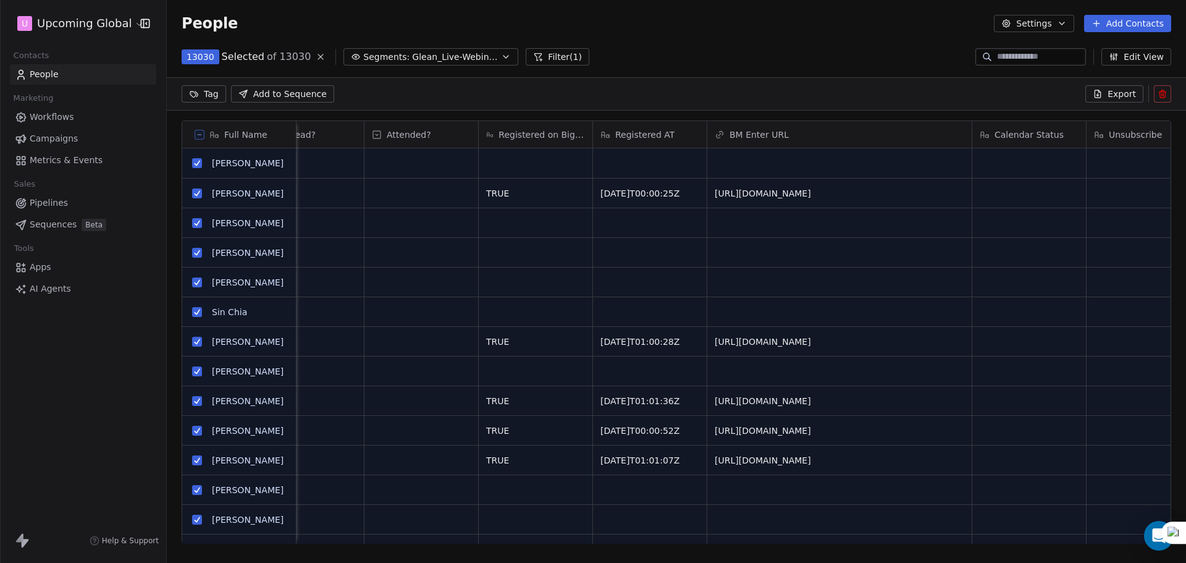
scroll to position [442, 1010]
click at [549, 56] on button "Filter (1)" at bounding box center [558, 56] width 64 height 17
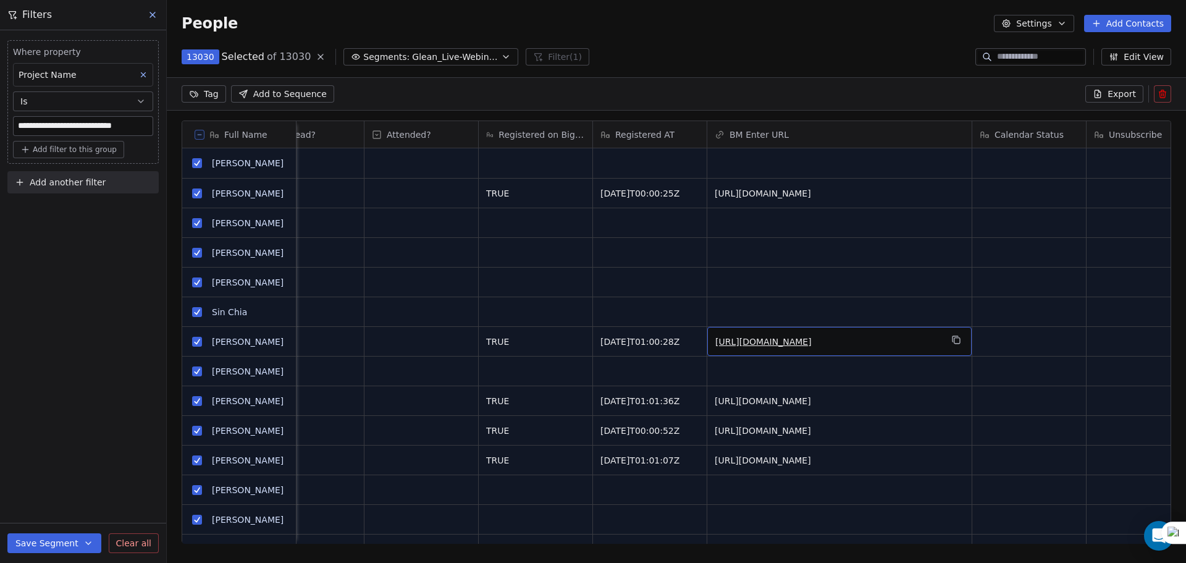
drag, startPoint x: 777, startPoint y: 343, endPoint x: 915, endPoint y: 360, distance: 138.9
click at [915, 348] on span "[URL][DOMAIN_NAME]" at bounding box center [829, 342] width 226 height 12
click at [962, 345] on button "grid" at bounding box center [956, 339] width 15 height 15
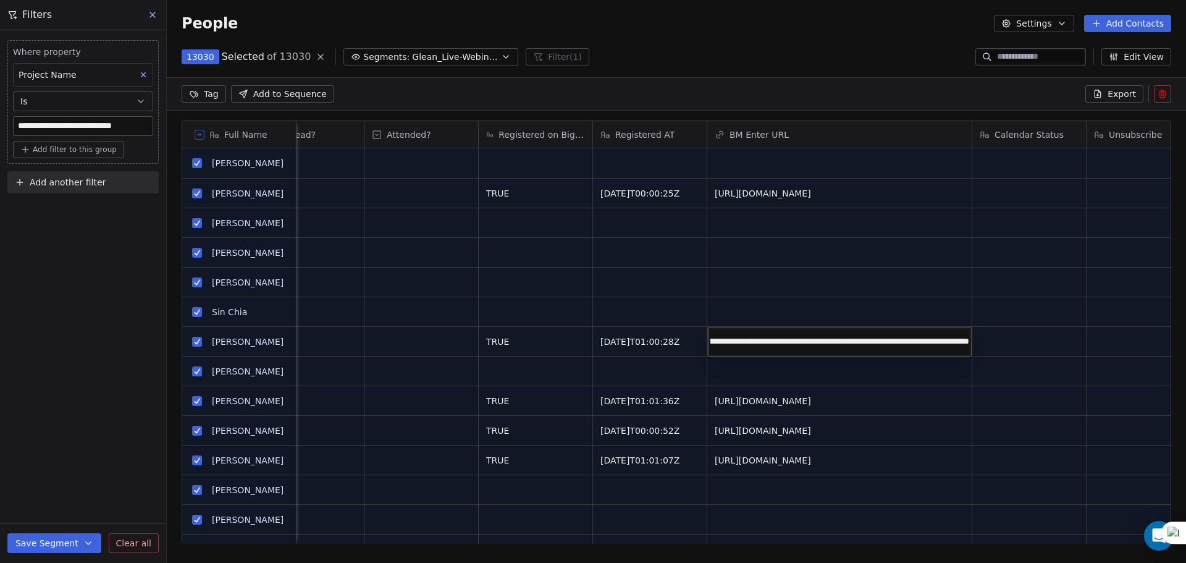
drag, startPoint x: 921, startPoint y: 344, endPoint x: 1035, endPoint y: 347, distance: 113.7
click at [1035, 347] on html "**********" at bounding box center [593, 281] width 1186 height 563
drag, startPoint x: 883, startPoint y: 342, endPoint x: 717, endPoint y: 347, distance: 166.3
click at [717, 347] on input "**********" at bounding box center [840, 341] width 259 height 25
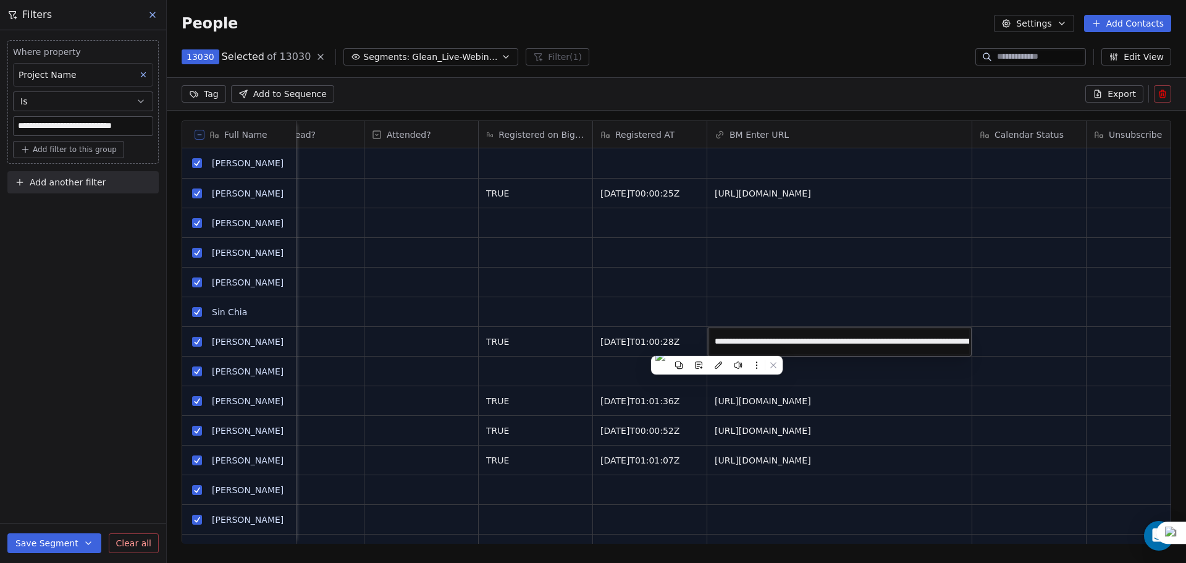
click at [712, 287] on html "**********" at bounding box center [593, 281] width 1186 height 563
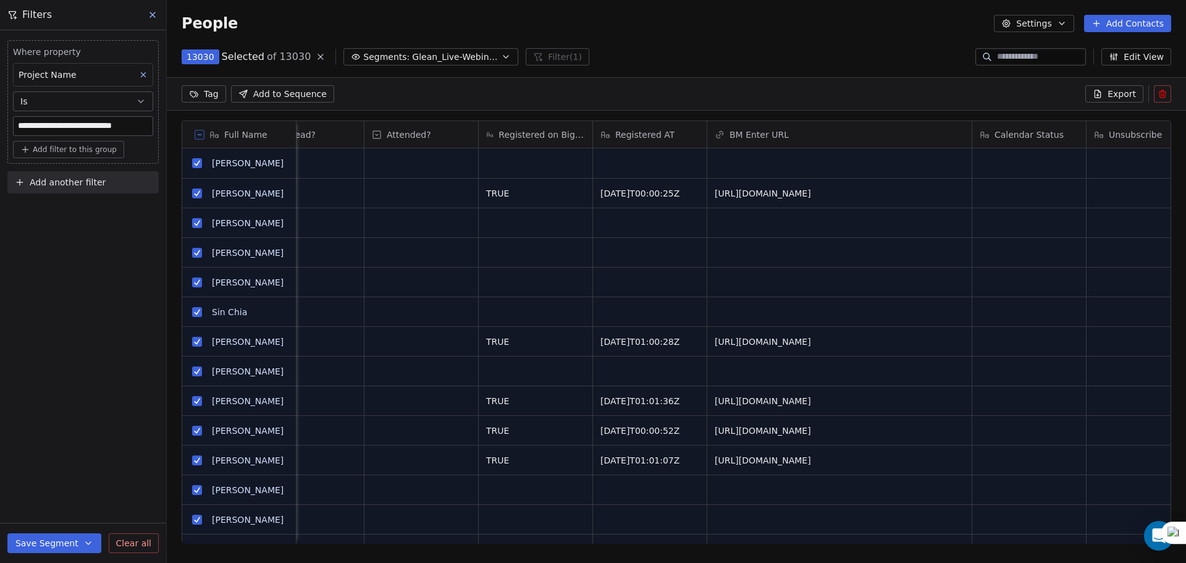
click at [102, 178] on button "Add another filter" at bounding box center [82, 182] width 151 height 22
click at [98, 212] on div "Contact properties" at bounding box center [82, 211] width 125 height 13
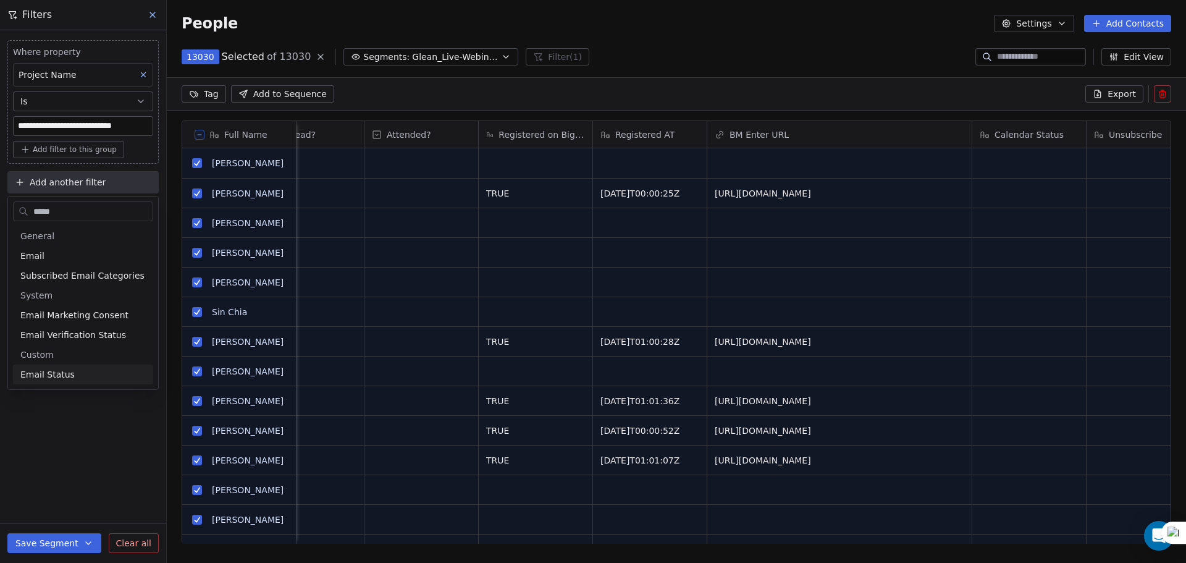
type input "*****"
click at [99, 378] on div "Email Status" at bounding box center [82, 374] width 125 height 12
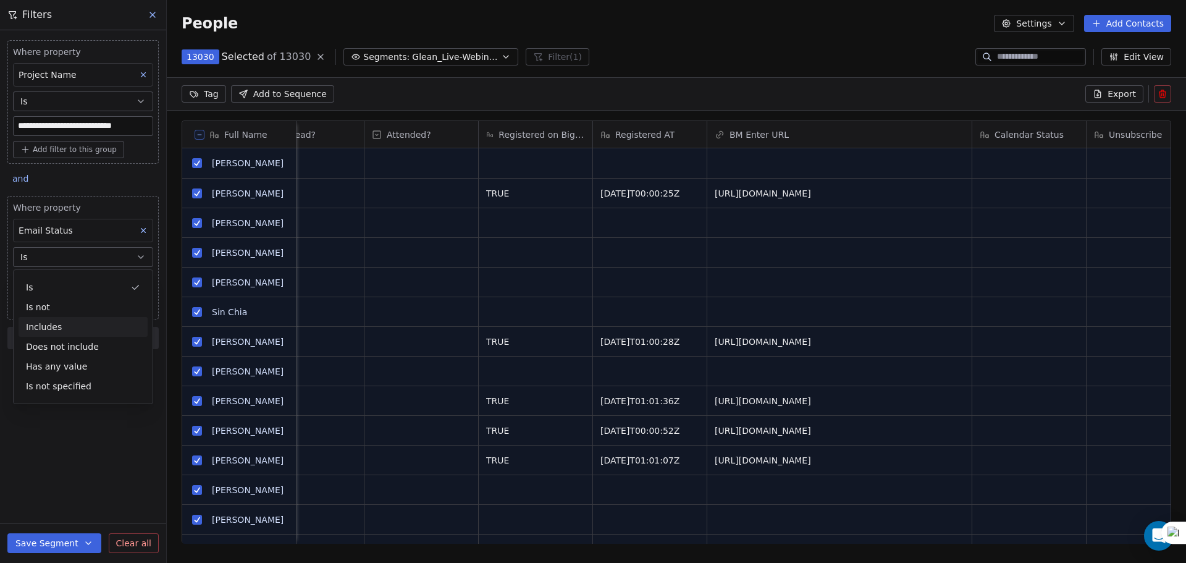
click at [92, 328] on div "Includes" at bounding box center [83, 327] width 129 height 20
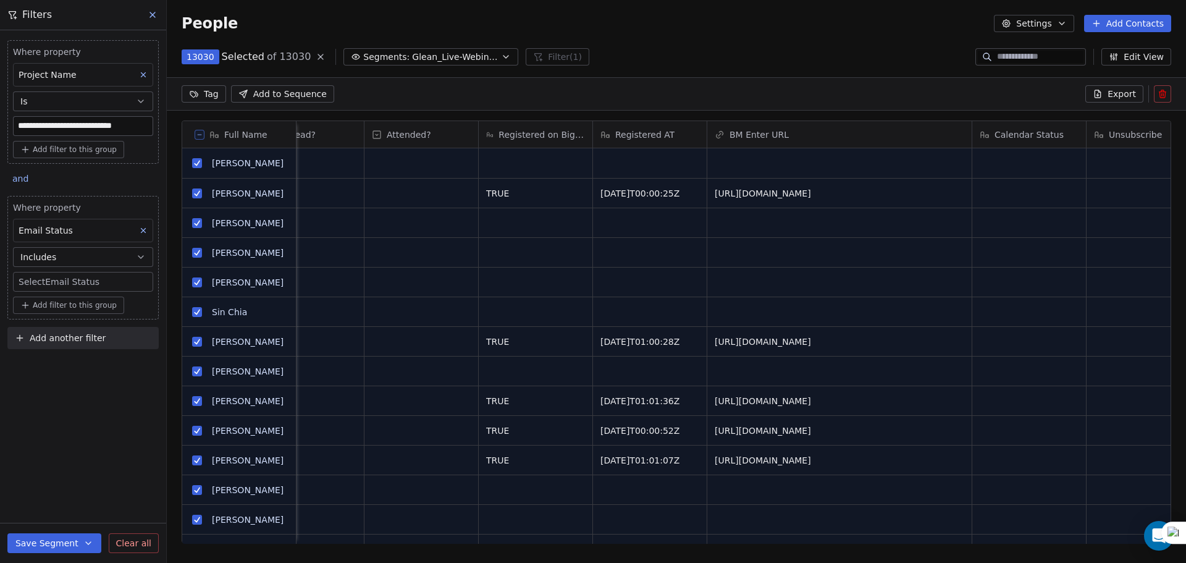
click at [83, 276] on body "**********" at bounding box center [593, 281] width 1186 height 563
type input "**********"
click at [101, 233] on html "**********" at bounding box center [593, 281] width 1186 height 563
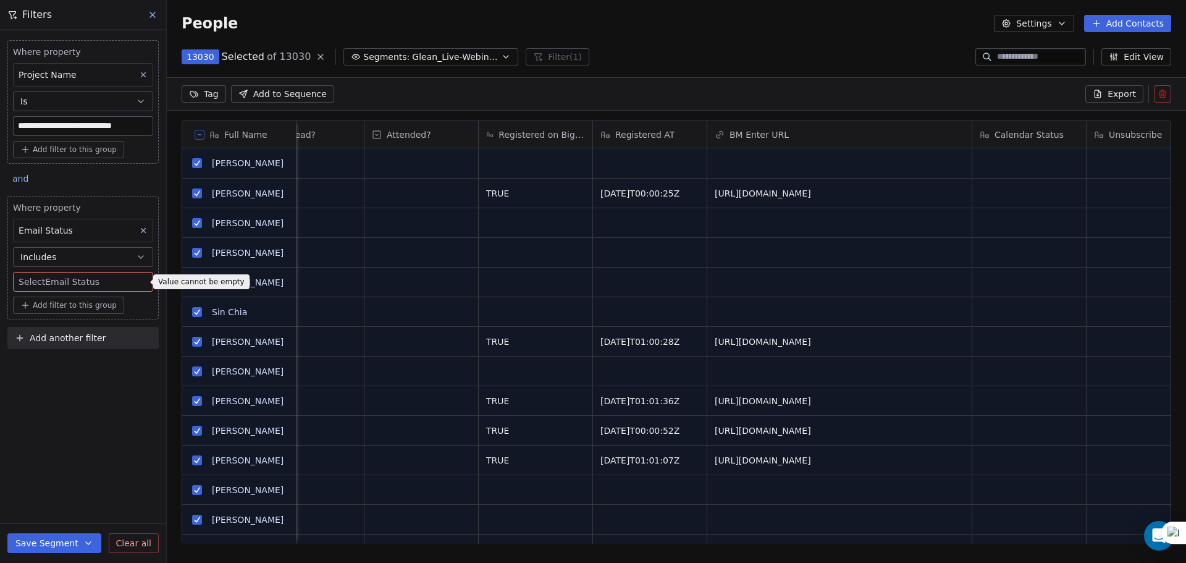
click at [114, 228] on div "Email Status" at bounding box center [83, 230] width 140 height 23
type input "****"
type input "**"
click at [101, 304] on div "BM Enter URL" at bounding box center [83, 304] width 114 height 12
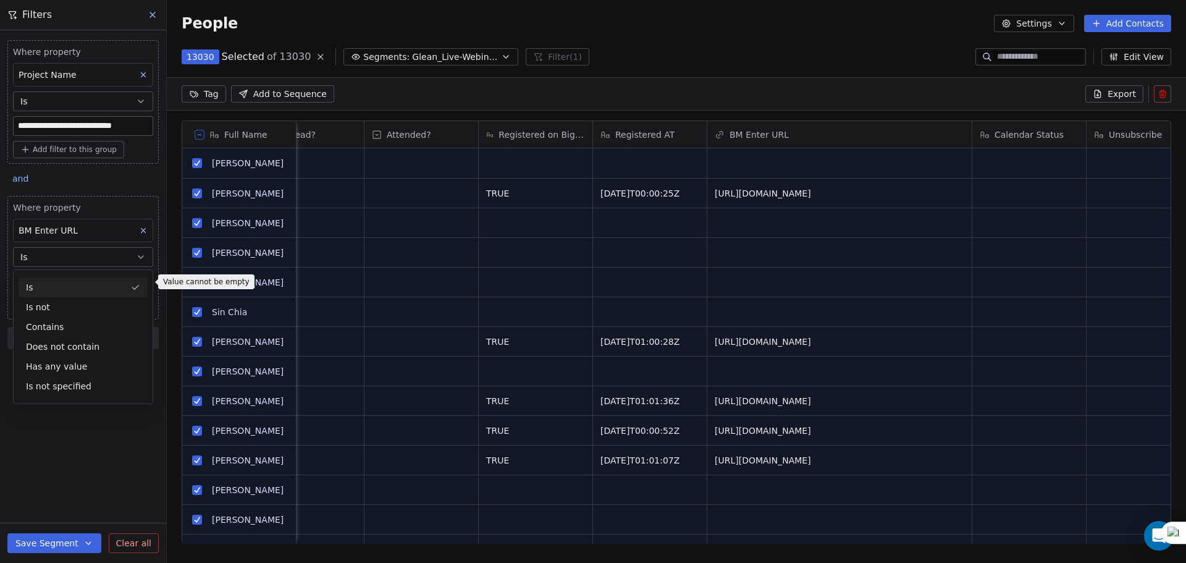
click at [88, 251] on button "Is" at bounding box center [83, 257] width 140 height 20
click at [85, 276] on input at bounding box center [83, 281] width 139 height 19
paste input "**********"
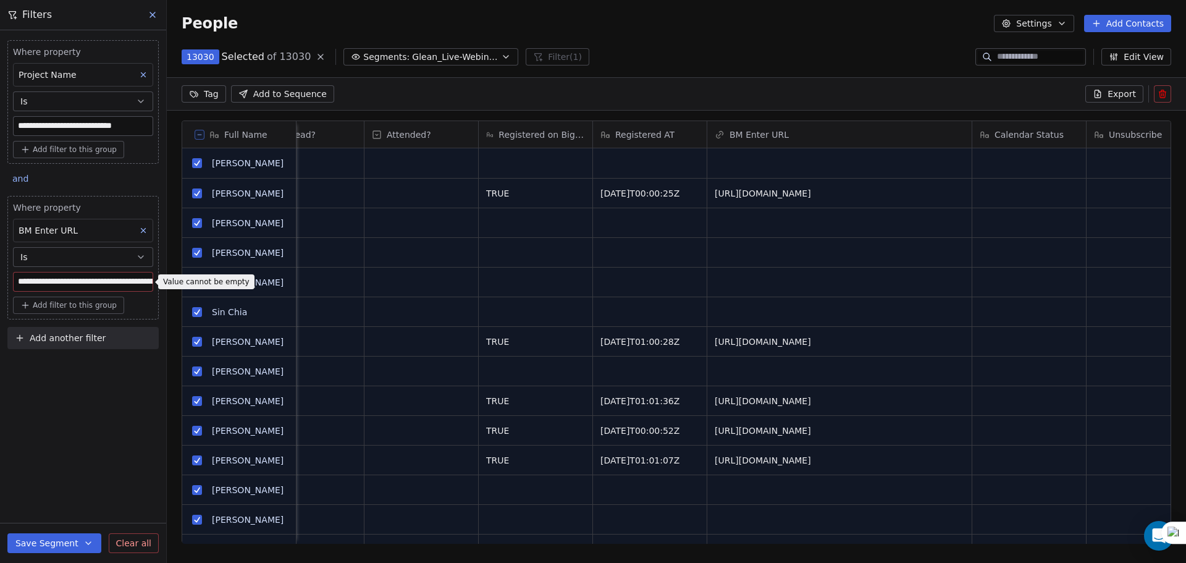
scroll to position [0, 339]
type input "**********"
click at [92, 256] on button "Is" at bounding box center [83, 257] width 140 height 20
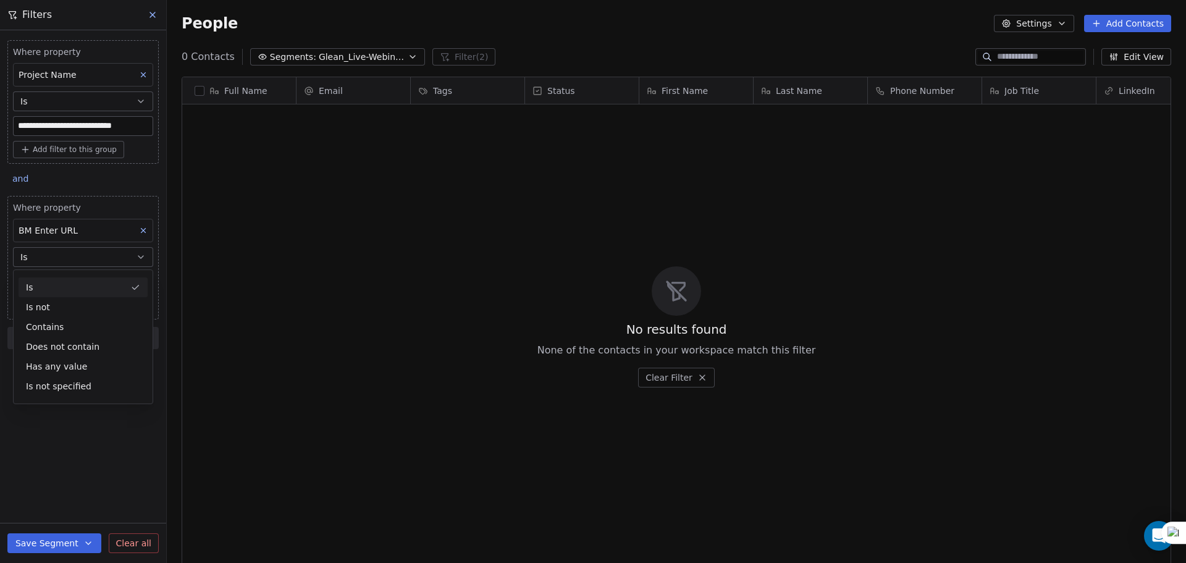
scroll to position [486, 1010]
click at [87, 321] on div "Contains" at bounding box center [83, 327] width 129 height 20
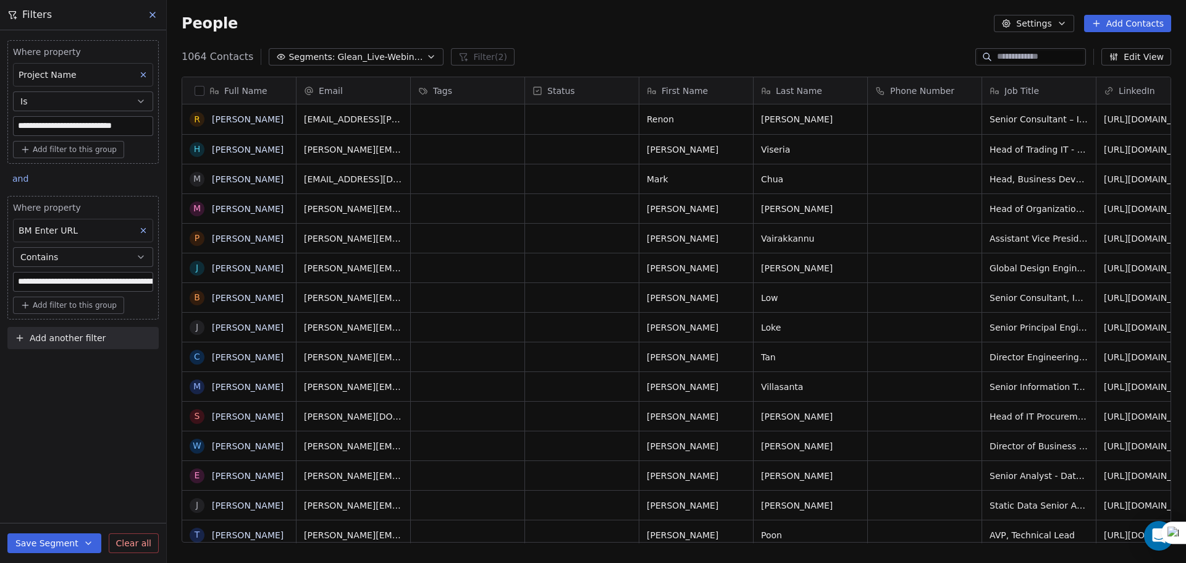
click at [116, 387] on div "**********" at bounding box center [83, 296] width 166 height 533
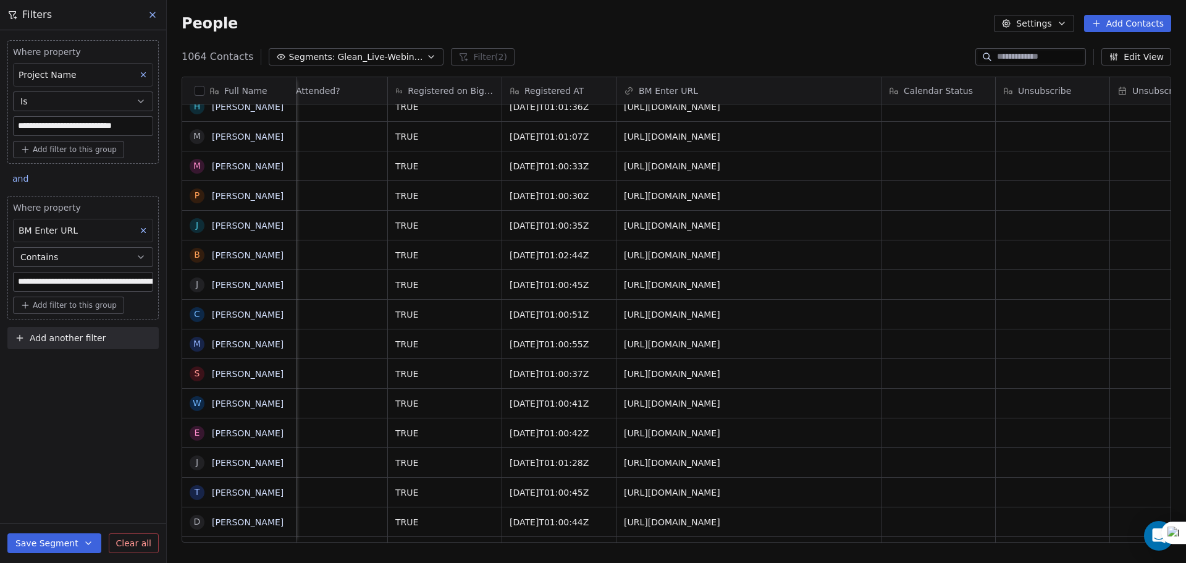
scroll to position [0, 2206]
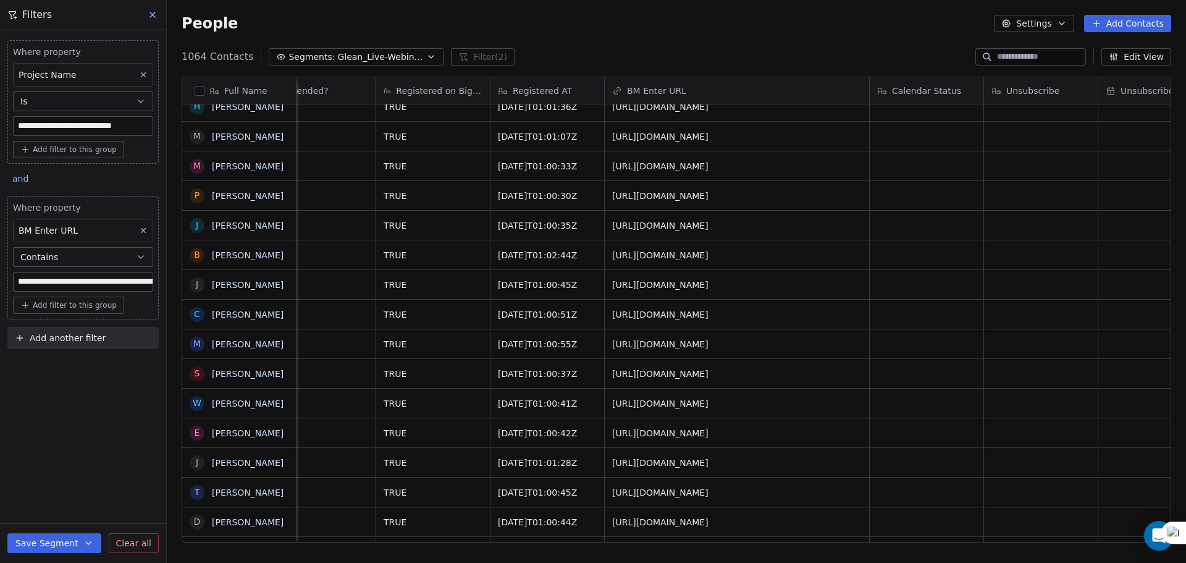
click at [150, 403] on div "**********" at bounding box center [83, 296] width 166 height 533
click at [203, 88] on button "button" at bounding box center [200, 91] width 10 height 10
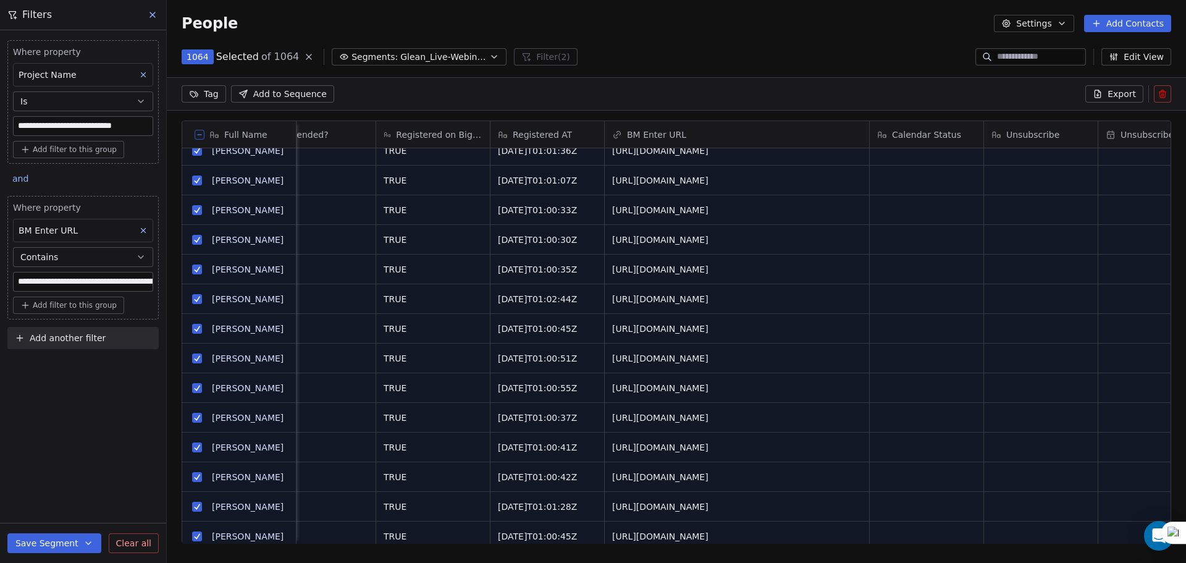
scroll to position [442, 1010]
click at [1114, 94] on span "Export" at bounding box center [1122, 94] width 28 height 12
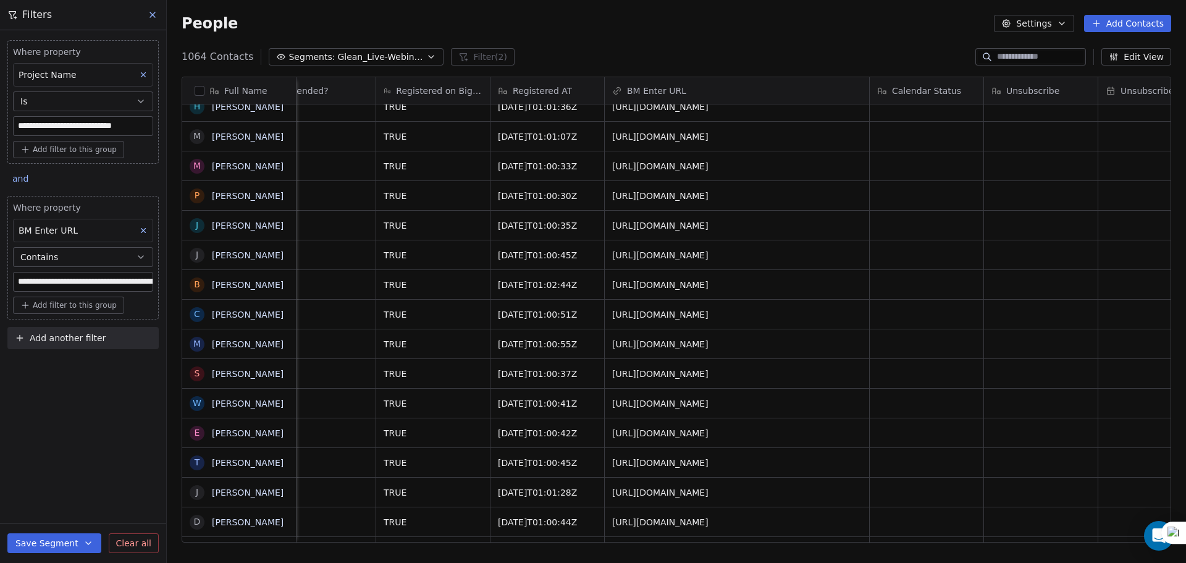
click at [203, 88] on button "button" at bounding box center [200, 91] width 10 height 10
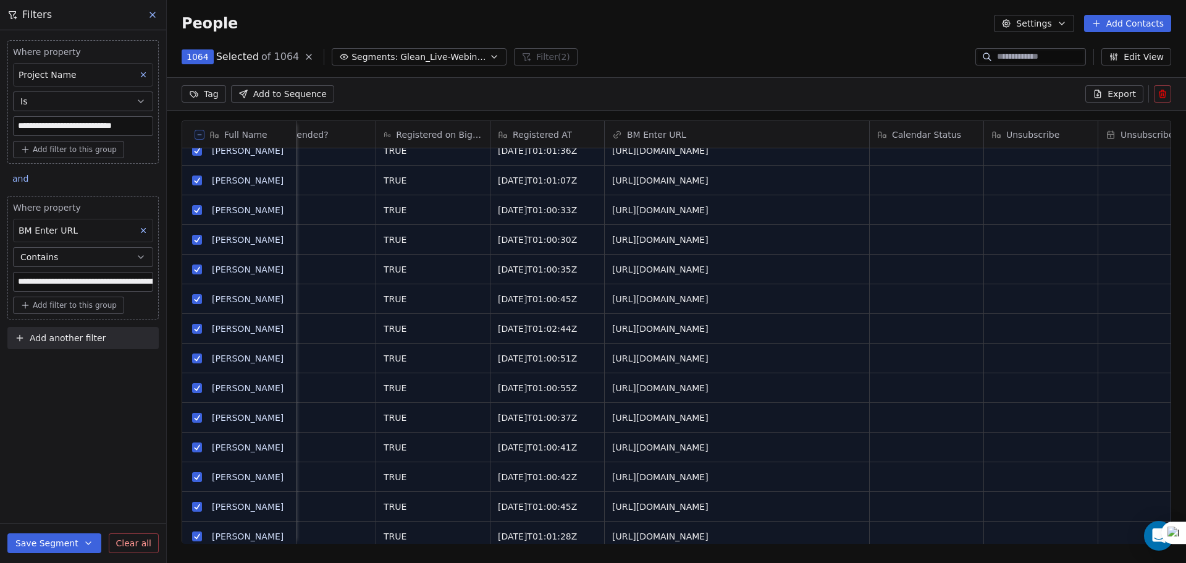
click at [1113, 95] on span "Export" at bounding box center [1122, 94] width 28 height 12
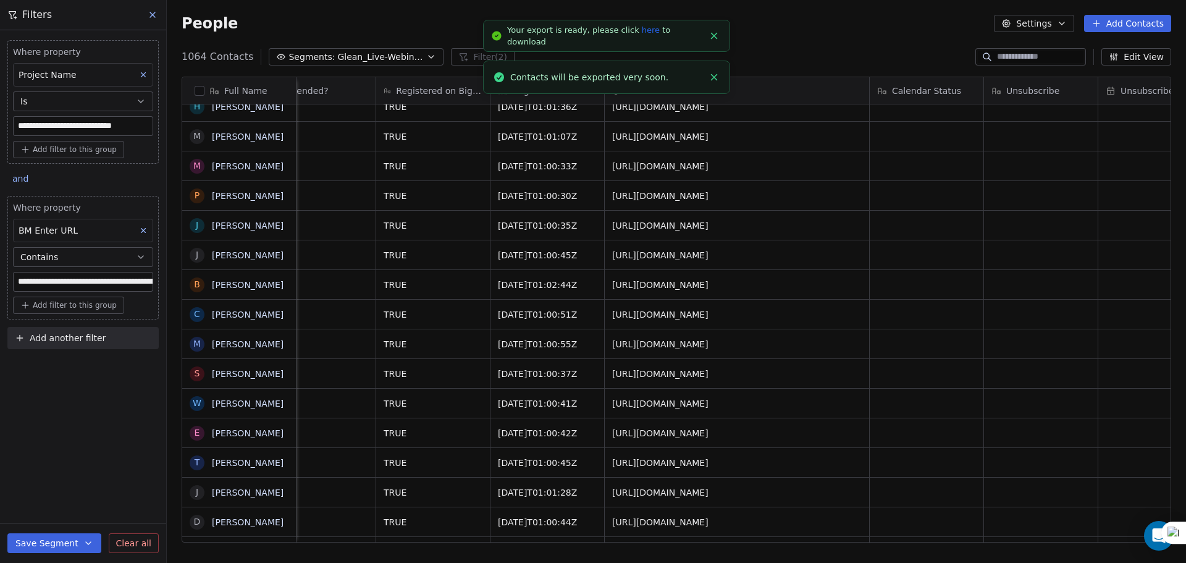
click at [642, 35] on link "here" at bounding box center [651, 29] width 18 height 9
